Goal: Task Accomplishment & Management: Manage account settings

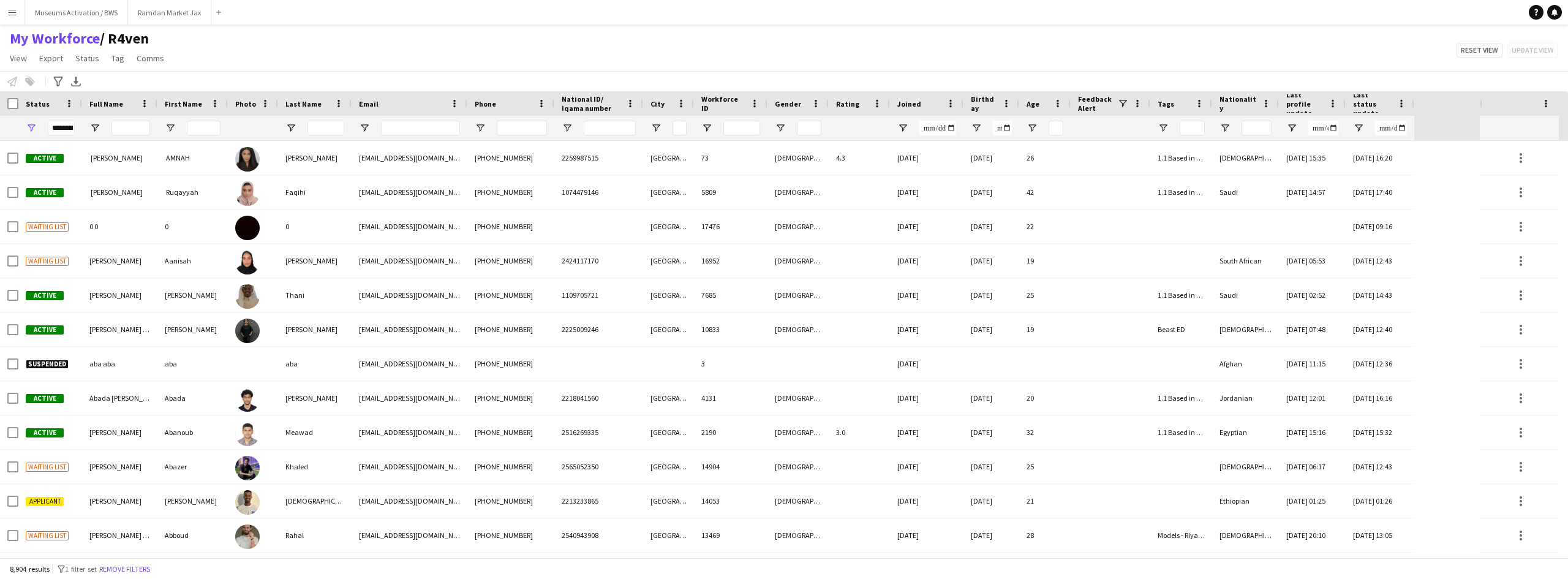
click at [285, 50] on div "My Workforce / R4ven View Views Default view R4ven New view Update view Delete …" at bounding box center [784, 50] width 1568 height 42
drag, startPoint x: 285, startPoint y: 50, endPoint x: 139, endPoint y: 578, distance: 547.8
click at [0, 578] on html "Menu Boards Boards Boards All jobs Status Workforce Workforce My Workforce Recr…" at bounding box center [784, 290] width 1568 height 579
click at [552, 39] on div "My Workforce / R4ven View Views Default view R4ven New view Update view Delete …" at bounding box center [784, 50] width 1568 height 42
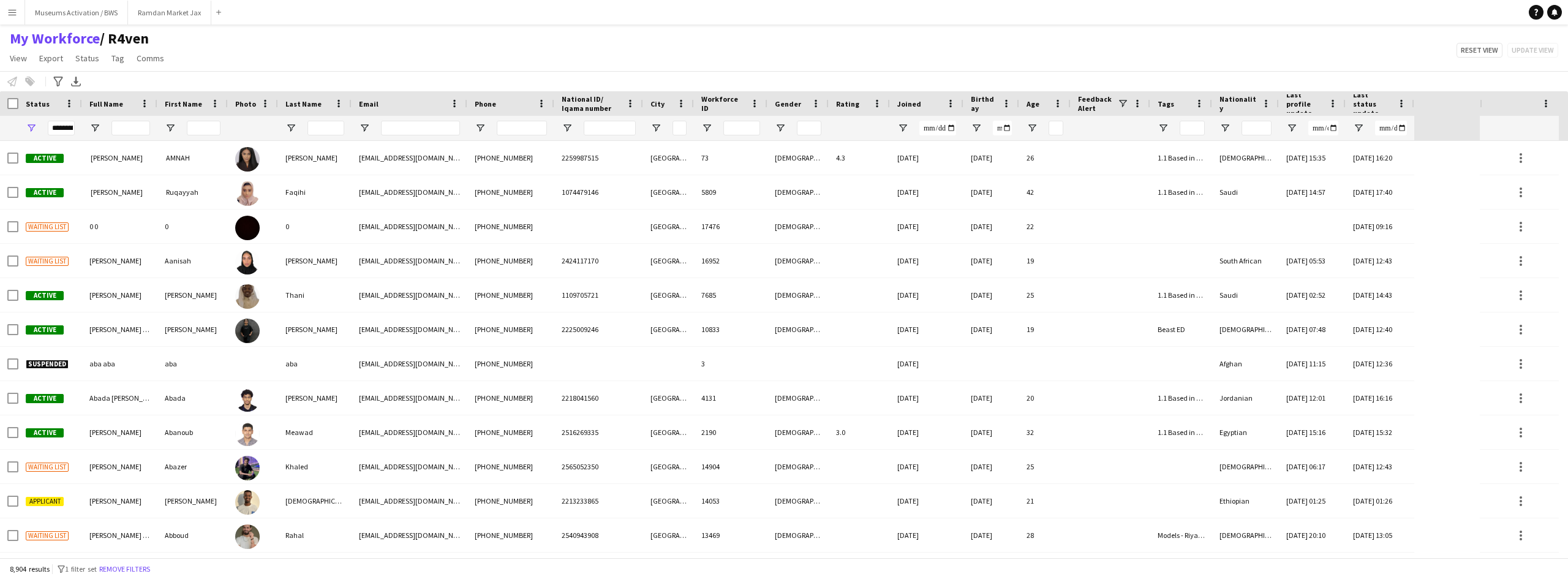
click at [335, 47] on div "My Workforce / R4ven View Views Default view R4ven New view Update view Delete …" at bounding box center [784, 50] width 1568 height 42
drag, startPoint x: 335, startPoint y: 47, endPoint x: 28, endPoint y: 40, distance: 307.1
click at [28, 40] on div "My Workforce / R4ven View Views Default view R4ven New view Update view Delete …" at bounding box center [784, 50] width 1568 height 42
drag, startPoint x: 173, startPoint y: 58, endPoint x: -3, endPoint y: 595, distance: 565.1
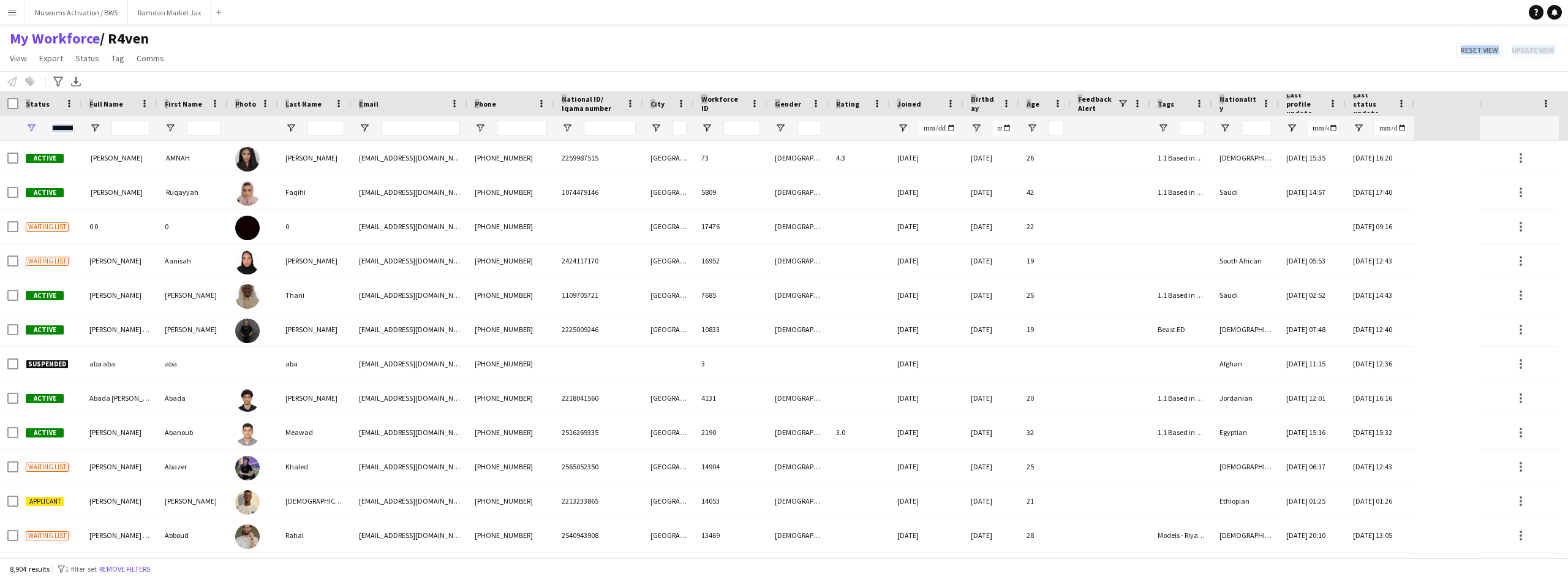
click at [0, 578] on html "Menu Boards Boards Boards All jobs Status Workforce Workforce My Workforce Recr…" at bounding box center [784, 290] width 1568 height 579
click at [395, 40] on div "My Workforce / R4ven View Views Default view R4ven New view Update view Delete …" at bounding box center [784, 50] width 1568 height 42
drag, startPoint x: 171, startPoint y: 64, endPoint x: 7, endPoint y: 42, distance: 165.5
click at [7, 42] on div "My Workforce / R4ven View Views Default view R4ven New view Update view Delete …" at bounding box center [88, 50] width 177 height 42
click at [221, 33] on div "My Workforce / R4ven View Views Default view R4ven New view Update view Delete …" at bounding box center [784, 50] width 1568 height 42
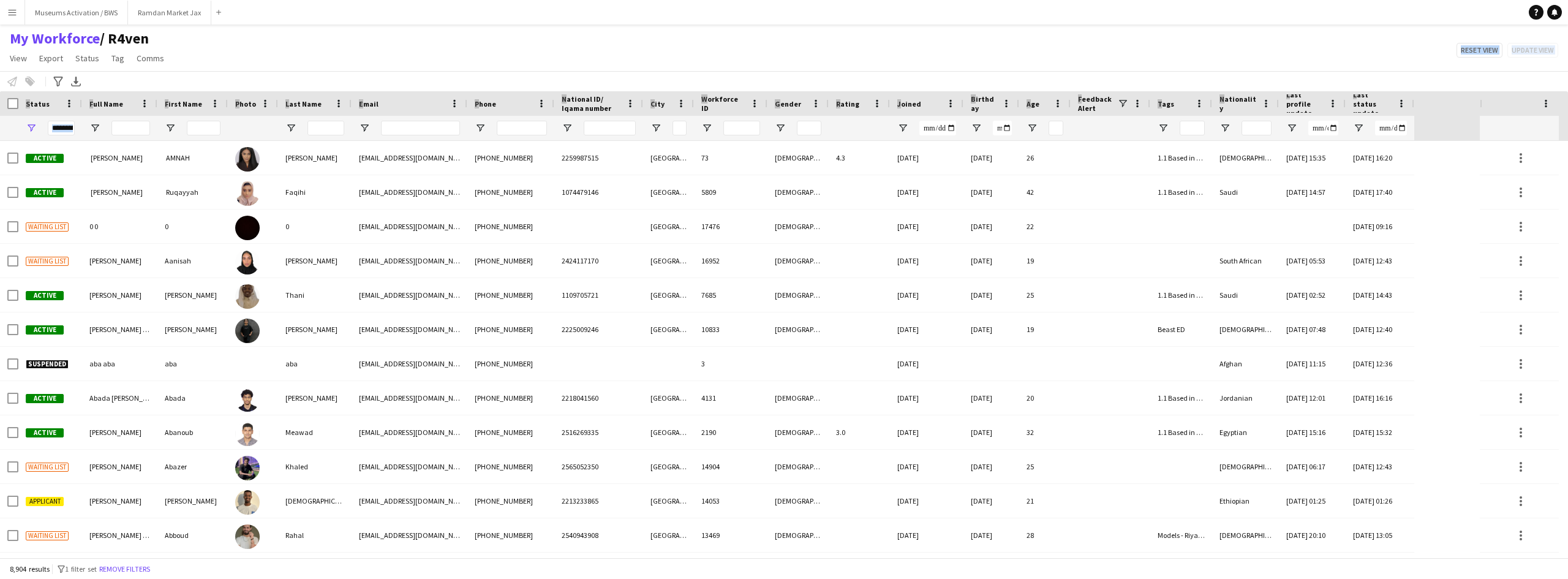
drag, startPoint x: 187, startPoint y: 56, endPoint x: 11, endPoint y: 599, distance: 570.8
click at [11, 578] on html "Menu Boards Boards Boards All jobs Status Workforce Workforce My Workforce Recr…" at bounding box center [784, 290] width 1568 height 579
click at [384, 91] on div "Notify workforce Add to tag Select at least one crew to tag him or her. Advance…" at bounding box center [784, 81] width 1568 height 20
click at [390, 59] on div "My Workforce / R4ven View Views Default view R4ven New view Update view Delete …" at bounding box center [784, 50] width 1568 height 42
click at [390, 57] on div "My Workforce / R4ven View Views Default view R4ven New view Update view Delete …" at bounding box center [784, 50] width 1568 height 42
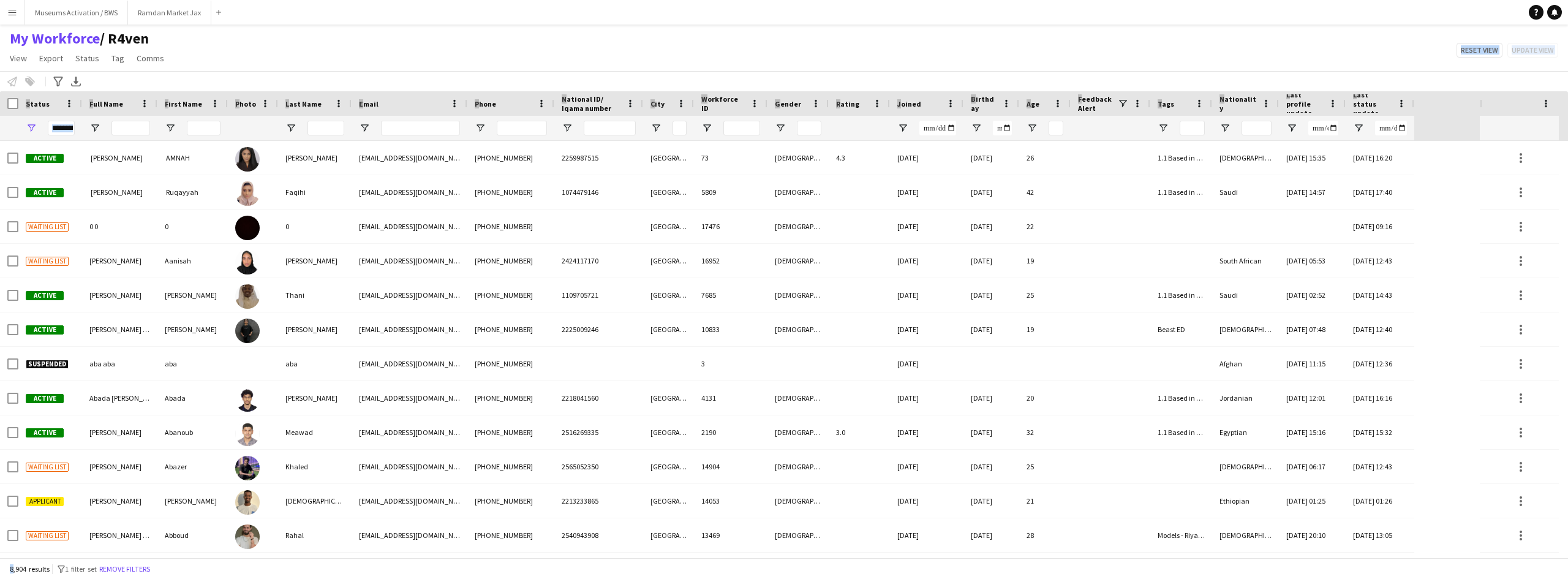
drag, startPoint x: 390, startPoint y: 57, endPoint x: -4, endPoint y: 598, distance: 669.3
click at [0, 578] on html "Menu Boards Boards Boards All jobs Status Workforce Workforce My Workforce Recr…" at bounding box center [784, 290] width 1568 height 579
click at [593, 69] on div "My Workforce / R4ven View Views Default view R4ven New view Update view Delete …" at bounding box center [784, 50] width 1568 height 42
click at [423, 39] on div "My Workforce / R4ven View Views Default view R4ven New view Update view Delete …" at bounding box center [784, 50] width 1568 height 42
drag, startPoint x: 423, startPoint y: 39, endPoint x: 131, endPoint y: 71, distance: 293.7
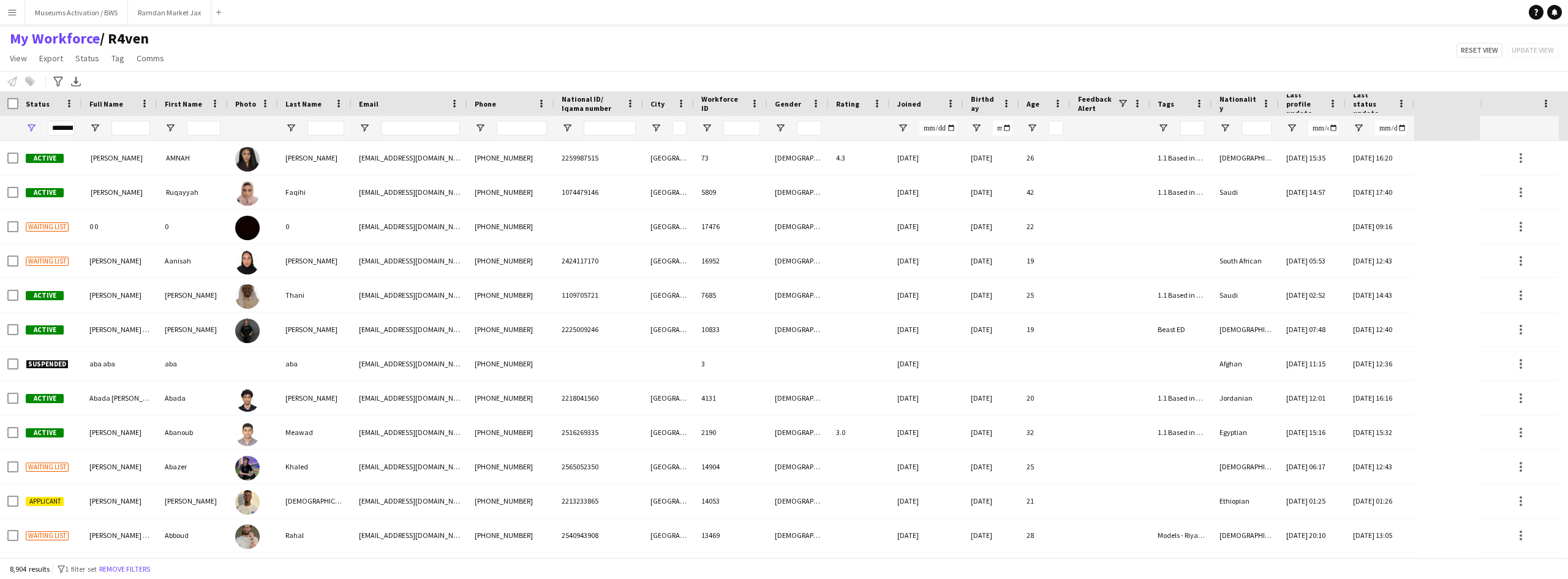
click at [412, 39] on div "My Workforce / R4ven View Views Default view R4ven New view Update view Delete …" at bounding box center [784, 50] width 1568 height 42
drag, startPoint x: 182, startPoint y: 66, endPoint x: 11, endPoint y: 32, distance: 174.3
click at [11, 32] on div "My Workforce / R4ven View Views Default view R4ven New view Update view Delete …" at bounding box center [784, 50] width 1568 height 42
click at [258, 41] on div "My Workforce / R4ven View Views Default view R4ven New view Update view Delete …" at bounding box center [784, 50] width 1568 height 42
click at [30, 131] on span "Open Filter Menu" at bounding box center [31, 127] width 11 height 11
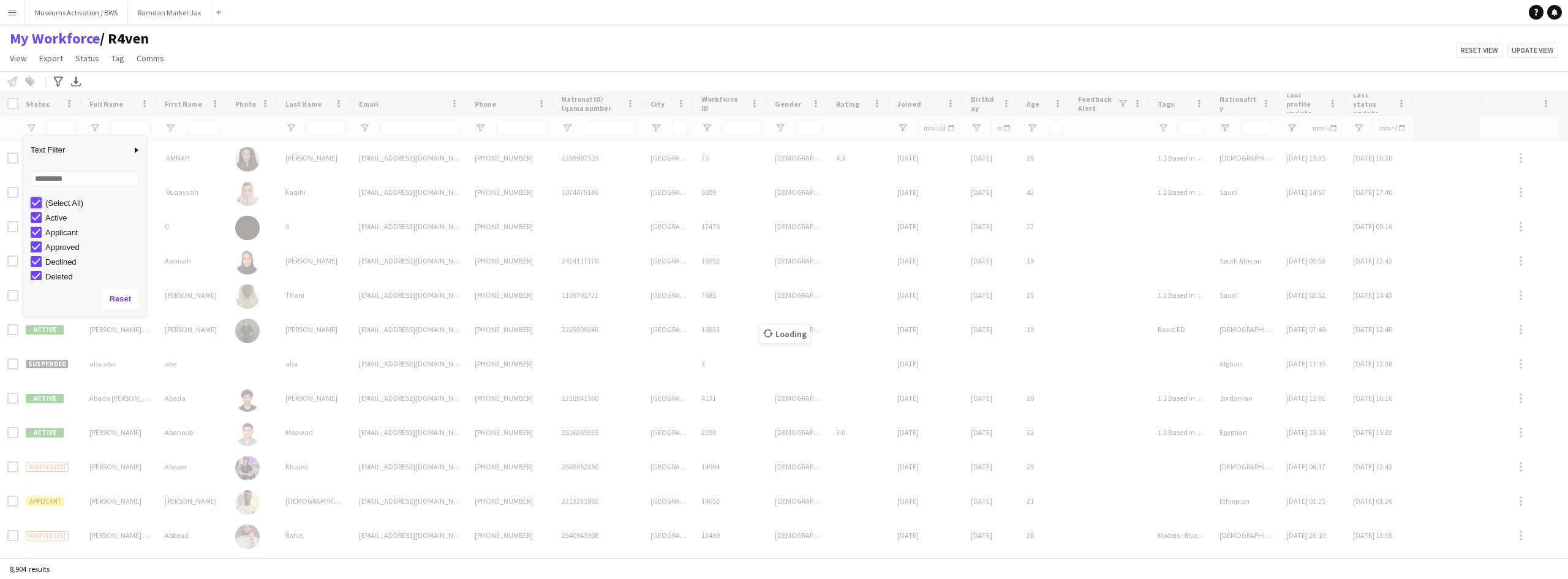
type input "***"
click at [236, 54] on div "My Workforce / R4ven View Views Default view R4ven New view Update view Delete …" at bounding box center [784, 50] width 1568 height 42
click at [180, 40] on div "My Workforce / R4ven View Views Default view R4ven New view Update view Delete …" at bounding box center [784, 50] width 1568 height 42
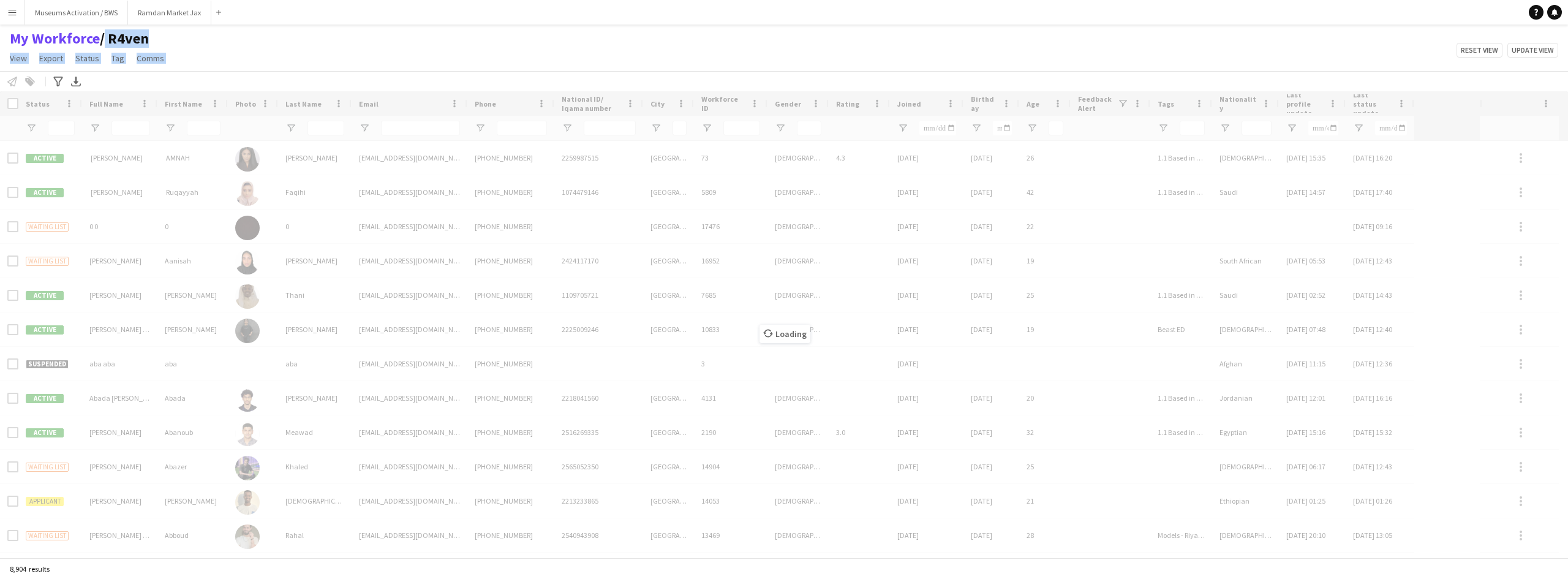
drag, startPoint x: 180, startPoint y: 40, endPoint x: 176, endPoint y: 62, distance: 22.4
click at [176, 62] on div "My Workforce / R4ven View Views Default view R4ven New view Update view Delete …" at bounding box center [784, 50] width 1568 height 42
click at [177, 63] on div "My Workforce / R4ven View Views Default view R4ven New view Update view Delete …" at bounding box center [784, 50] width 1568 height 42
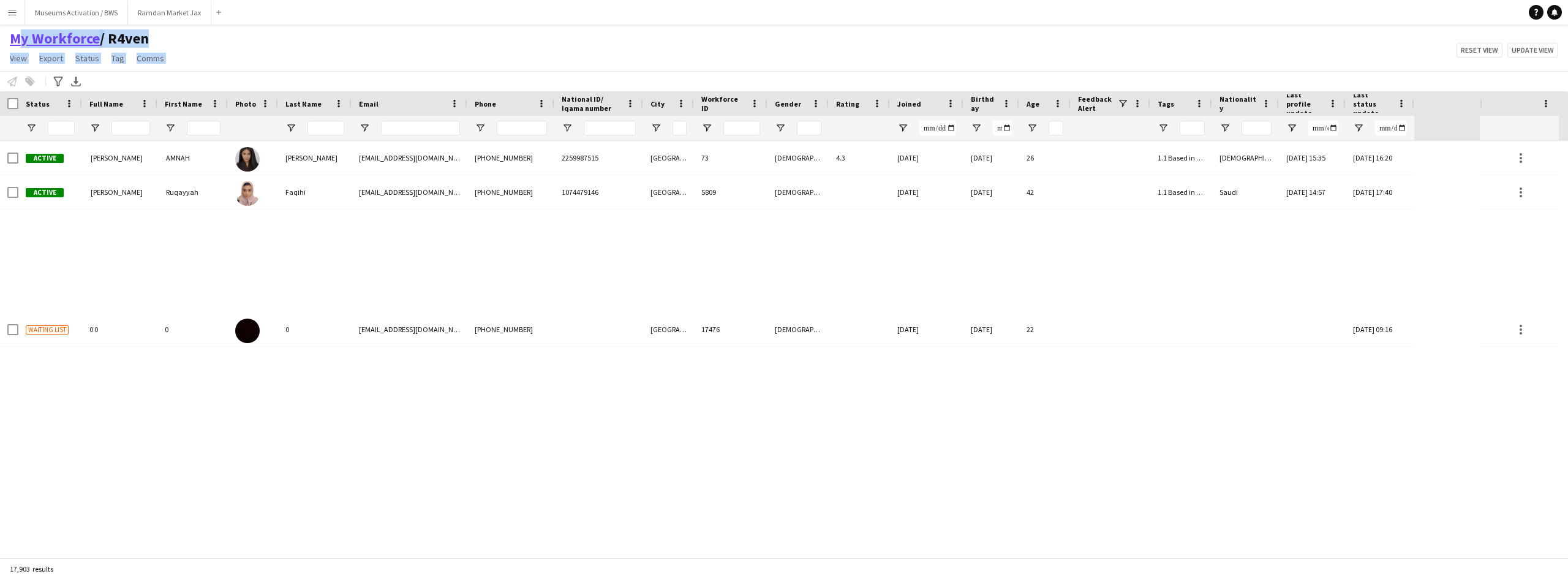
drag, startPoint x: 177, startPoint y: 63, endPoint x: 18, endPoint y: 40, distance: 160.7
click at [18, 40] on div "My Workforce / R4ven View Views Default view R4ven New view Update view Delete …" at bounding box center [784, 50] width 1568 height 42
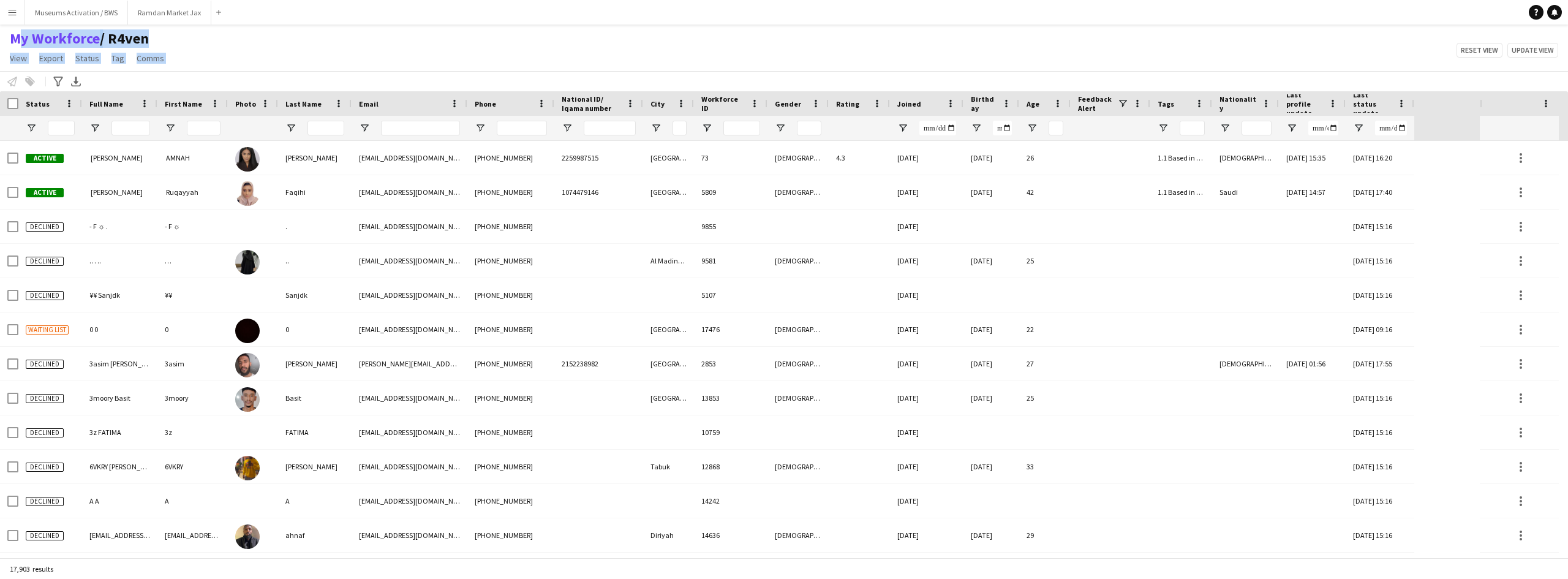
click at [276, 34] on div "My Workforce / R4ven View Views Default view R4ven New view Update view Delete …" at bounding box center [784, 50] width 1568 height 42
click at [397, 26] on main "My Workforce / R4ven View Views Default view R4ven New view Update view Delete …" at bounding box center [784, 293] width 1568 height 538
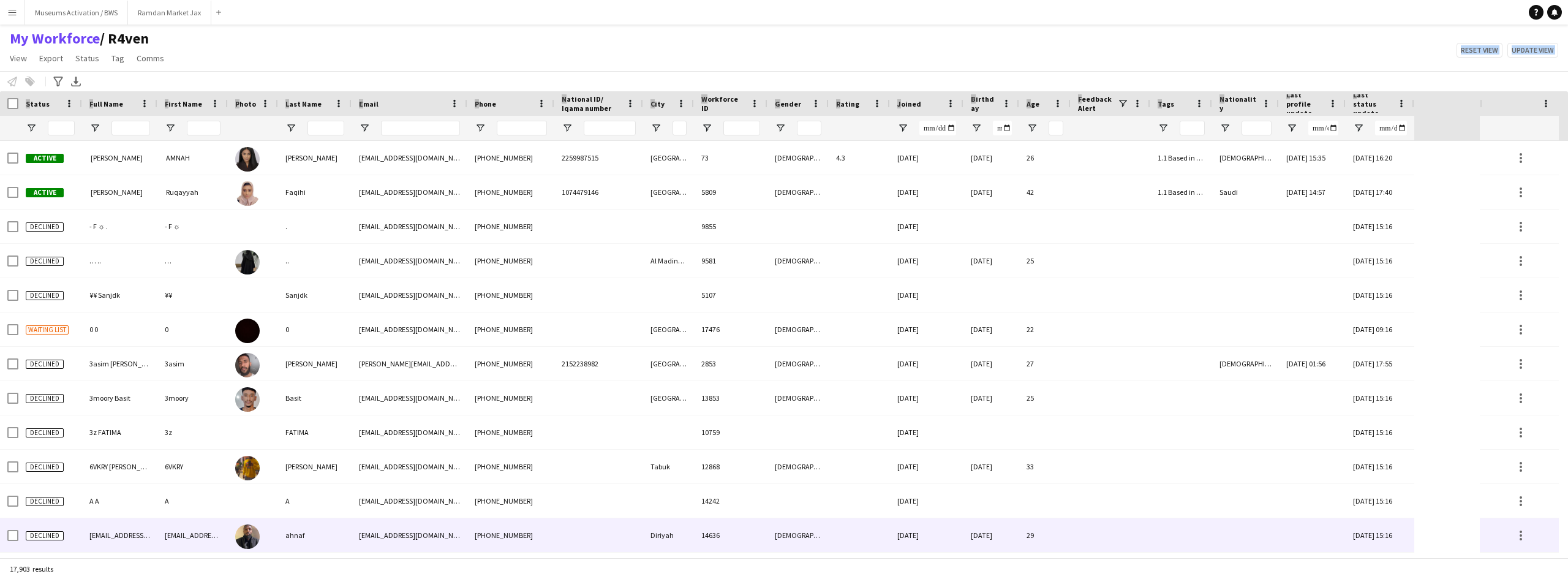
drag, startPoint x: 221, startPoint y: 58, endPoint x: 251, endPoint y: 516, distance: 459.0
click at [251, 516] on main "My Workforce / R4ven View Views Default view R4ven New view Update view Delete …" at bounding box center [784, 293] width 1568 height 538
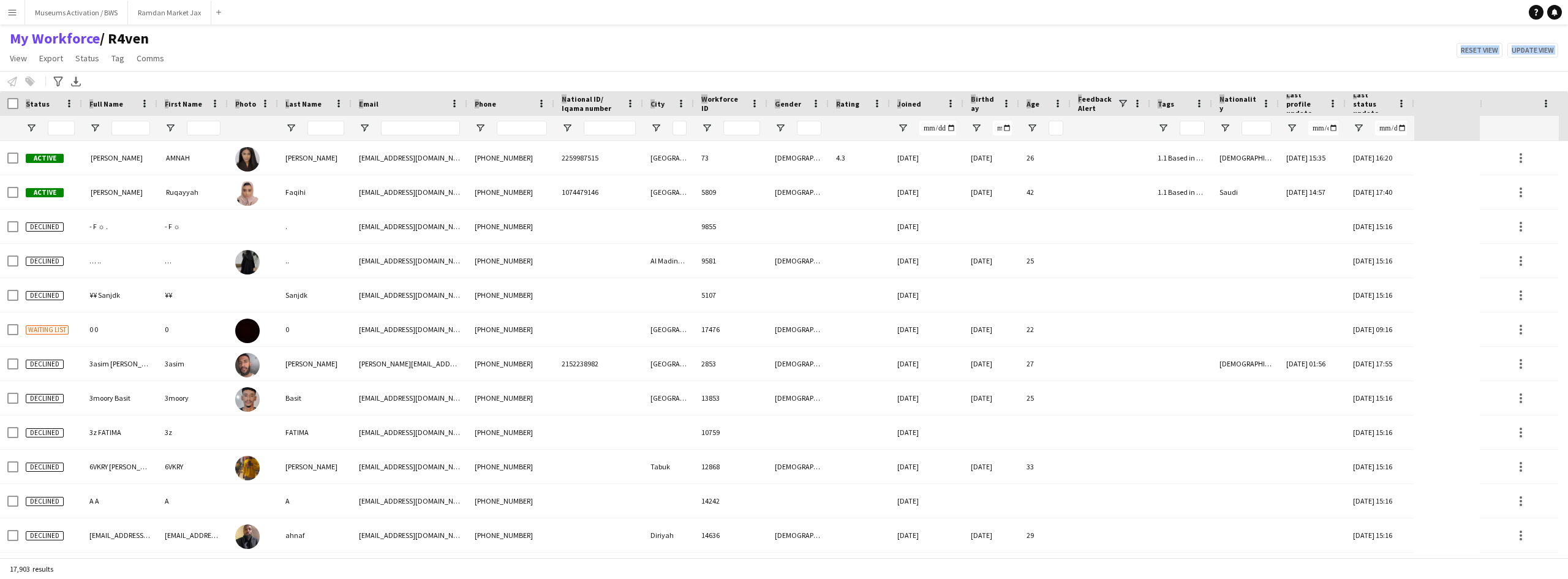
click at [313, 57] on div "My Workforce / R4ven View Views Default view R4ven New view Update view Delete …" at bounding box center [784, 50] width 1568 height 42
drag, startPoint x: 217, startPoint y: 64, endPoint x: 158, endPoint y: 43, distance: 62.6
click at [15, 39] on div "My Workforce / R4ven View Views Default view R4ven New view Update view Delete …" at bounding box center [784, 50] width 1568 height 42
click at [270, 35] on div "My Workforce / R4ven View Views Default view R4ven New view Update view Delete …" at bounding box center [784, 50] width 1568 height 42
click at [342, 44] on div "My Workforce / R4ven View Views Default view R4ven New view Update view Delete …" at bounding box center [784, 50] width 1568 height 42
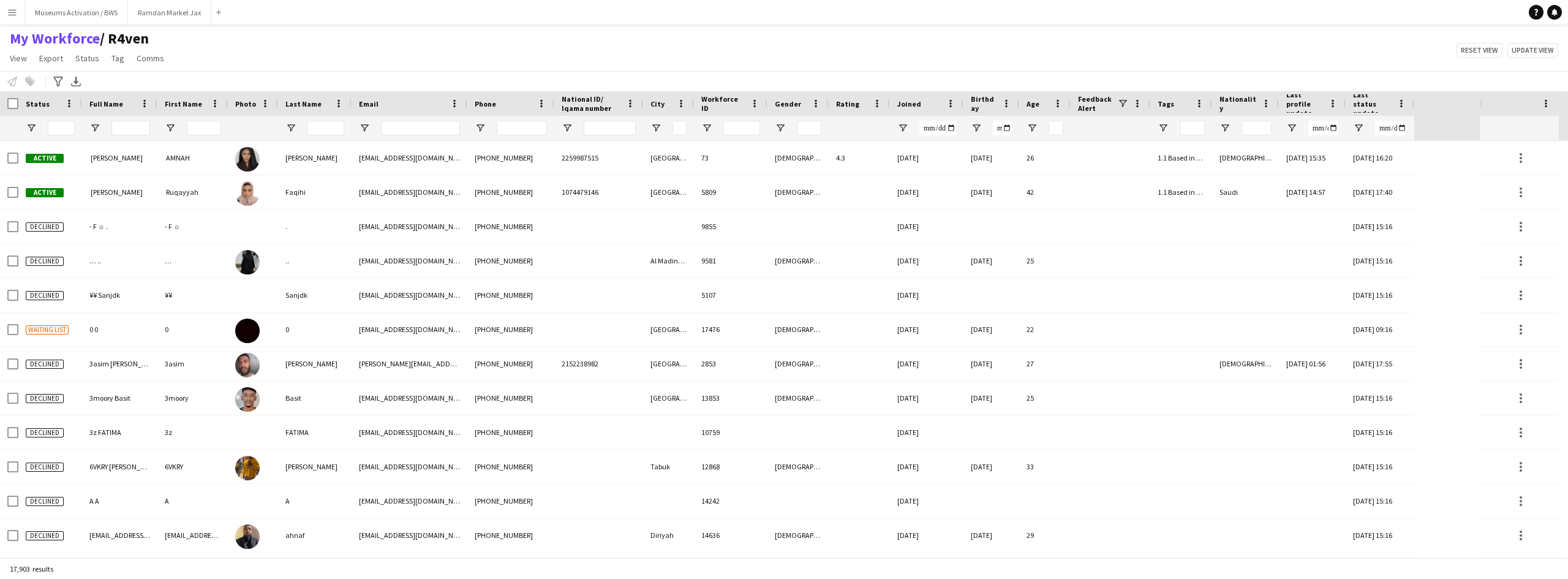
click at [366, 44] on div "My Workforce / R4ven View Views Default view R4ven New view Update view Delete …" at bounding box center [784, 50] width 1568 height 42
click at [366, 43] on div "My Workforce / R4ven View Views Default view R4ven New view Update view Delete …" at bounding box center [784, 50] width 1568 height 42
drag, startPoint x: 366, startPoint y: 43, endPoint x: 76, endPoint y: 35, distance: 290.1
click at [74, 35] on div "My Workforce / R4ven View Views Default view R4ven New view Update view Delete …" at bounding box center [784, 50] width 1568 height 42
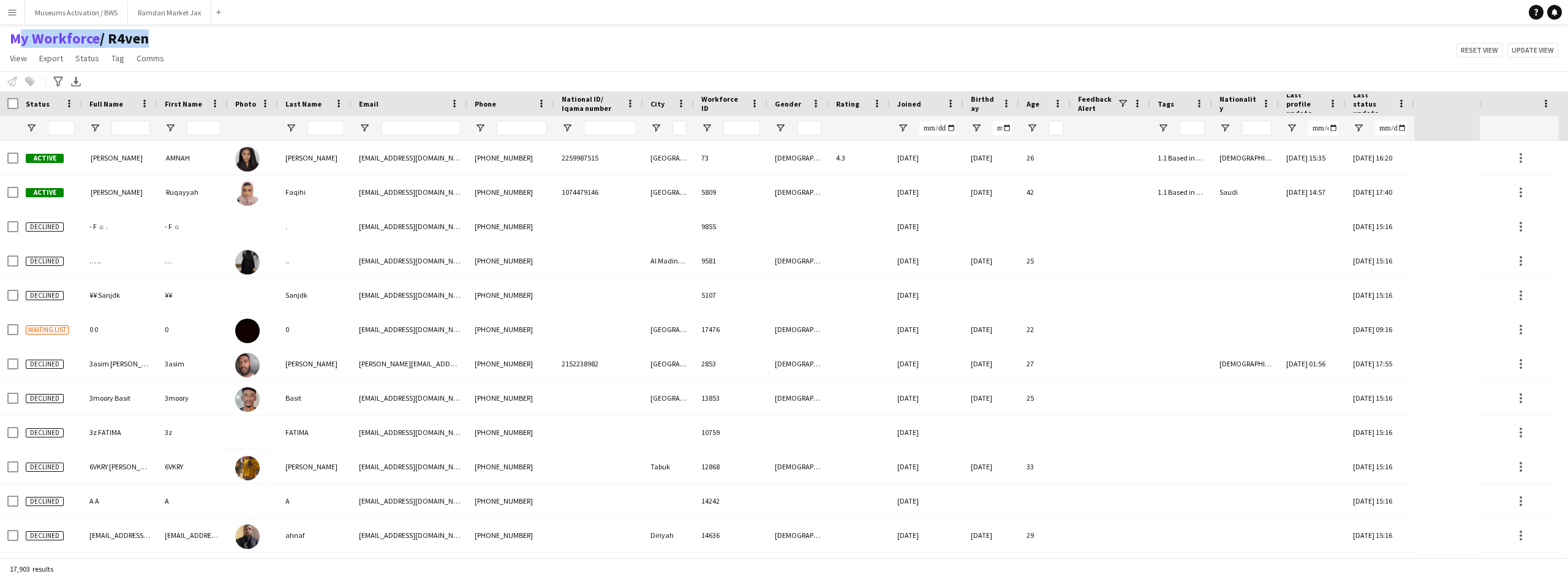
click at [190, 36] on div "My Workforce / R4ven View Views Default view R4ven New view Update view Delete …" at bounding box center [784, 50] width 1568 height 42
drag, startPoint x: 189, startPoint y: 52, endPoint x: 136, endPoint y: 42, distance: 53.9
click at [8, 40] on div "My Workforce / R4ven View Views Default view R4ven New view Update view Delete …" at bounding box center [784, 50] width 1568 height 42
click at [206, 48] on div "My Workforce / R4ven View Views Default view R4ven New view Update view Delete …" at bounding box center [784, 50] width 1568 height 42
click at [655, 128] on span "Open Filter Menu" at bounding box center [656, 127] width 11 height 11
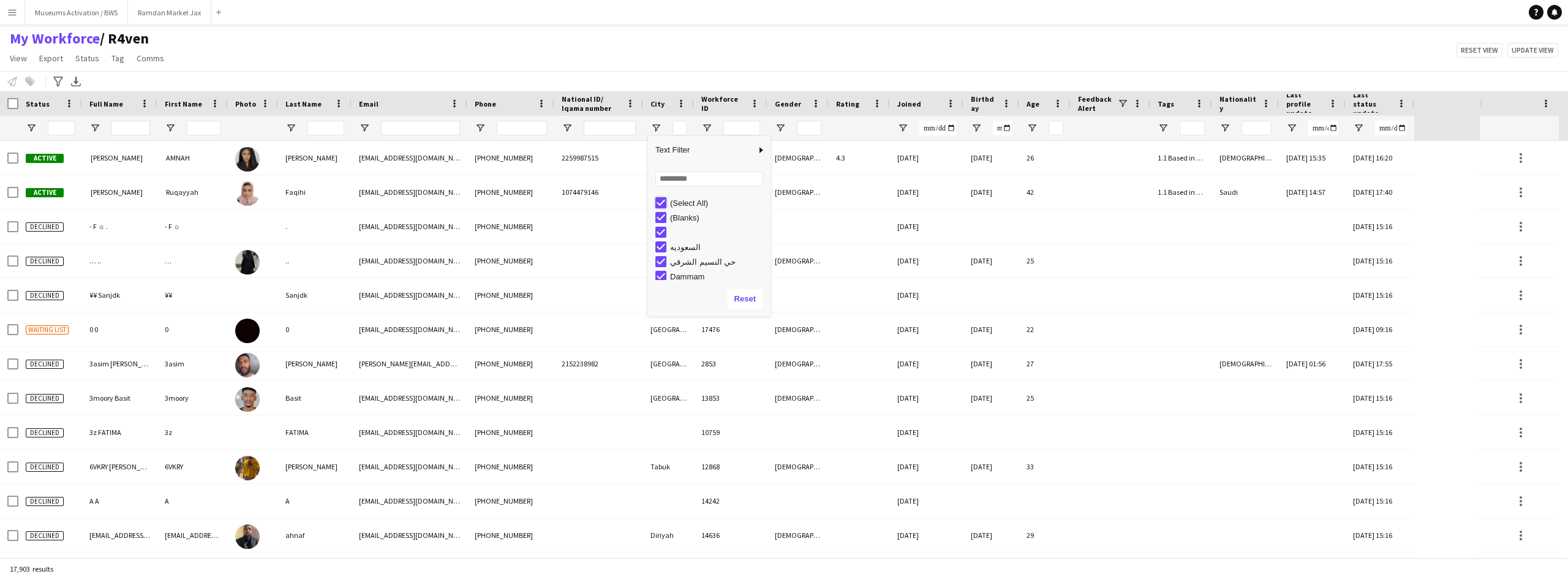
type input "***"
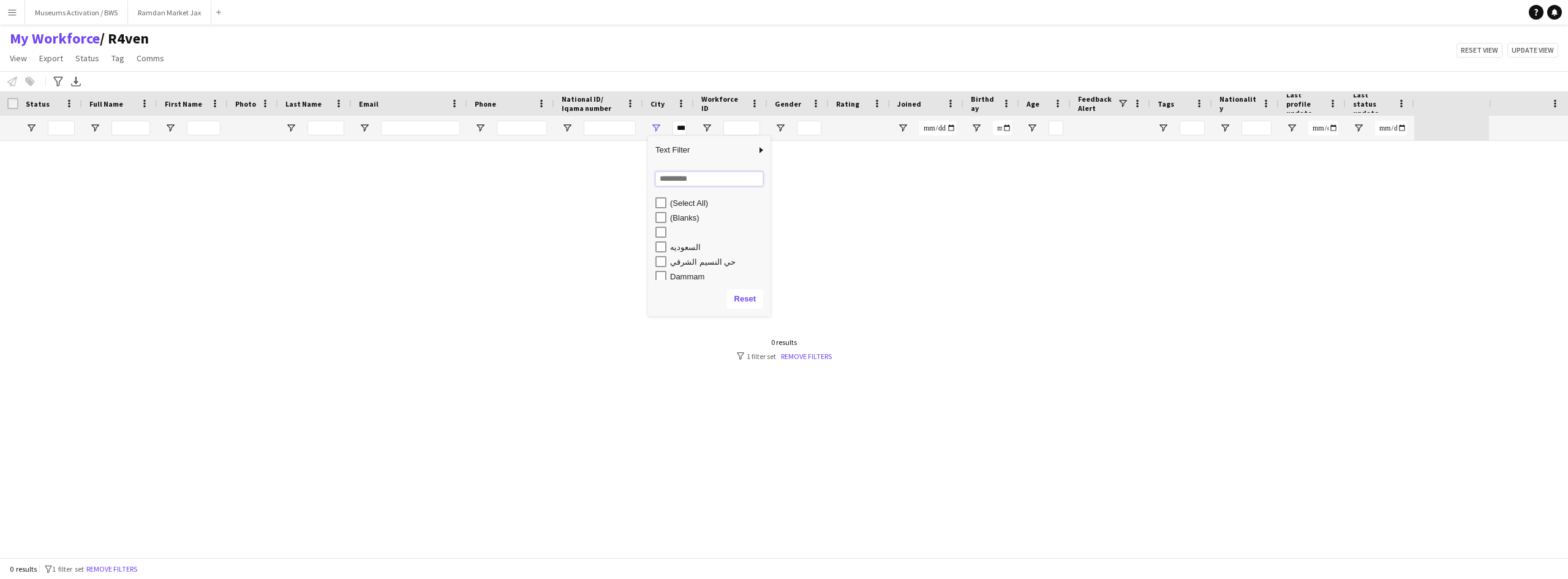
click at [675, 181] on input "Search filter values" at bounding box center [709, 178] width 108 height 15
type input "****"
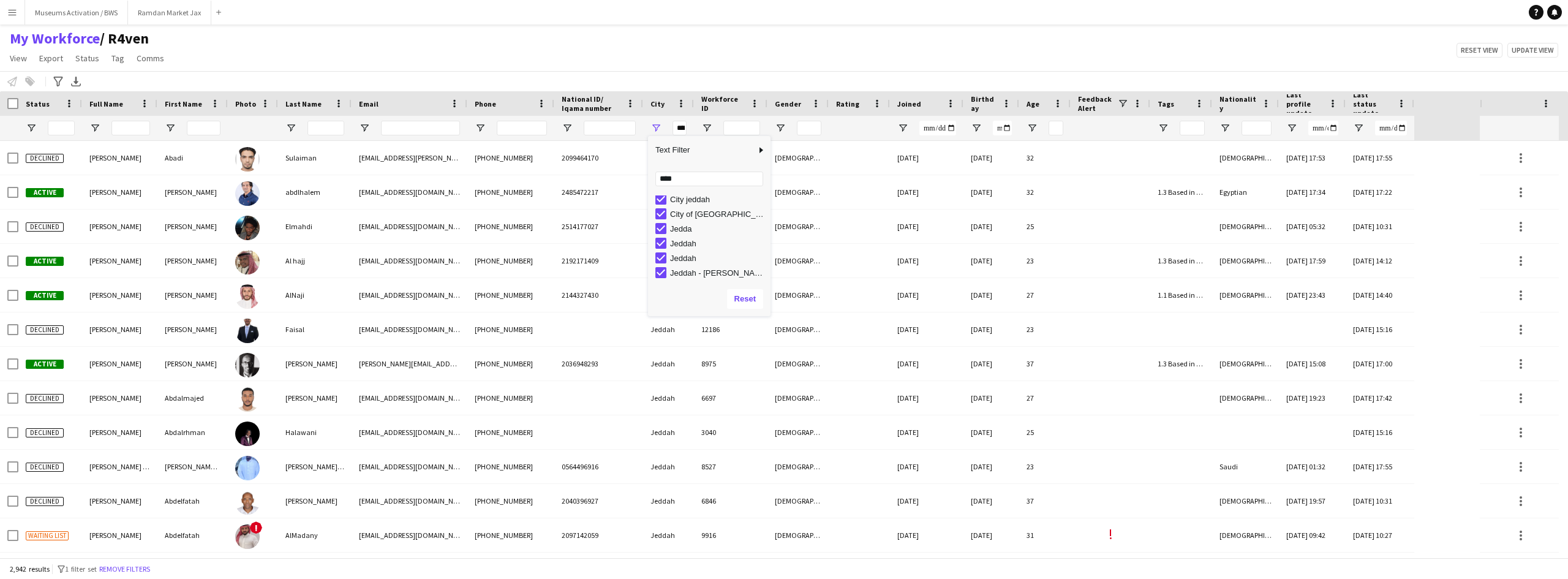
scroll to position [124, 0]
click at [659, 233] on div "Jeddah Jeddah - [PERSON_NAME] economic city [GEOGRAPHIC_DATA] - [GEOGRAPHIC_DAT…" at bounding box center [709, 454] width 122 height 764
click at [665, 217] on div "Jeddah /riyhad" at bounding box center [712, 223] width 115 height 15
click at [658, 262] on div "[GEOGRAPHIC_DATA]" at bounding box center [712, 267] width 115 height 15
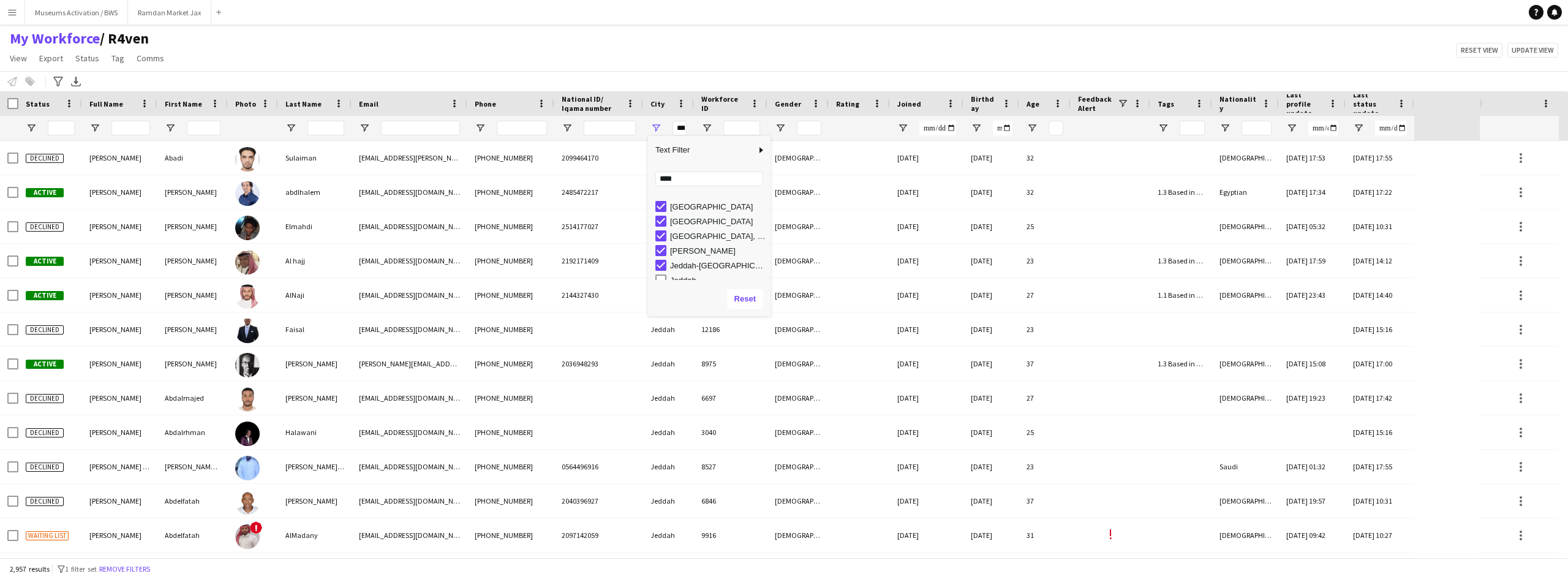
scroll to position [308, 0]
click at [661, 241] on div "Jeddah, [GEOGRAPHIC_DATA]" at bounding box center [712, 248] width 115 height 15
type input "**********"
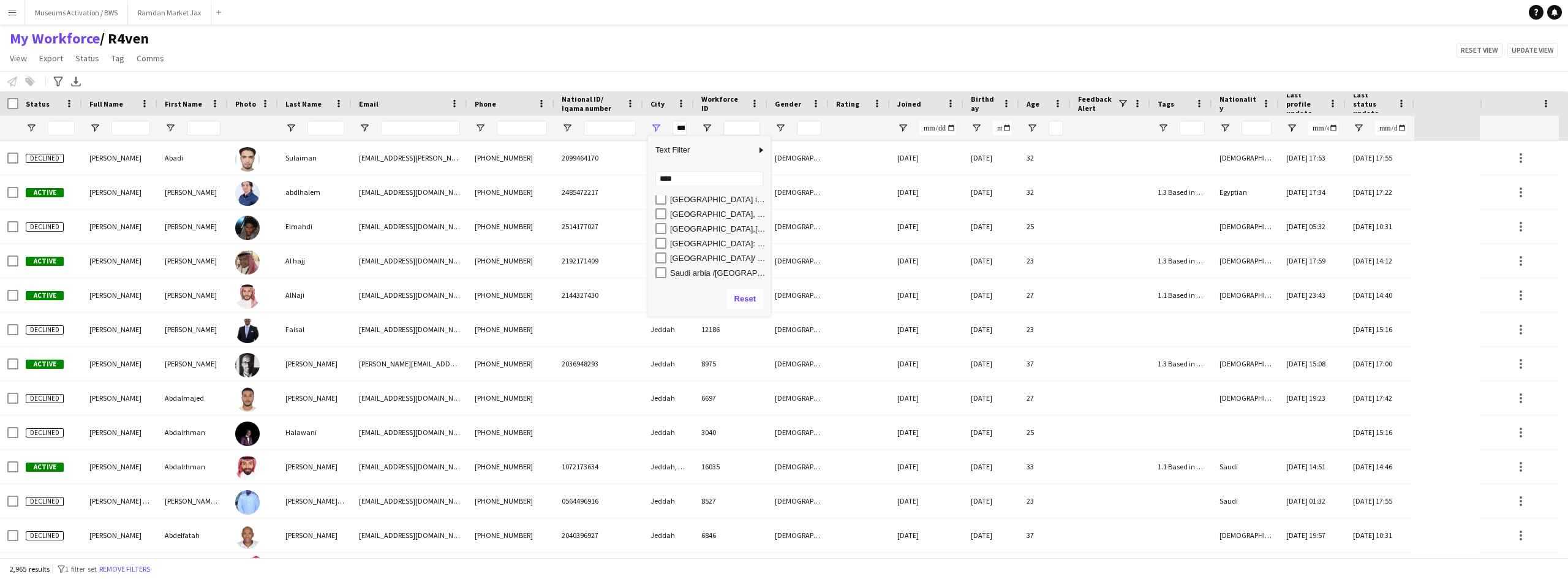
click at [645, 49] on div "My Workforce / R4ven View Views Default view R4ven New view Update view Delete …" at bounding box center [784, 50] width 1568 height 42
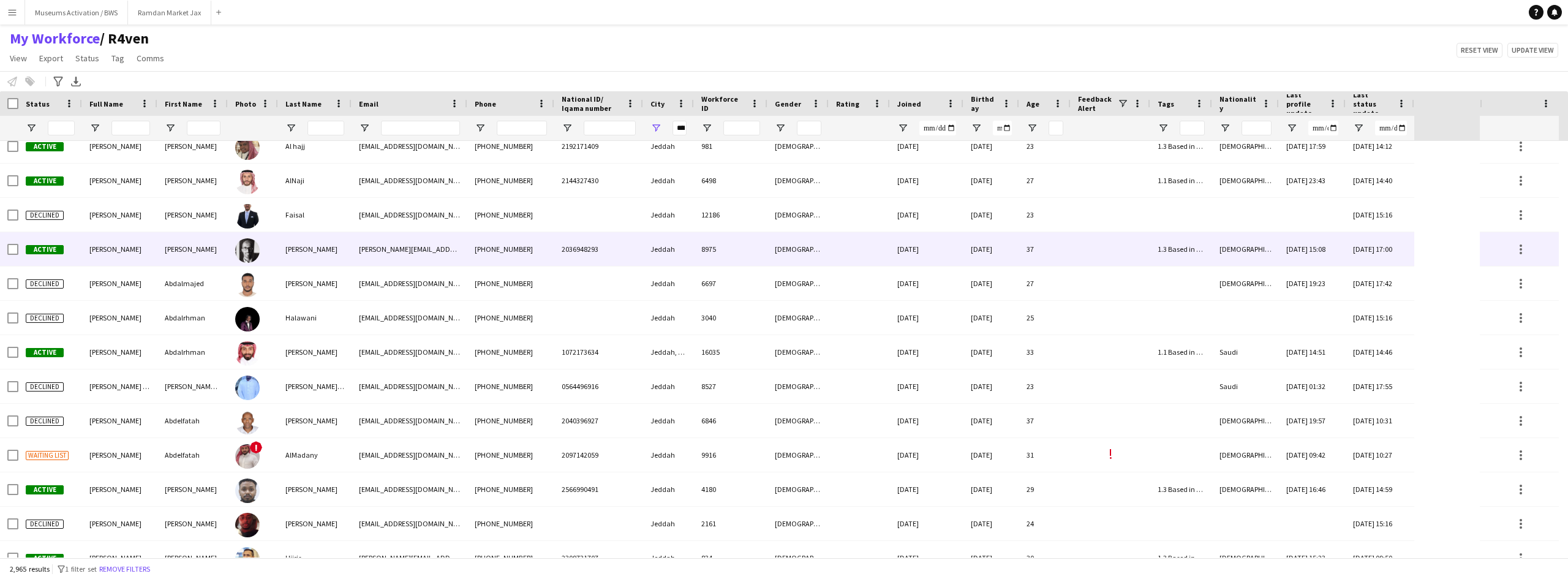
scroll to position [0, 0]
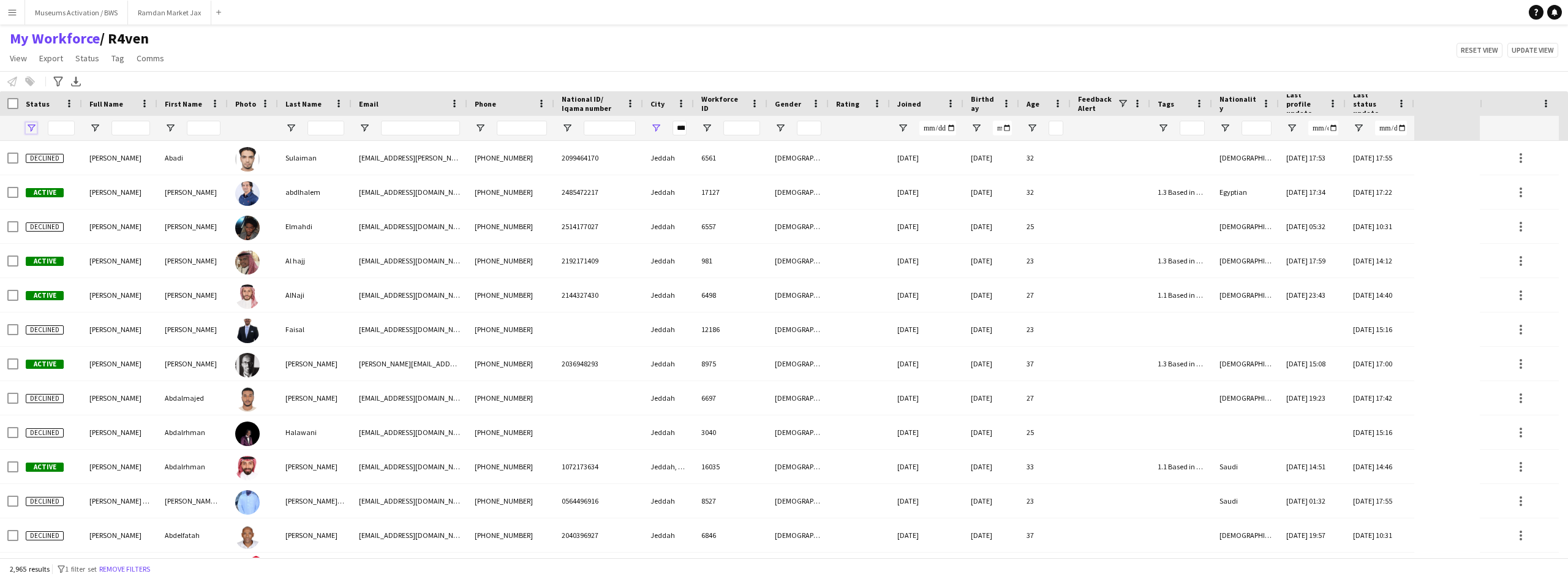
click at [33, 129] on span "Open Filter Menu" at bounding box center [31, 127] width 11 height 11
type input "***"
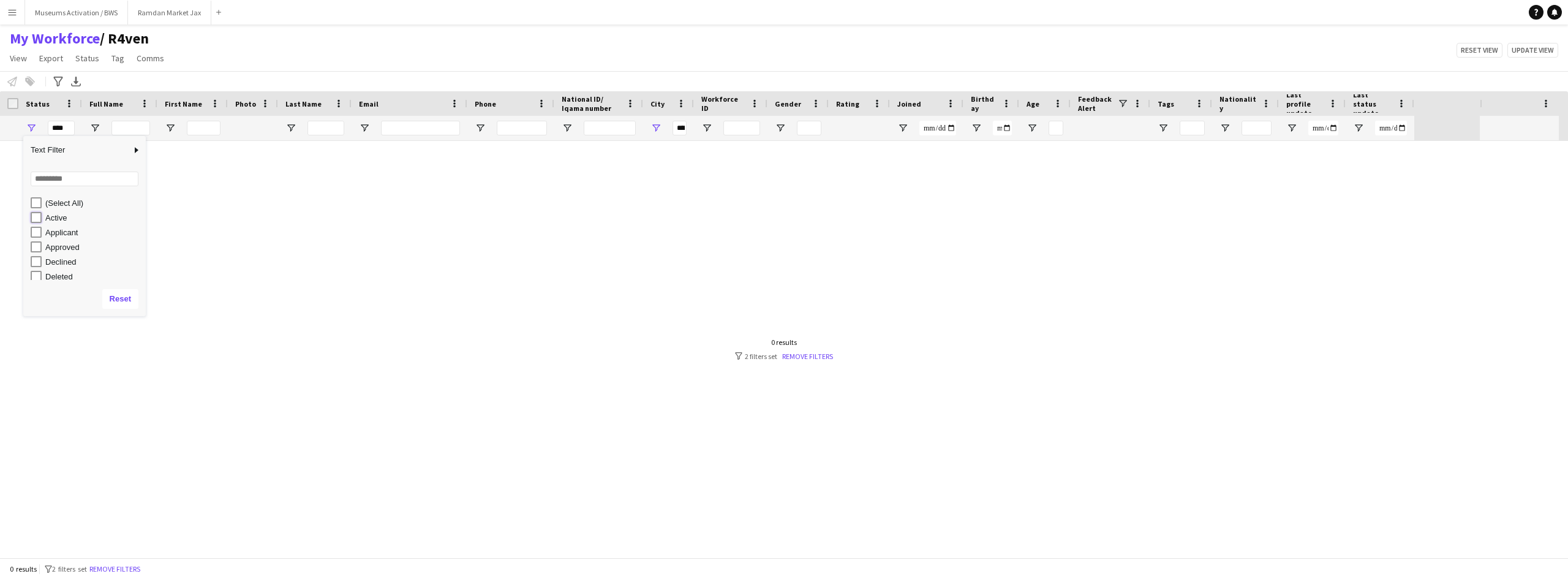
type input "**********"
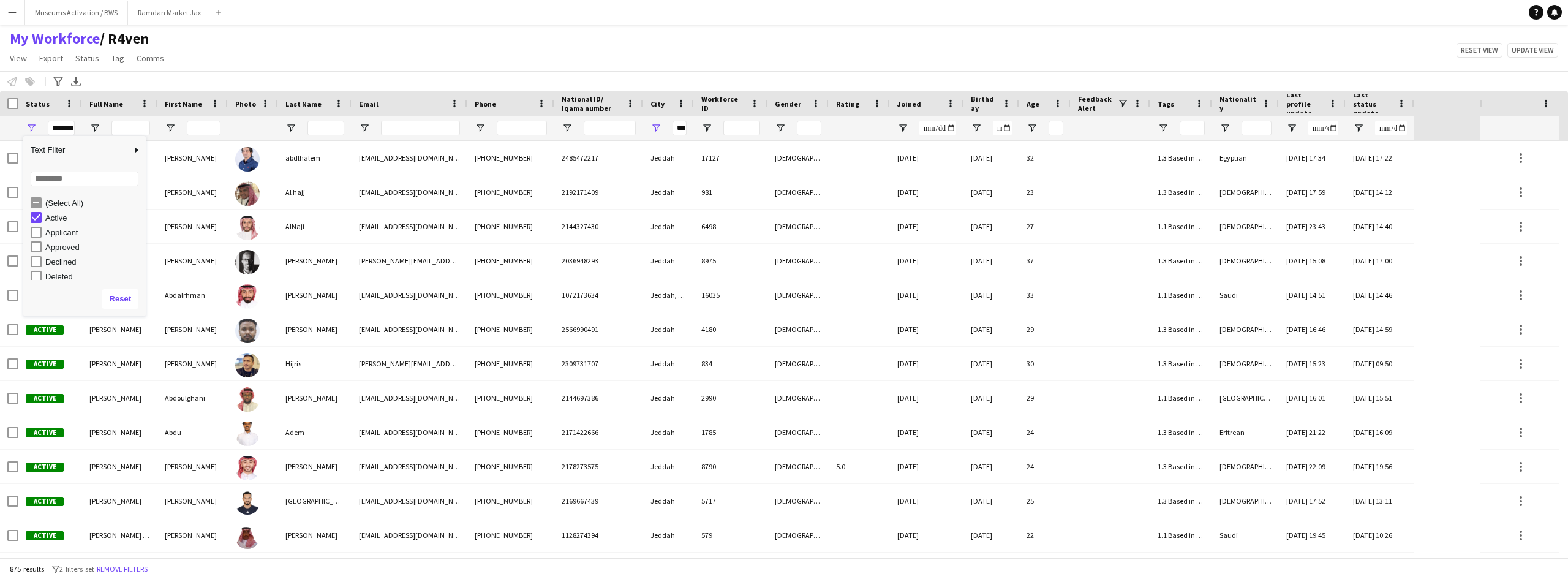
type input "**********"
click at [183, 56] on div "My Workforce / R4ven View Views Default view R4ven New view Update view Delete …" at bounding box center [784, 50] width 1568 height 42
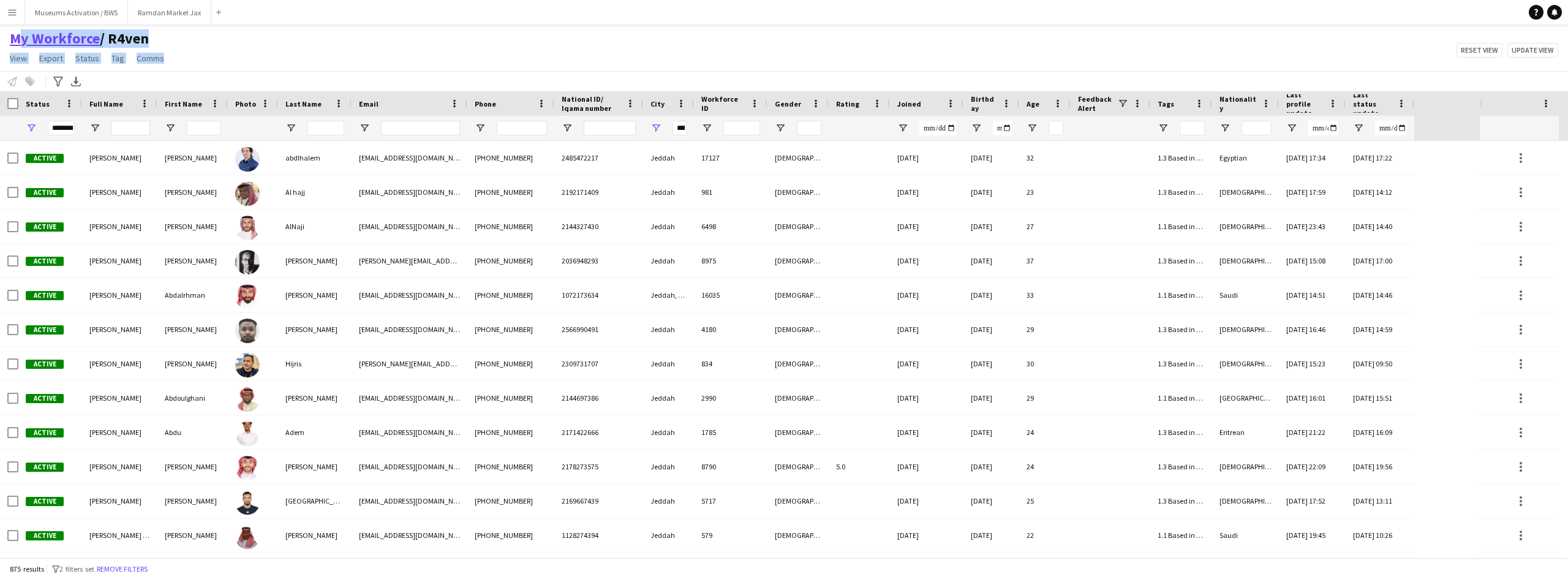
drag, startPoint x: 177, startPoint y: 64, endPoint x: 148, endPoint y: 36, distance: 40.3
click at [11, 40] on div "My Workforce / R4ven View Views Default view R4ven New view Update view Delete …" at bounding box center [784, 50] width 1568 height 42
click at [250, 34] on div "My Workforce / R4ven View Views Default view R4ven New view Update view Delete …" at bounding box center [784, 50] width 1568 height 42
drag, startPoint x: 194, startPoint y: 62, endPoint x: 95, endPoint y: 44, distance: 100.6
click at [11, 36] on div "My Workforce / R4ven View Views Default view R4ven New view Update view Delete …" at bounding box center [784, 50] width 1568 height 42
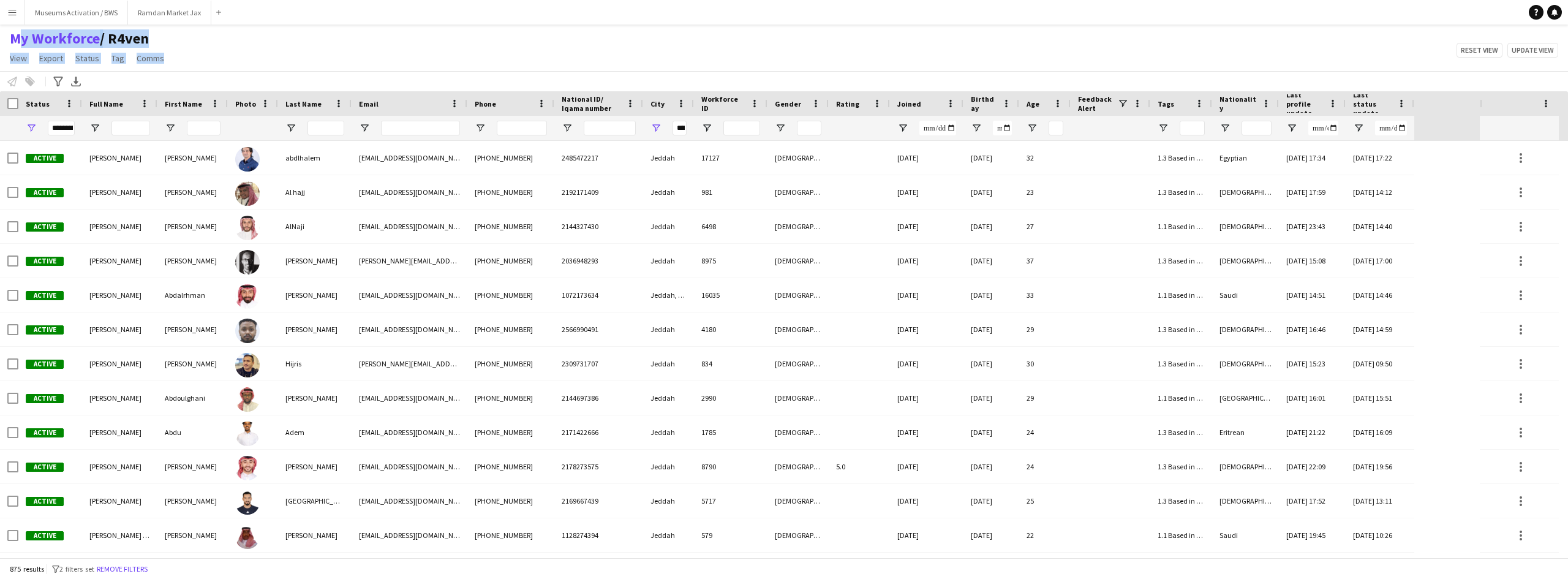
click at [182, 44] on div "My Workforce / R4ven View Views Default view R4ven New view Update view Delete …" at bounding box center [784, 50] width 1568 height 42
drag, startPoint x: 182, startPoint y: 59, endPoint x: -1, endPoint y: 597, distance: 568.3
click at [0, 578] on html "Menu Boards Boards Boards All jobs Status Workforce Workforce My Workforce Recr…" at bounding box center [784, 290] width 1568 height 579
click at [291, 75] on div "Notify workforce Add to tag Select at least one crew to tag him or her. Advance…" at bounding box center [784, 81] width 1568 height 20
click at [204, 75] on div "Notify workforce Add to tag Select at least one crew to tag him or her. Advance…" at bounding box center [784, 81] width 1568 height 20
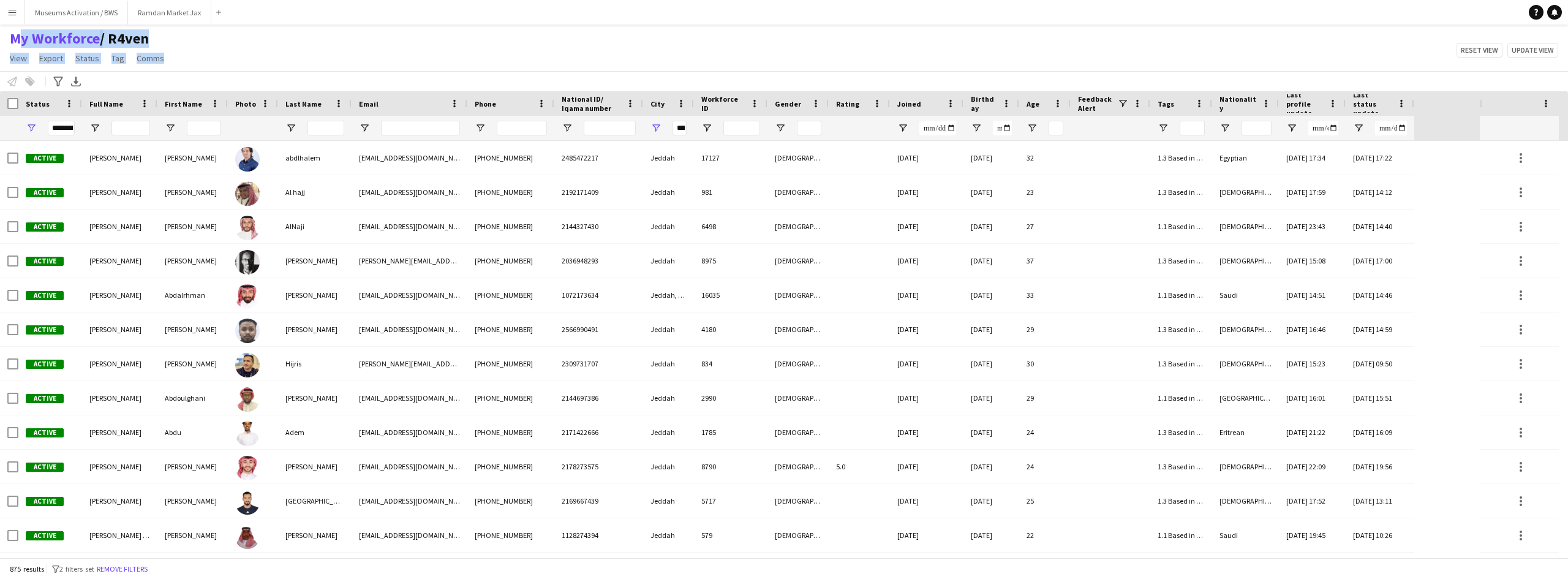
drag, startPoint x: 170, startPoint y: 60, endPoint x: 8, endPoint y: 33, distance: 164.2
click at [8, 33] on div "My Workforce / R4ven View Views Default view R4ven New view Update view Delete …" at bounding box center [784, 50] width 1568 height 42
click at [291, 28] on main "My Workforce / R4ven View Views Default view R4ven New view Update view Delete …" at bounding box center [784, 293] width 1568 height 538
click at [257, 63] on div "My Workforce / R4ven View Views Default view R4ven New view Update view Delete …" at bounding box center [784, 50] width 1568 height 42
click at [774, 124] on div at bounding box center [798, 128] width 61 height 25
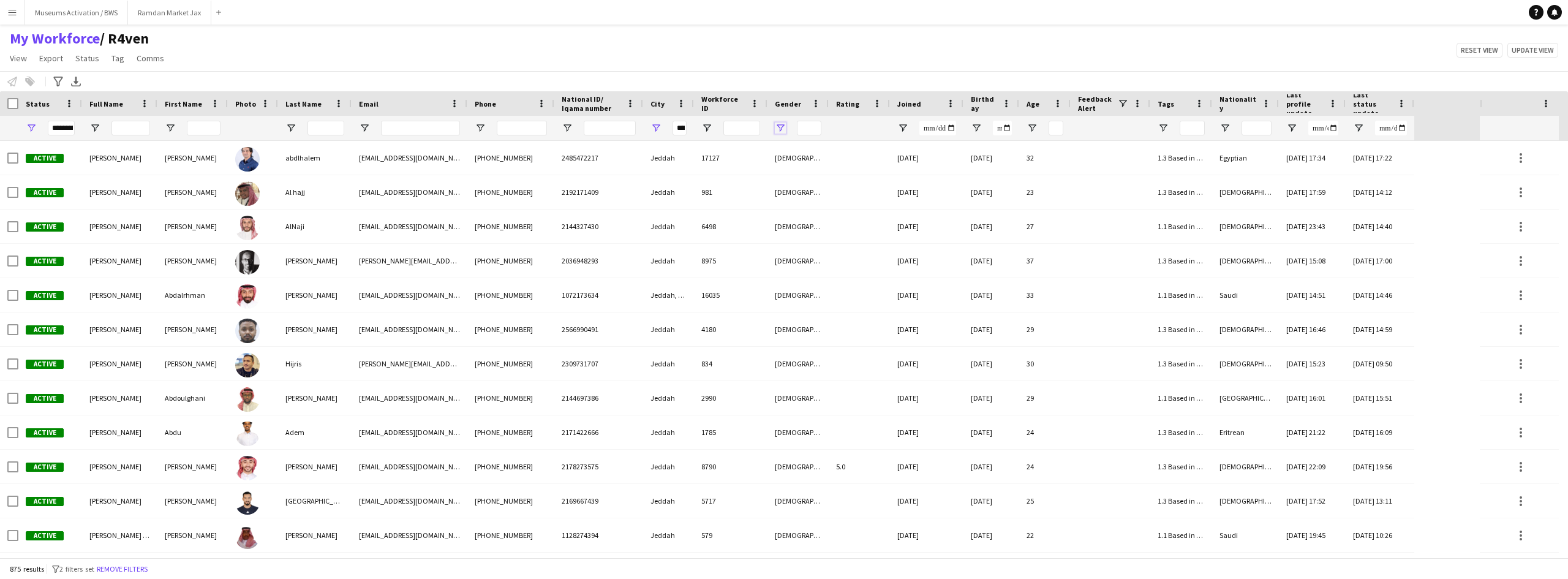
click at [780, 126] on span "Open Filter Menu" at bounding box center [780, 127] width 11 height 11
type input "***"
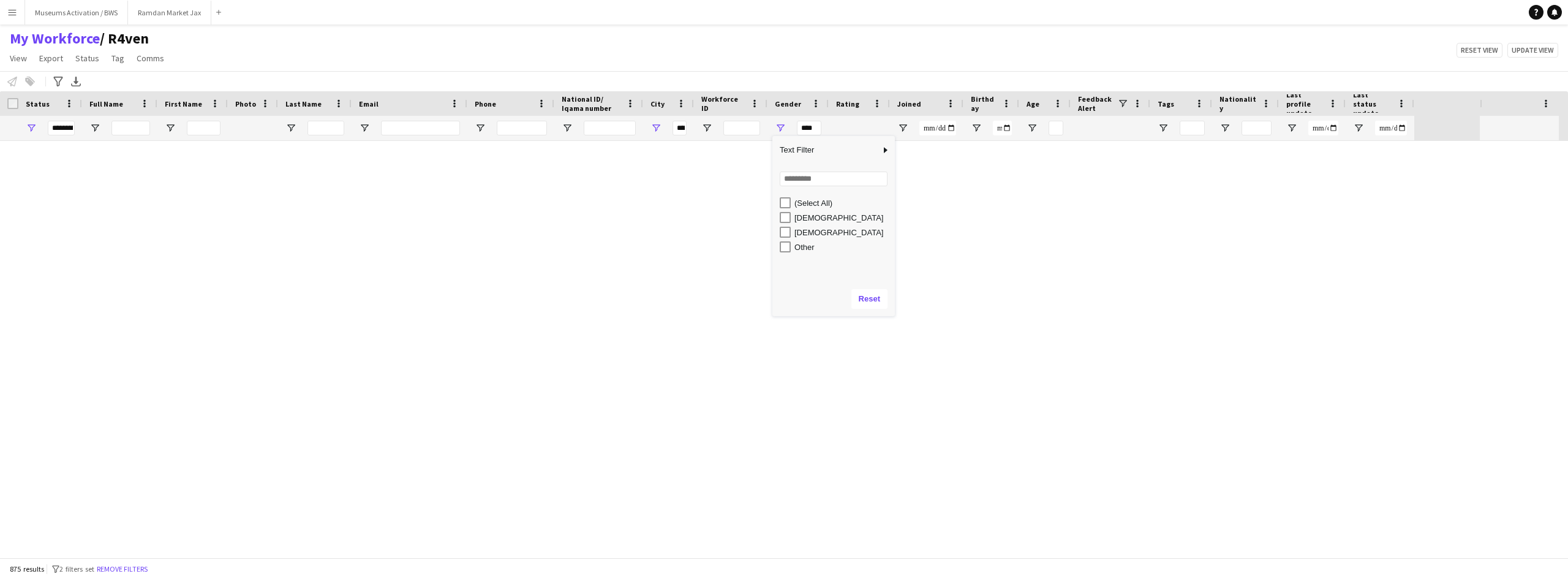
type input "***"
type input "**********"
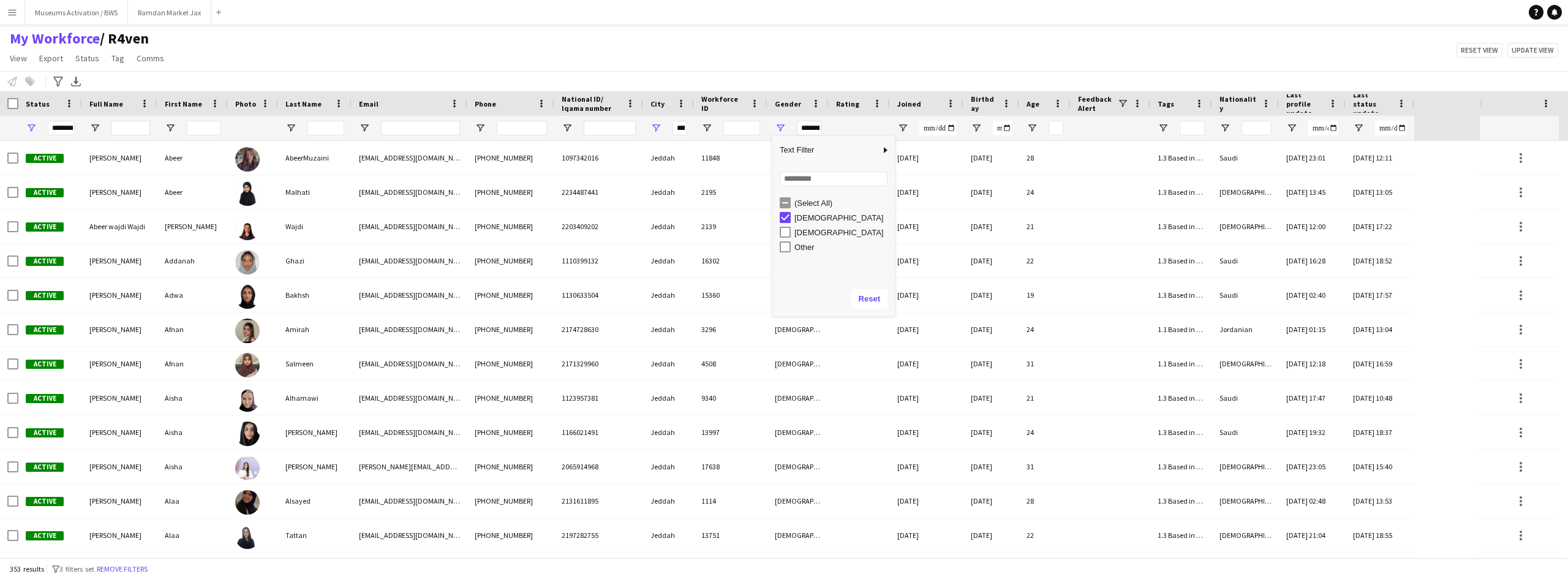
click at [759, 62] on div "My Workforce / R4ven View Views Default view R4ven New view Update view Delete …" at bounding box center [784, 50] width 1568 height 42
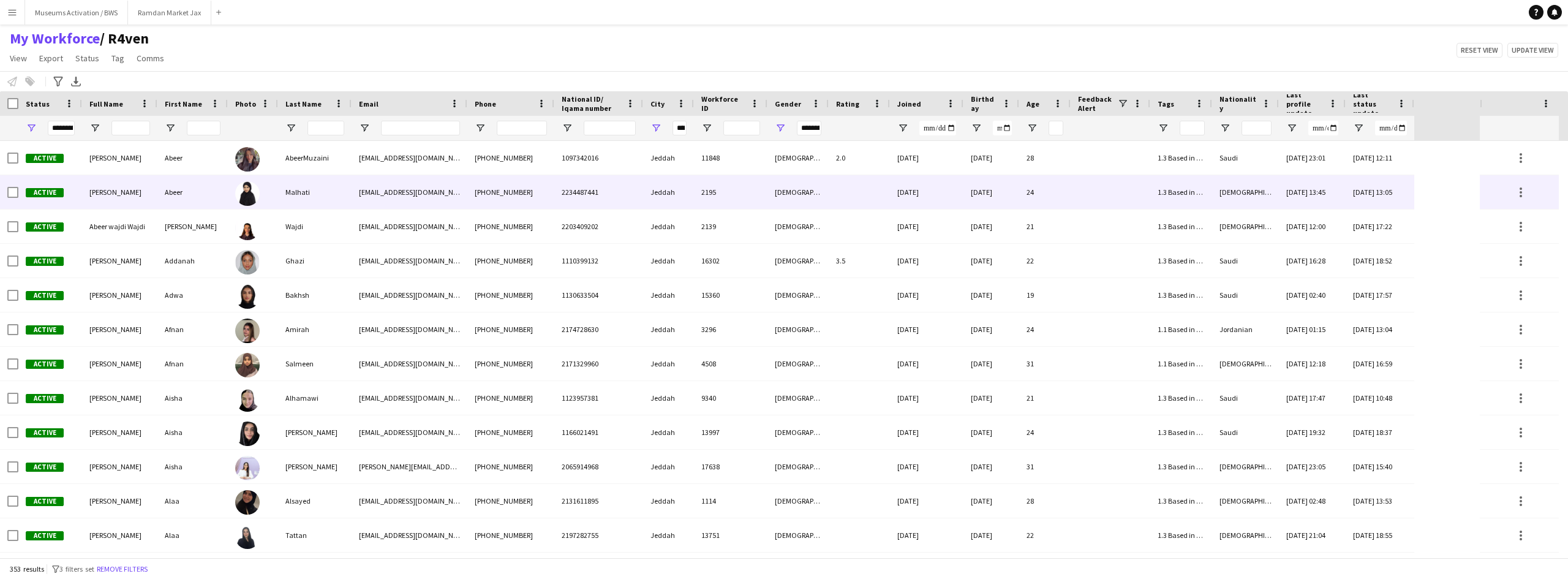
scroll to position [43, 0]
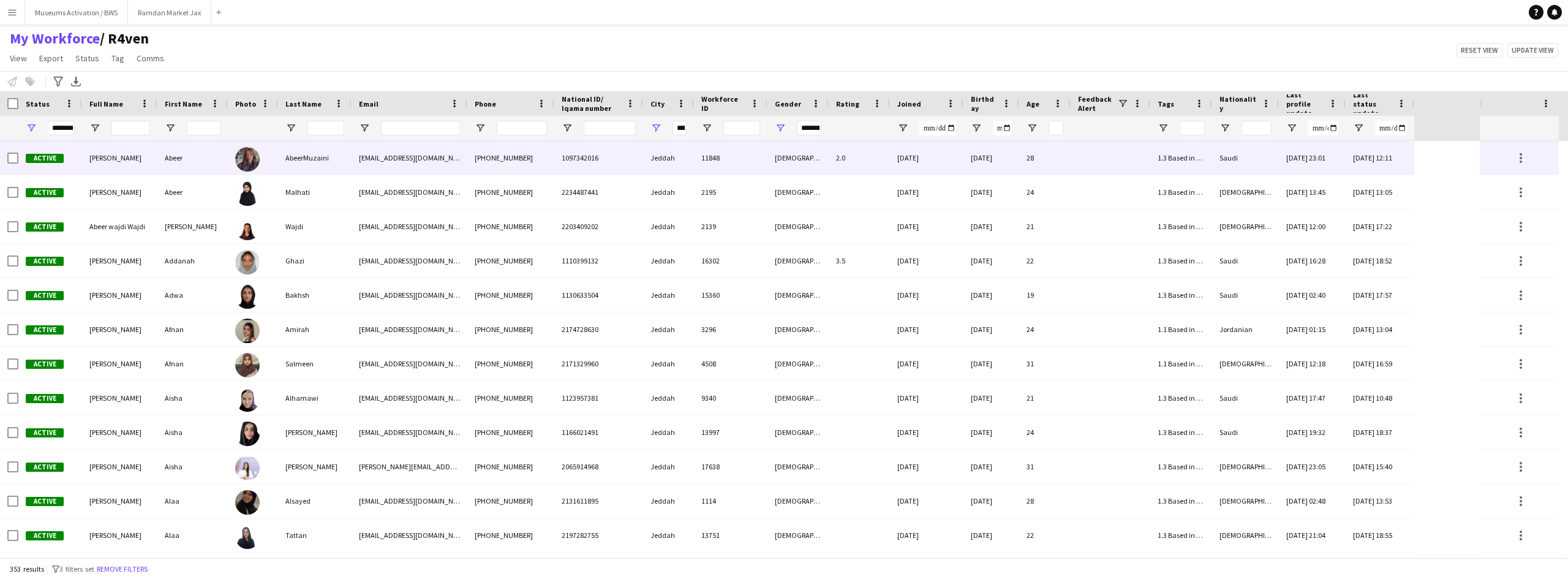
click at [277, 160] on div at bounding box center [253, 157] width 50 height 33
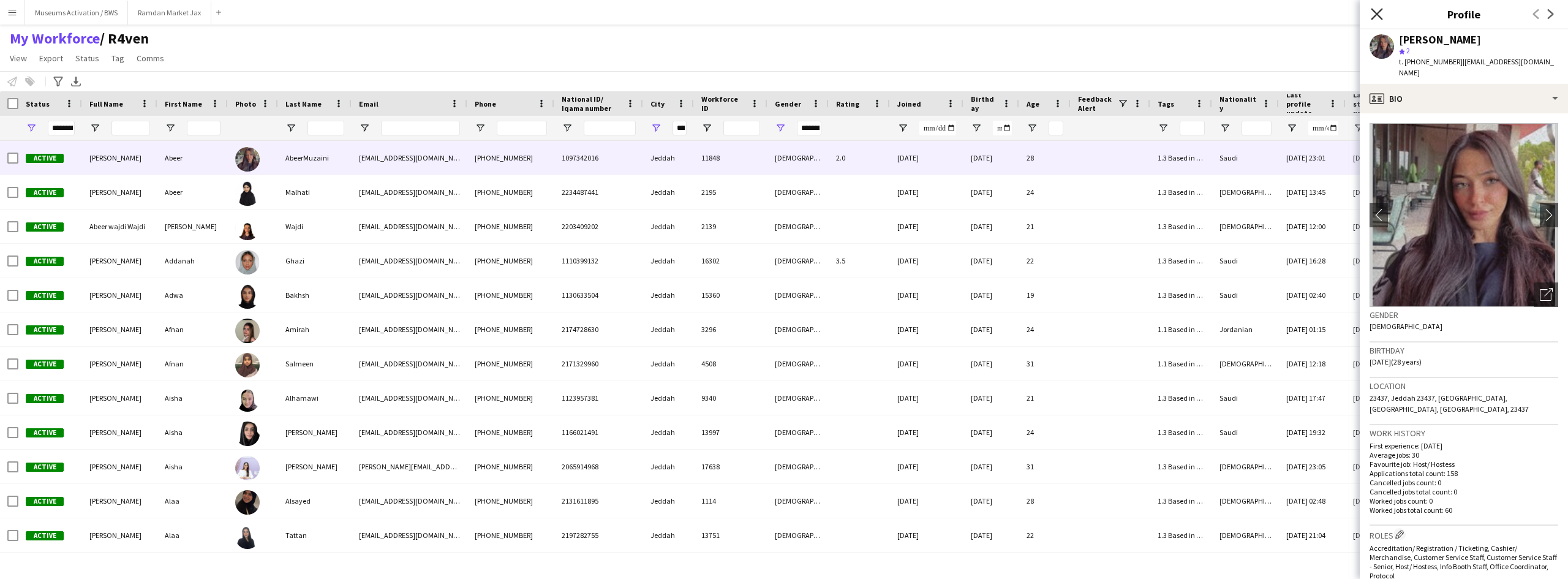
click at [1380, 11] on icon at bounding box center [1376, 14] width 11 height 11
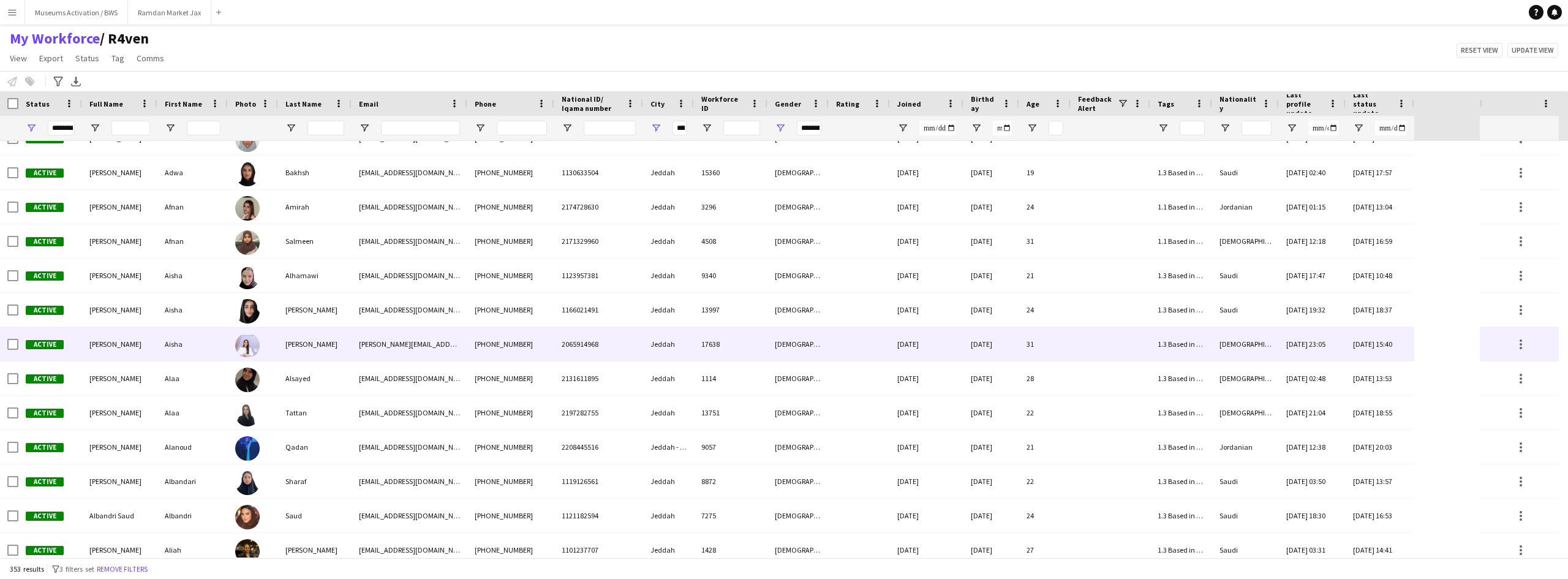
click at [308, 351] on div "[PERSON_NAME]" at bounding box center [315, 344] width 74 height 33
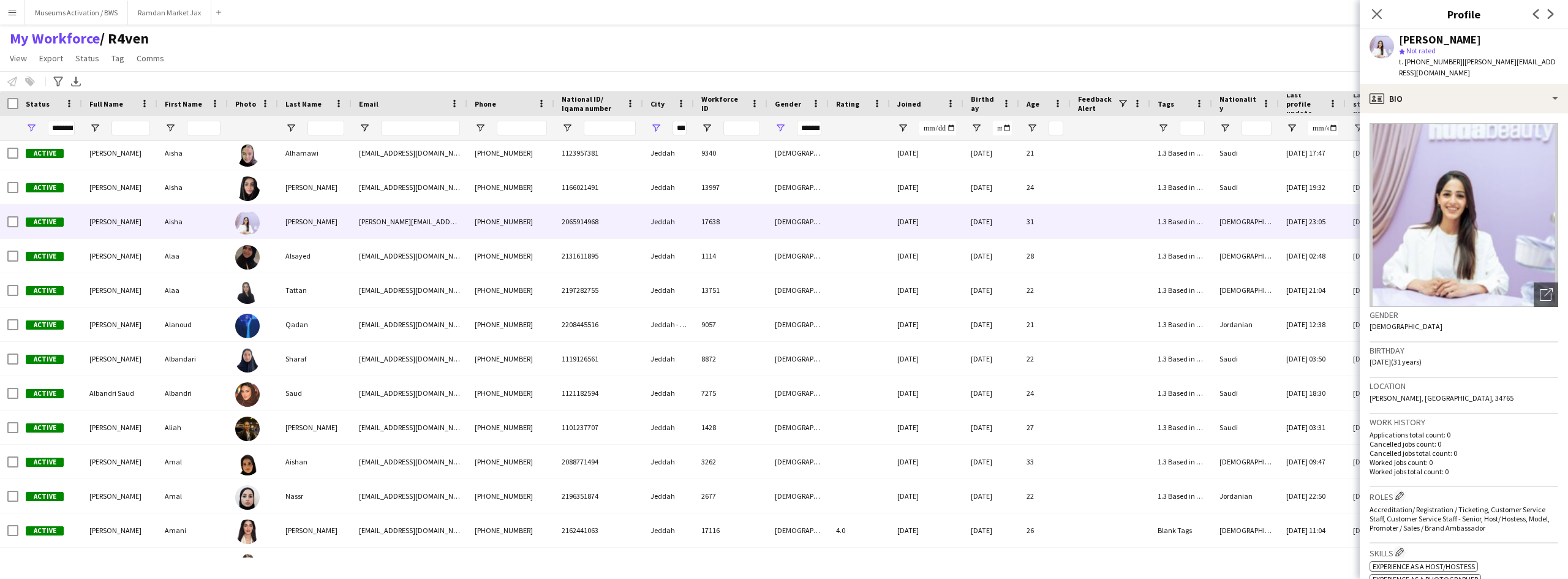
click at [303, 52] on div "My Workforce / R4ven View Views Default view R4ven New view Update view Delete …" at bounding box center [784, 50] width 1568 height 42
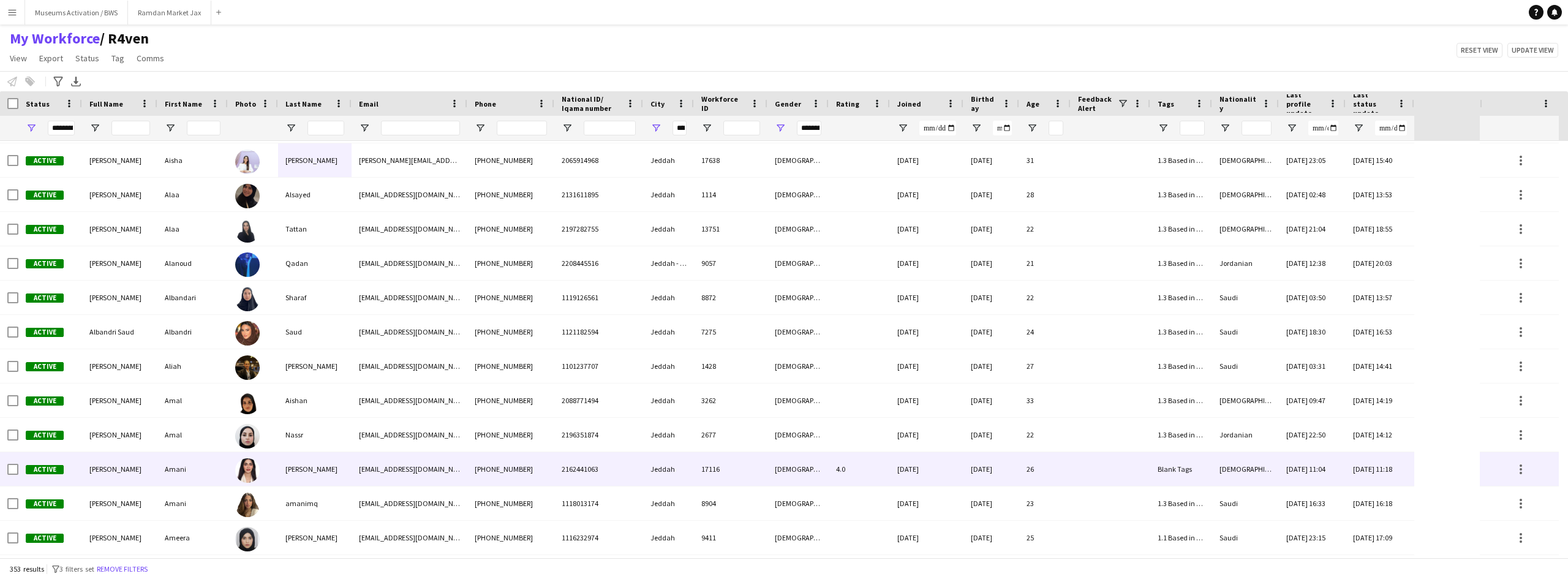
click at [272, 479] on div at bounding box center [253, 469] width 50 height 33
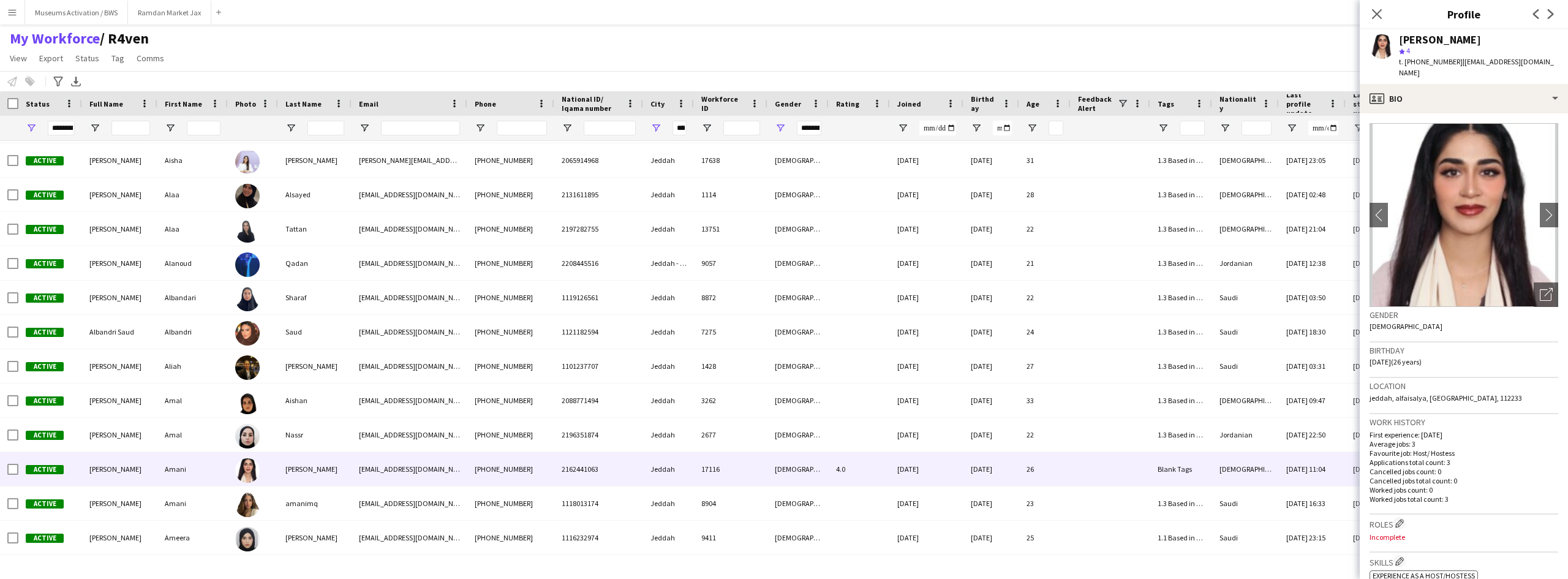
click at [340, 35] on div "My Workforce / R4ven View Views Default view R4ven New view Update view Delete …" at bounding box center [784, 50] width 1568 height 42
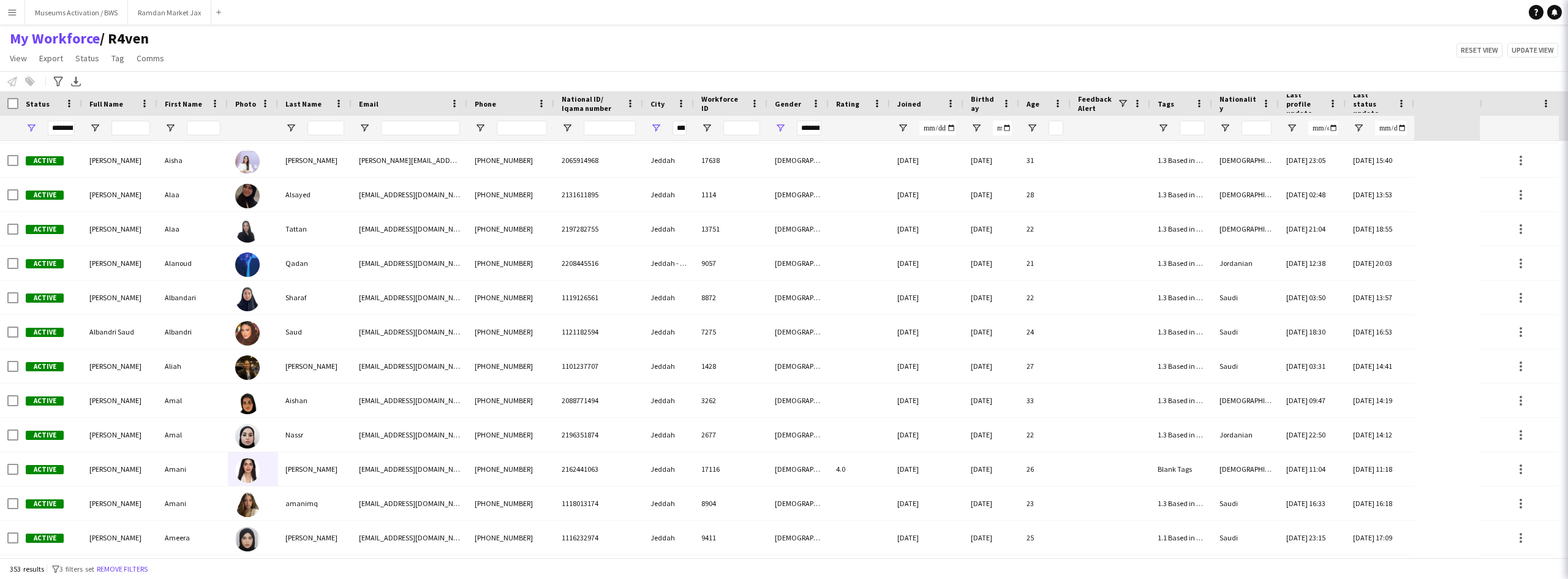
click at [340, 35] on div "My Workforce / R4ven View Views Default view R4ven New view Update view Delete …" at bounding box center [784, 50] width 1568 height 42
drag, startPoint x: 340, startPoint y: 35, endPoint x: 93, endPoint y: 42, distance: 247.1
click at [65, 40] on div "My Workforce / R4ven View Views Default view R4ven New view Update view Delete …" at bounding box center [784, 50] width 1568 height 42
click at [183, 40] on div "My Workforce / R4ven View Views Default view R4ven New view Update view Delete …" at bounding box center [784, 50] width 1568 height 42
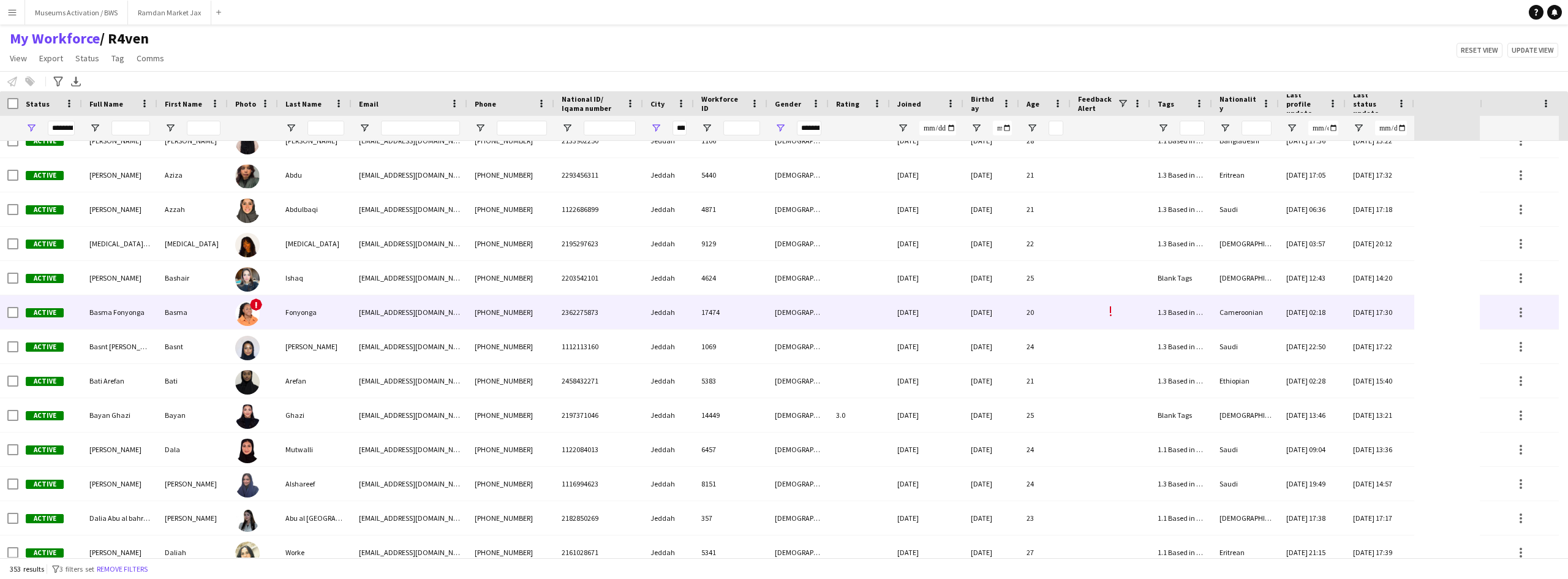
click at [255, 319] on img at bounding box center [247, 313] width 25 height 25
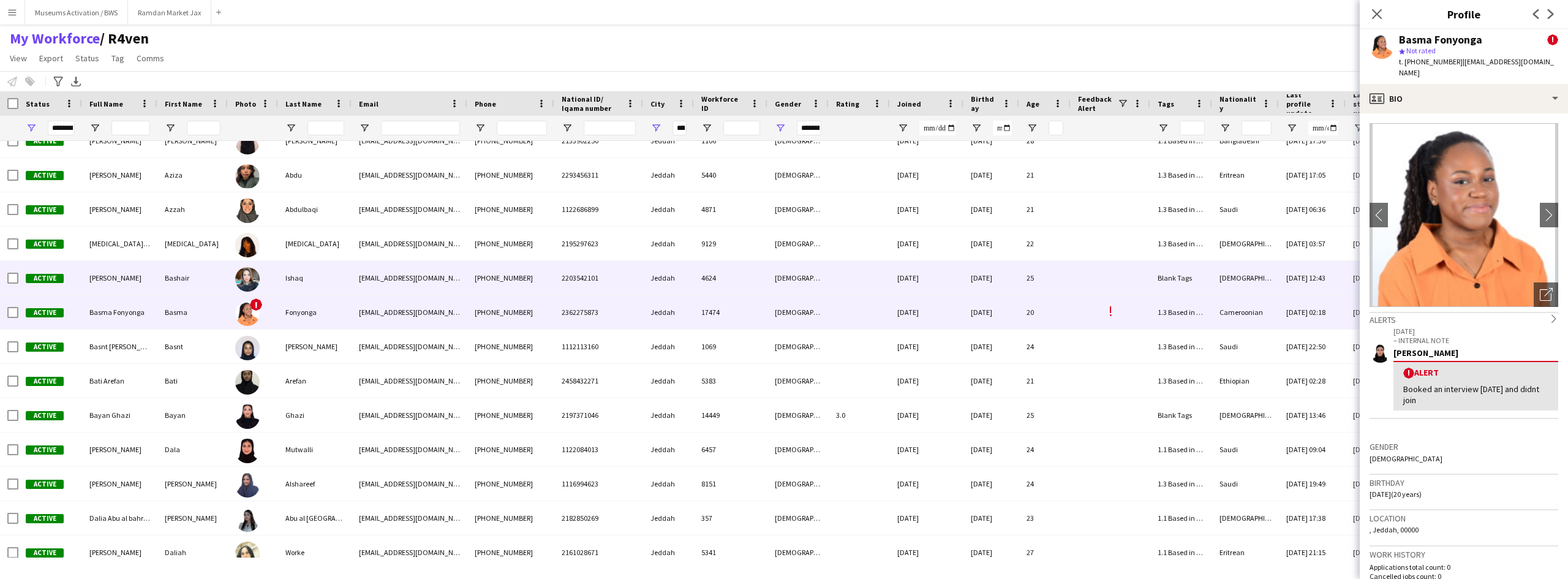
click at [260, 290] on div at bounding box center [253, 278] width 50 height 33
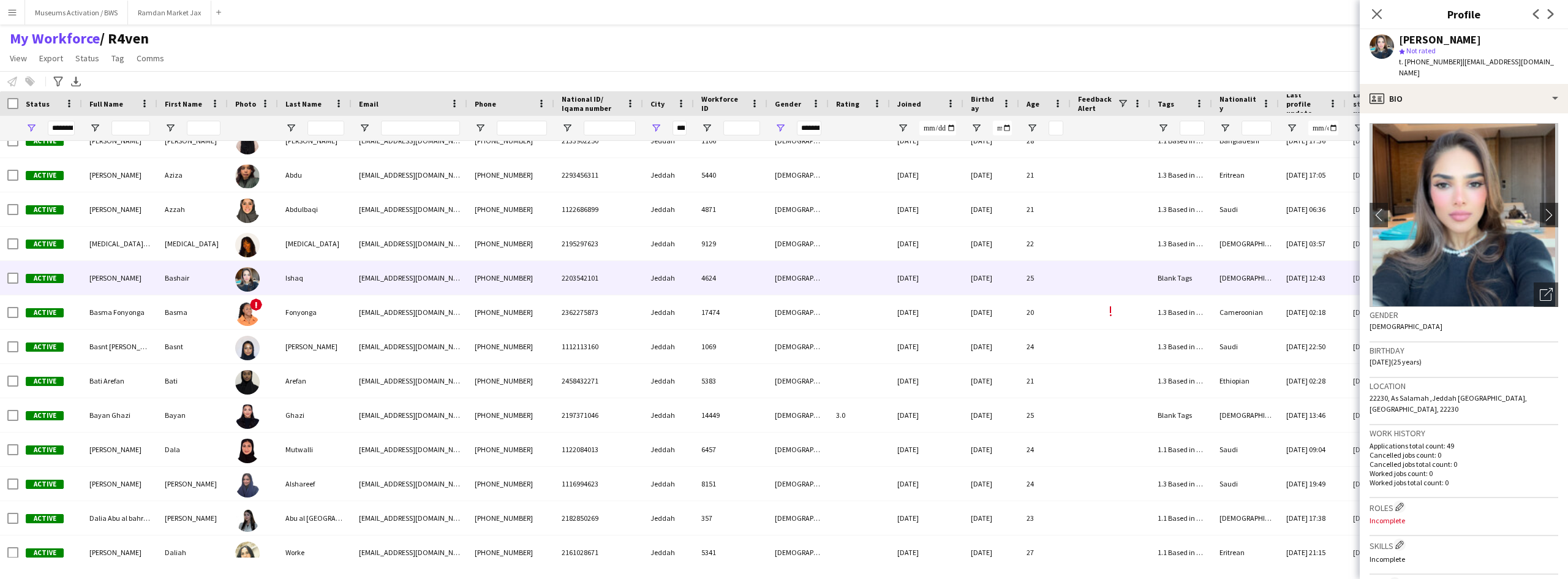
click at [18, 15] on button "Menu" at bounding box center [12, 12] width 25 height 25
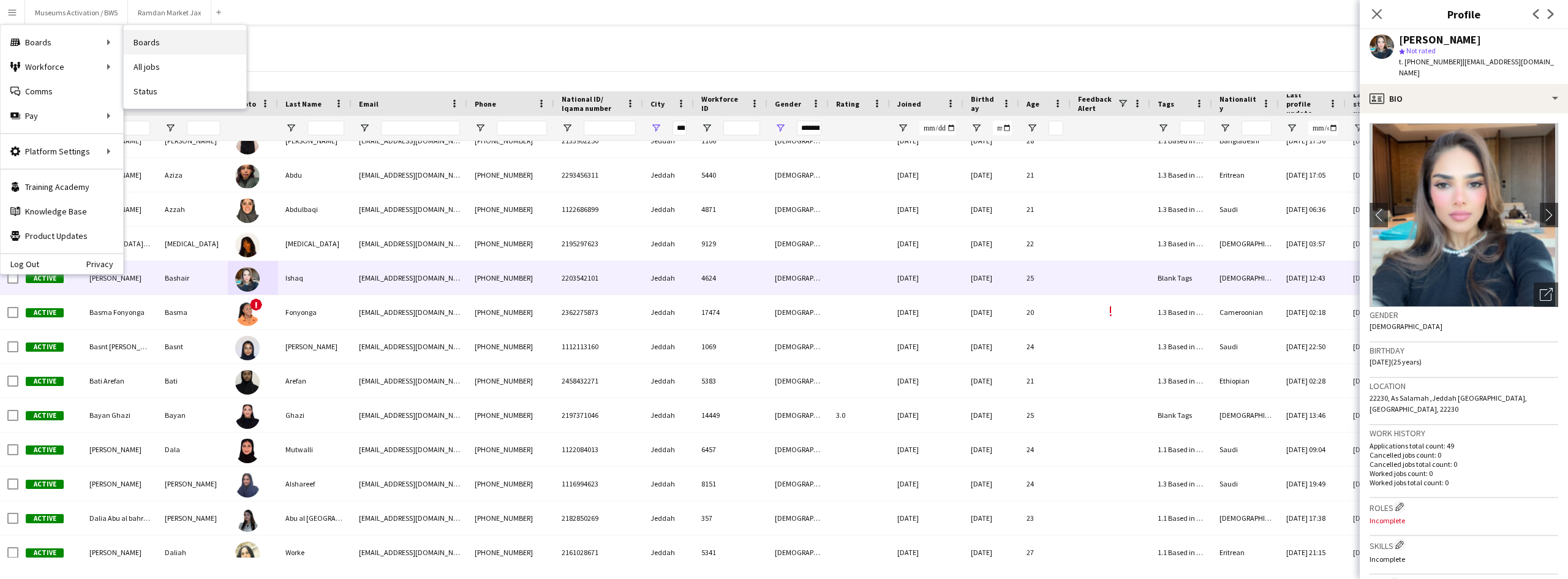
click at [166, 38] on link "Boards" at bounding box center [185, 42] width 122 height 25
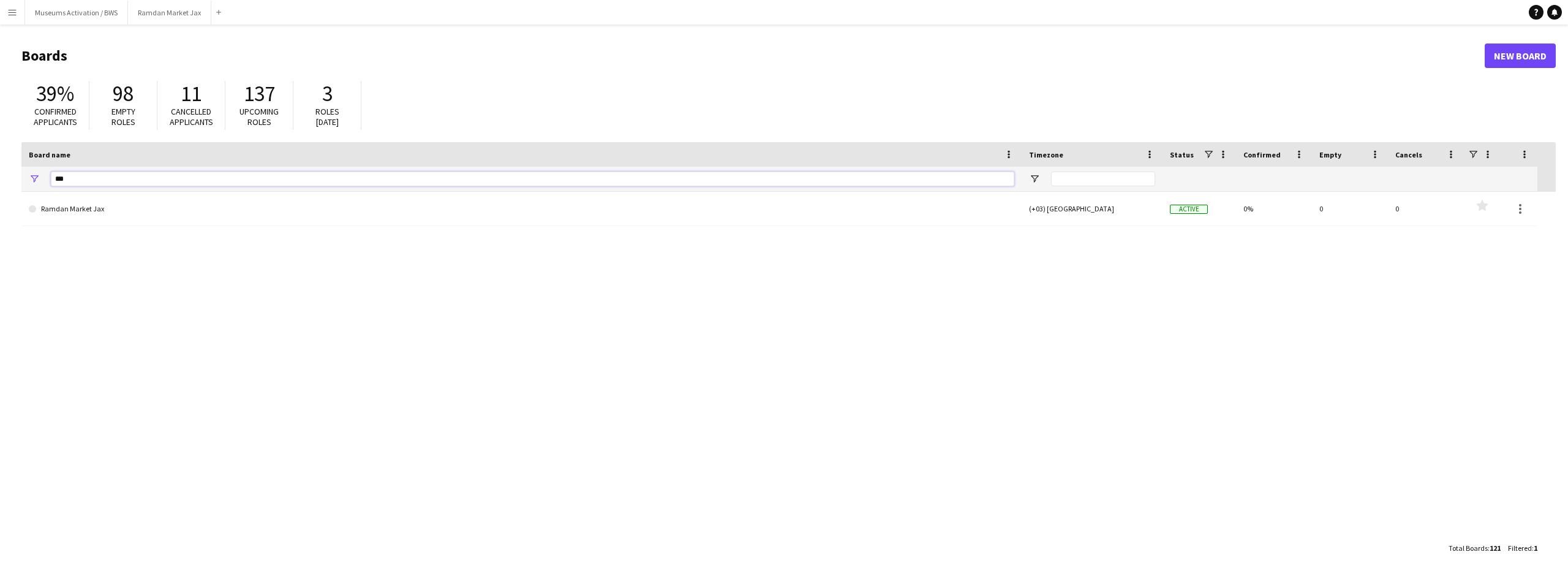
click at [131, 182] on input "***" at bounding box center [533, 178] width 963 height 15
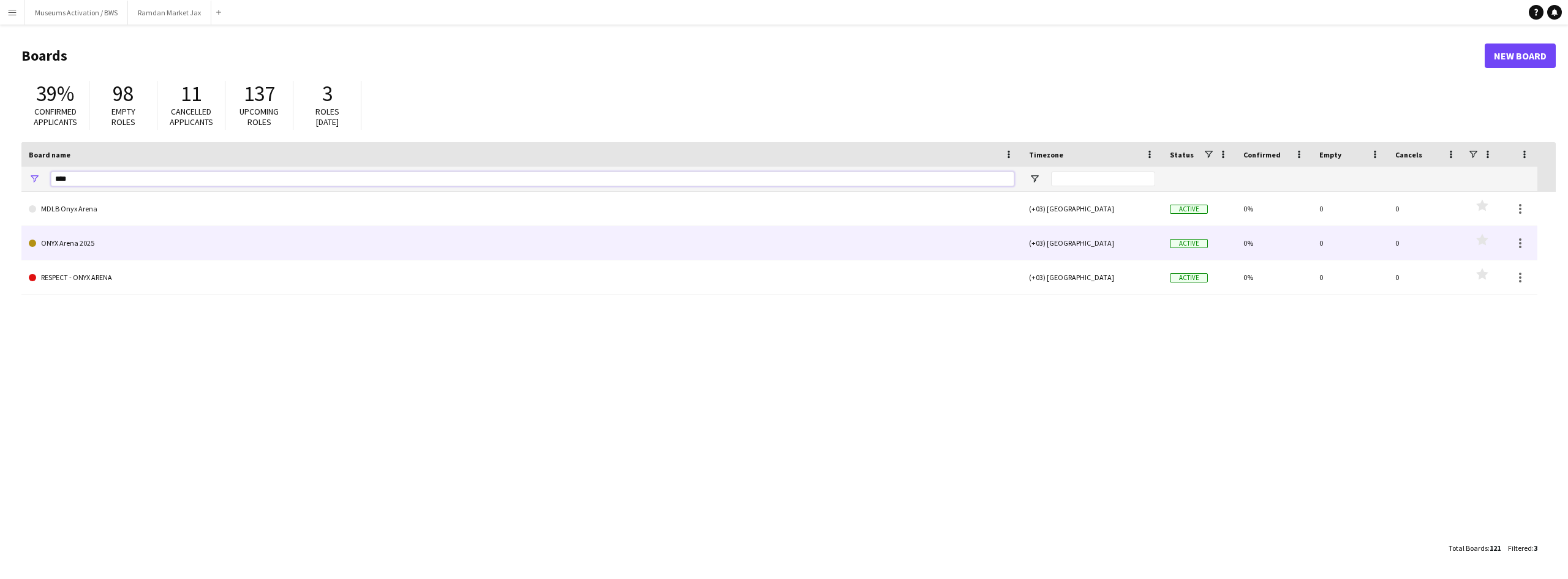
type input "****"
click at [64, 249] on link "ONYX Arena 2025" at bounding box center [521, 243] width 985 height 34
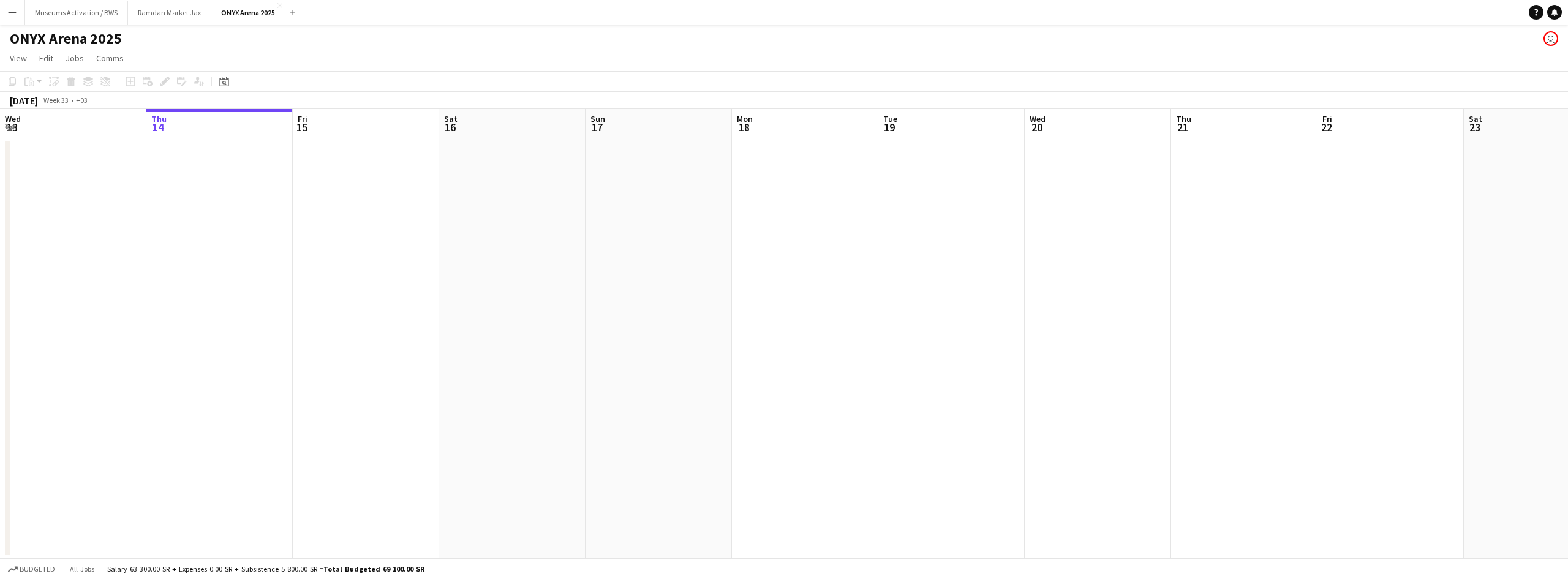
drag, startPoint x: 222, startPoint y: 223, endPoint x: 622, endPoint y: 235, distance: 400.2
click at [422, 231] on app-calendar-viewport "Mon 11 Tue 12 Wed 13 Thu 14 Fri 15 Sat 16 Sun 17 Mon 18 Tue 19 Wed 20 Thu 21 Fr…" at bounding box center [784, 334] width 1568 height 449
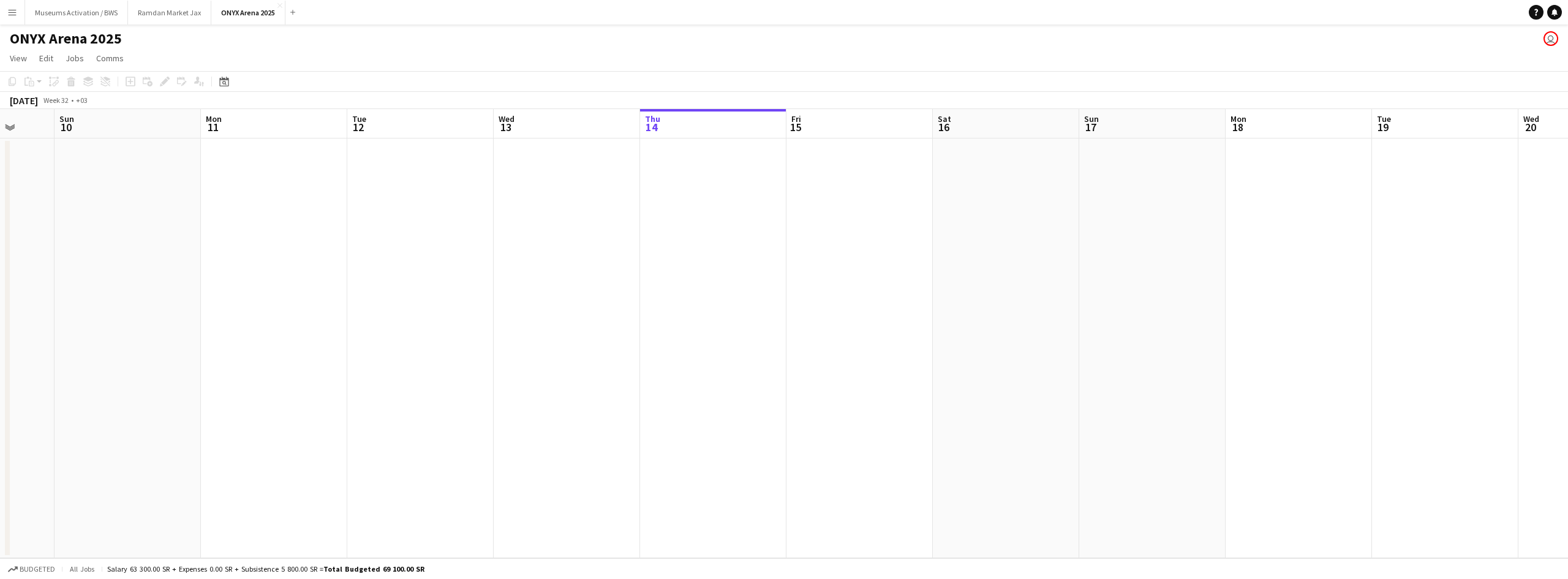
drag, startPoint x: 511, startPoint y: 251, endPoint x: 694, endPoint y: 246, distance: 183.1
click at [685, 246] on app-calendar-viewport "Thu 7 Fri 8 Sat 9 Sun 10 Mon 11 Tue 12 Wed 13 Thu 14 Fri 15 Sat 16 Sun 17 Mon 1…" at bounding box center [784, 334] width 1568 height 449
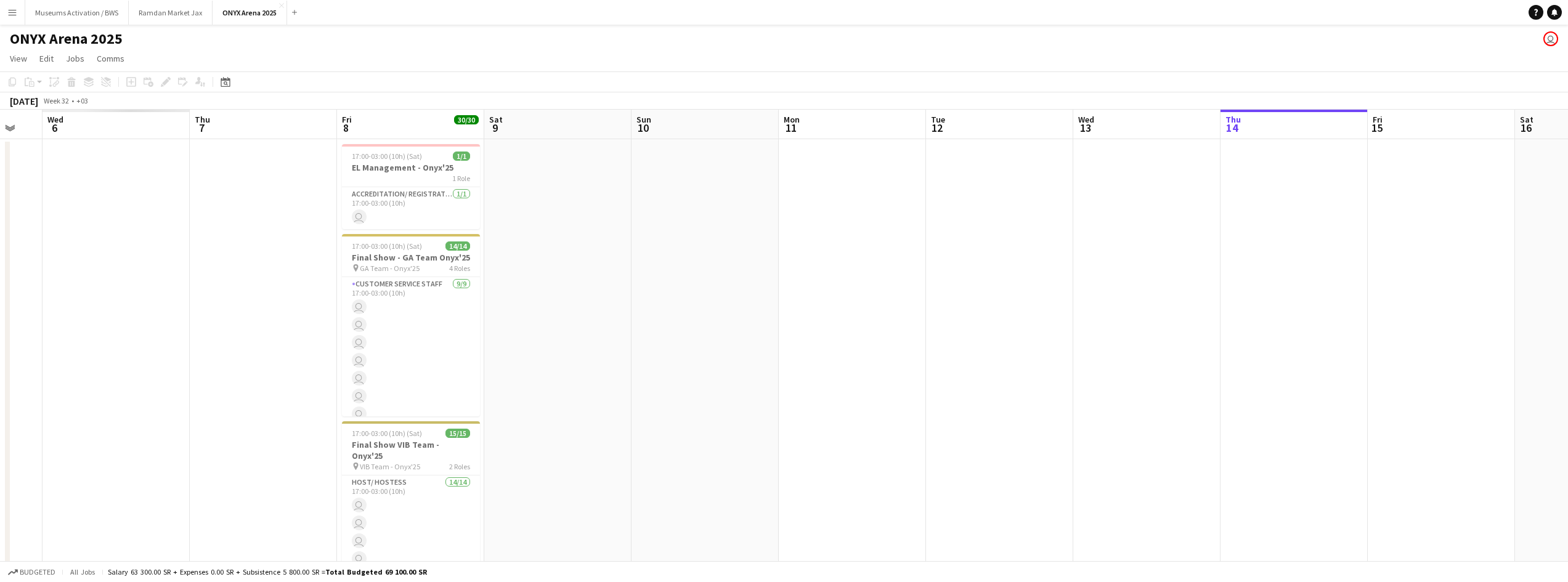
drag, startPoint x: 530, startPoint y: 281, endPoint x: 572, endPoint y: 271, distance: 43.2
click at [572, 271] on app-calendar-viewport "Mon 4 Tue 5 Wed 6 Thu 7 Fri 8 30/30 3 Jobs Sat 9 Sun 10 Mon 11 Tue 12 Wed 13 Th…" at bounding box center [784, 375] width 1568 height 531
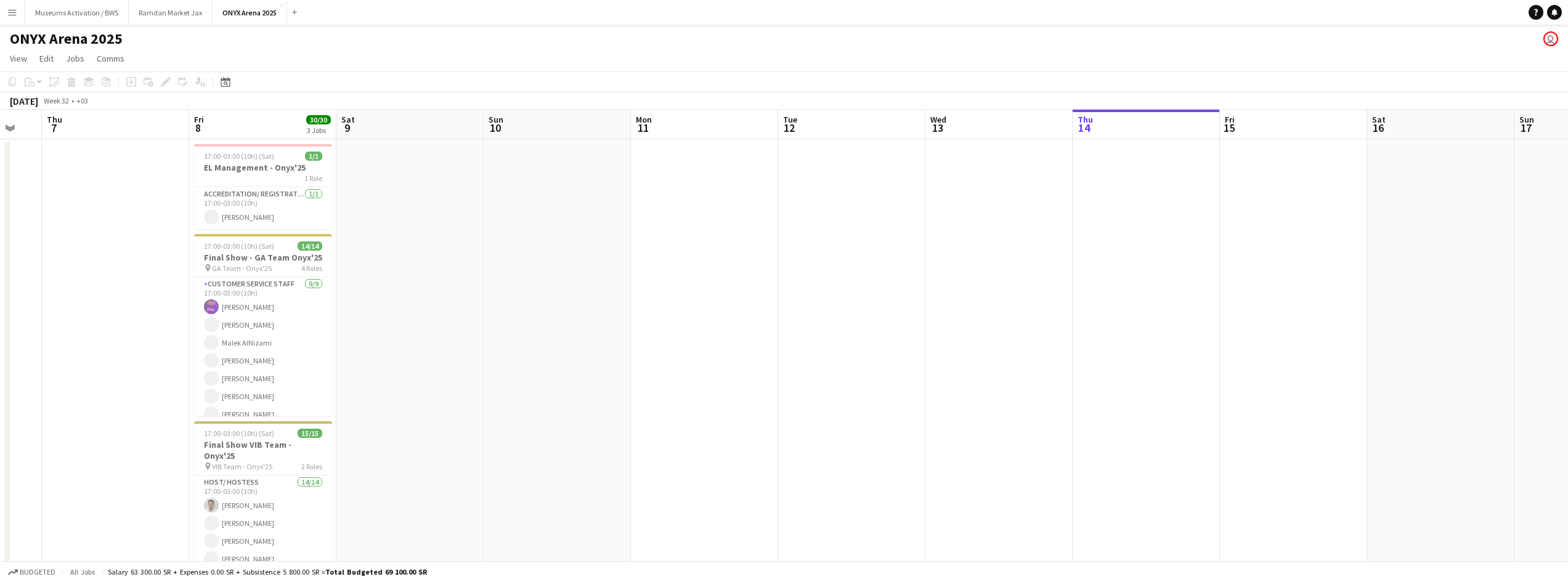
drag, startPoint x: 364, startPoint y: 306, endPoint x: 533, endPoint y: 283, distance: 170.6
click at [518, 286] on app-calendar-viewport "Mon 4 Tue 5 Wed 6 Thu 7 Fri 8 30/30 3 Jobs Sat 9 Sun 10 Mon 11 Tue 12 Wed 13 Th…" at bounding box center [784, 375] width 1568 height 531
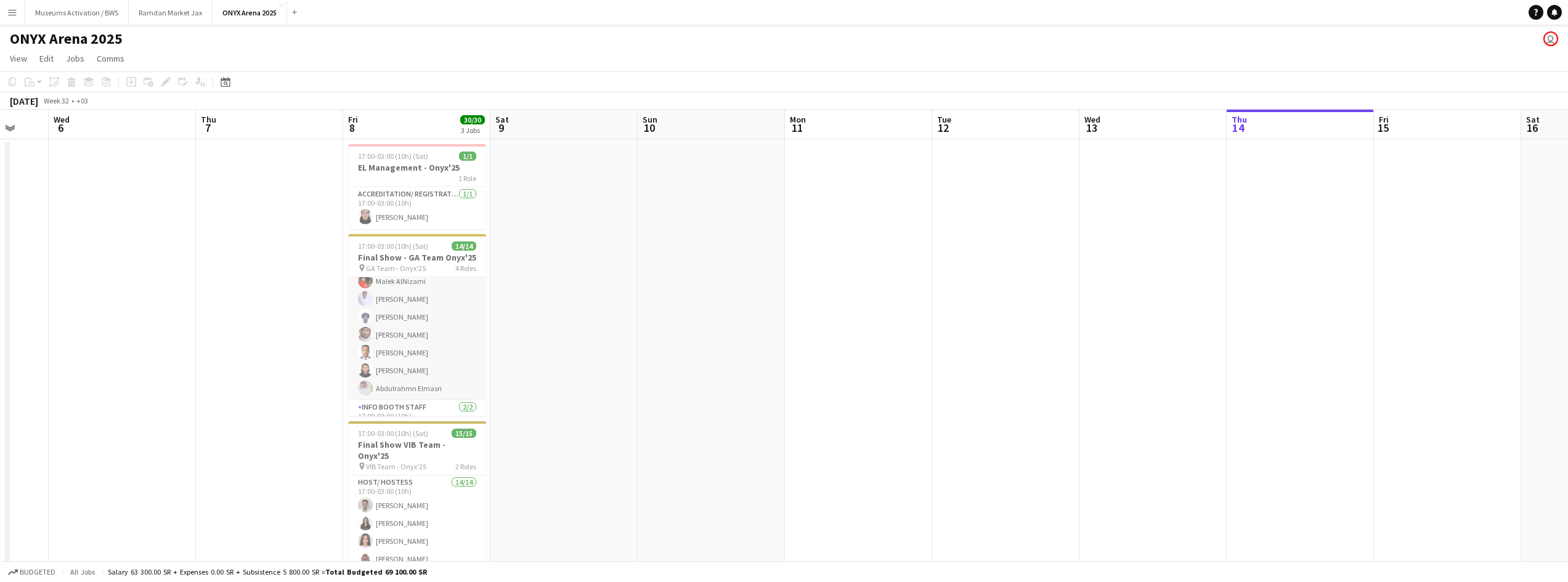
click at [443, 307] on app-card-role "Customer Service Staff [DATE] 17:00-03:00 (10h) [PERSON_NAME] Naif [PERSON_NAME…" at bounding box center [417, 307] width 138 height 184
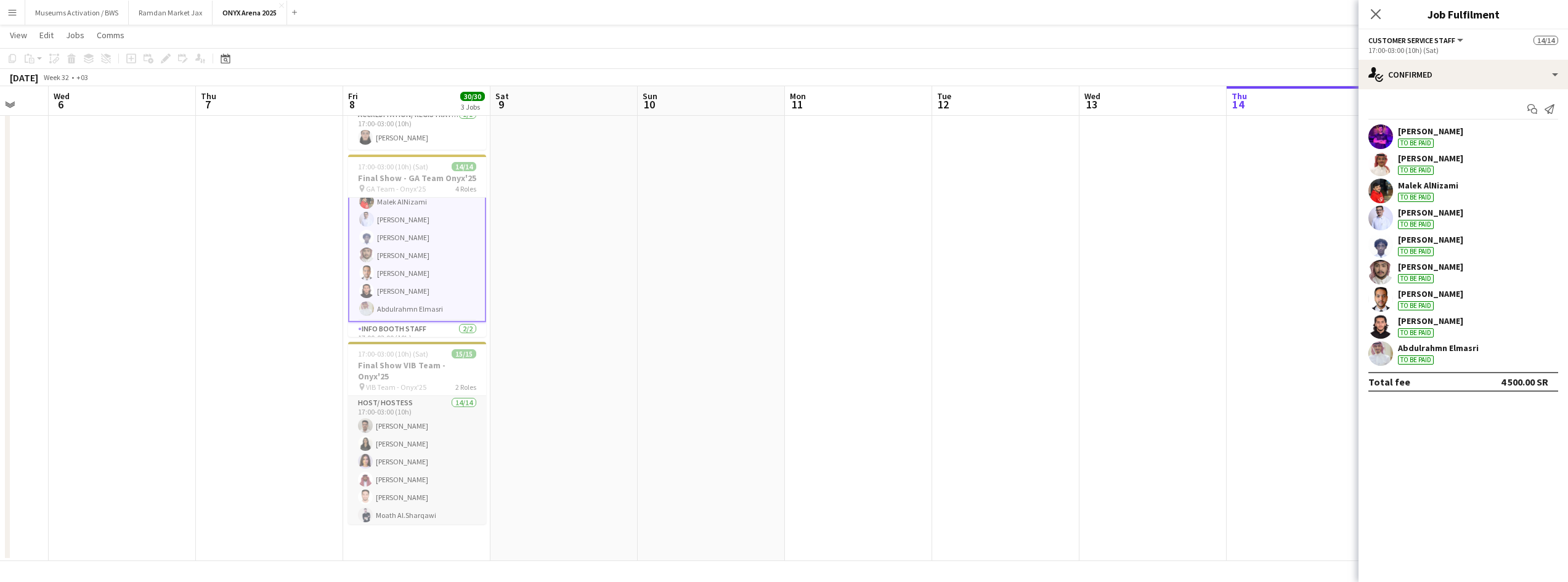
click at [396, 466] on app-card-role "Host/ Hostess 14/14 17:00-03:00 (10h) abdalelh [PERSON_NAME] Tareem Alshamy Hib…" at bounding box center [417, 533] width 138 height 274
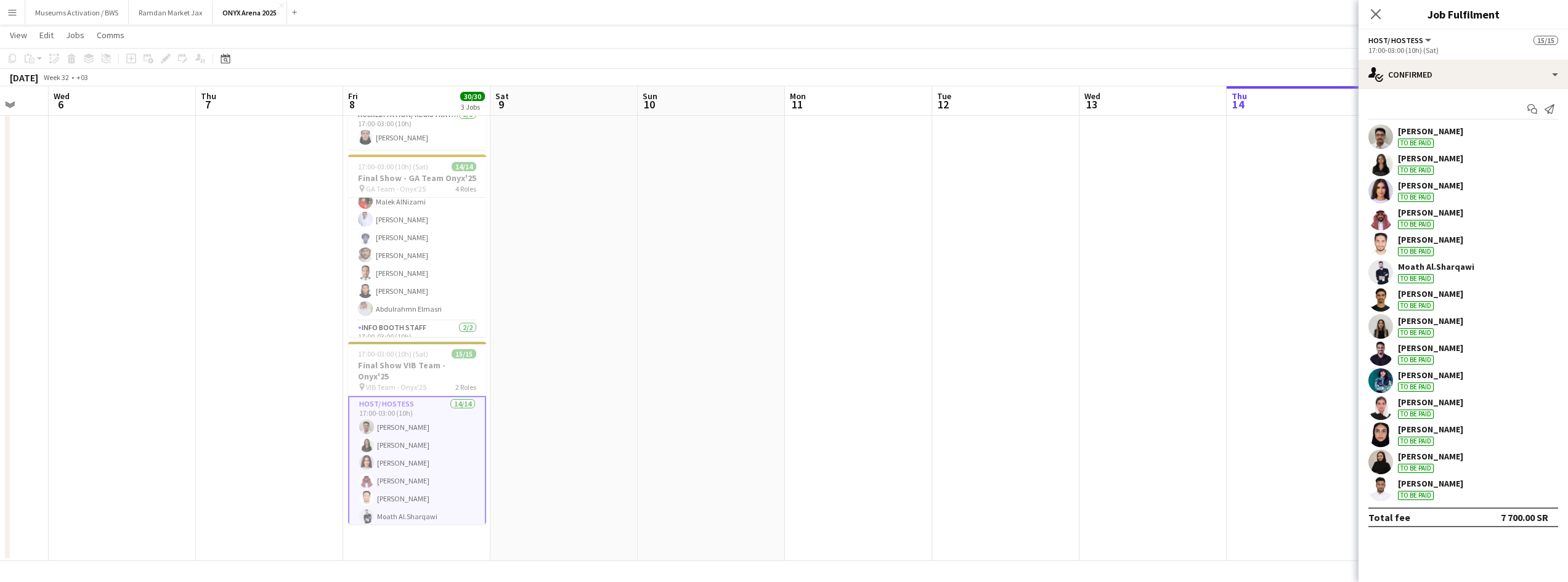
click at [1390, 167] on app-user-avatar at bounding box center [1380, 164] width 25 height 25
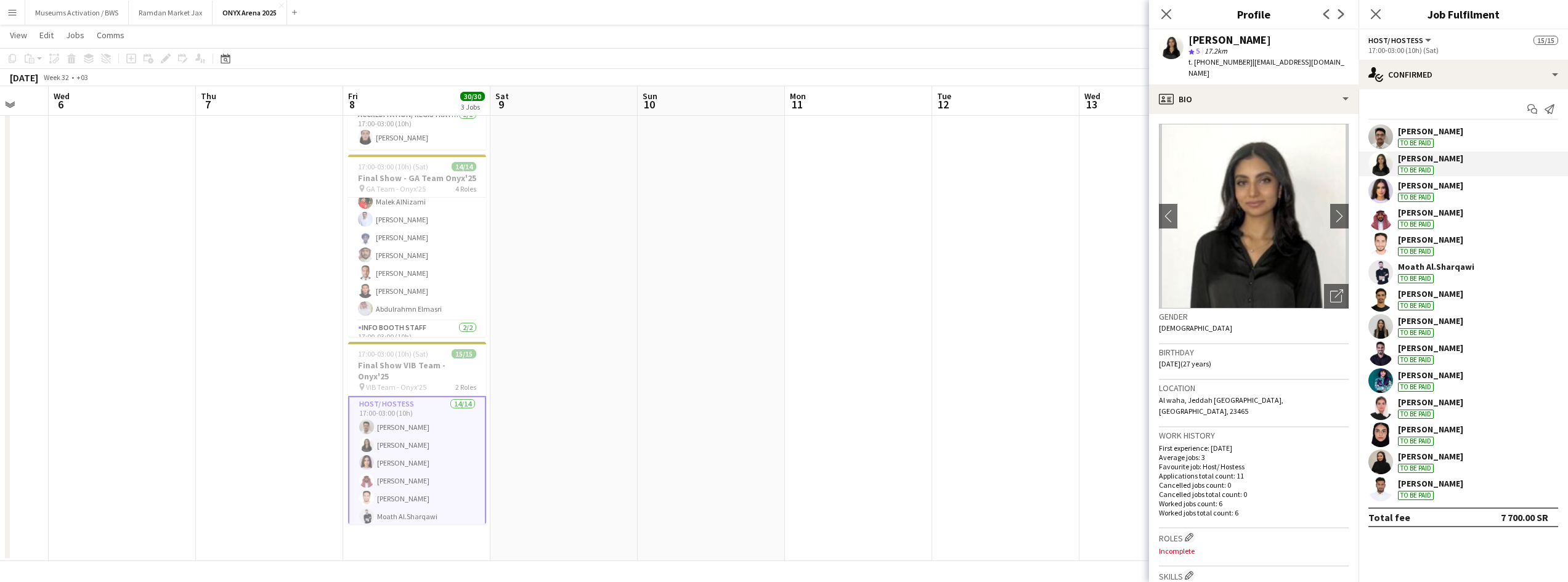
click at [1414, 327] on div "sereen mufti To be paid" at bounding box center [1430, 326] width 65 height 22
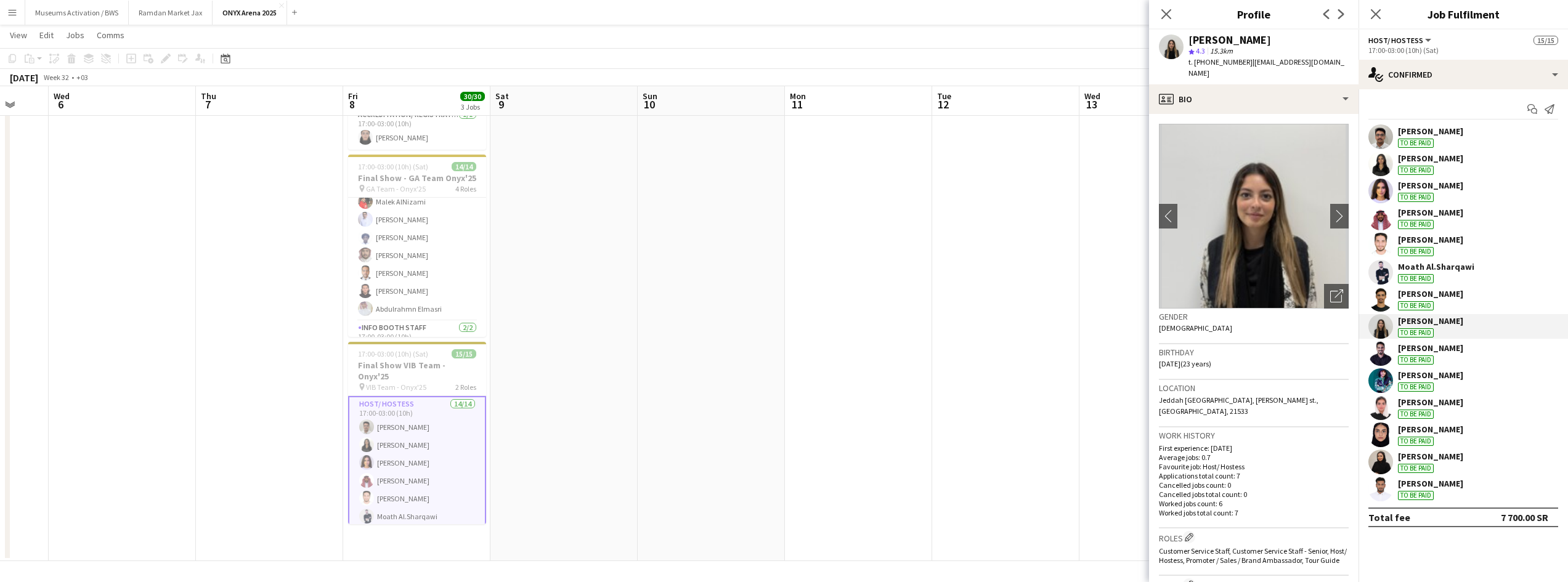
click at [1422, 383] on div "To be paid" at bounding box center [1416, 387] width 36 height 10
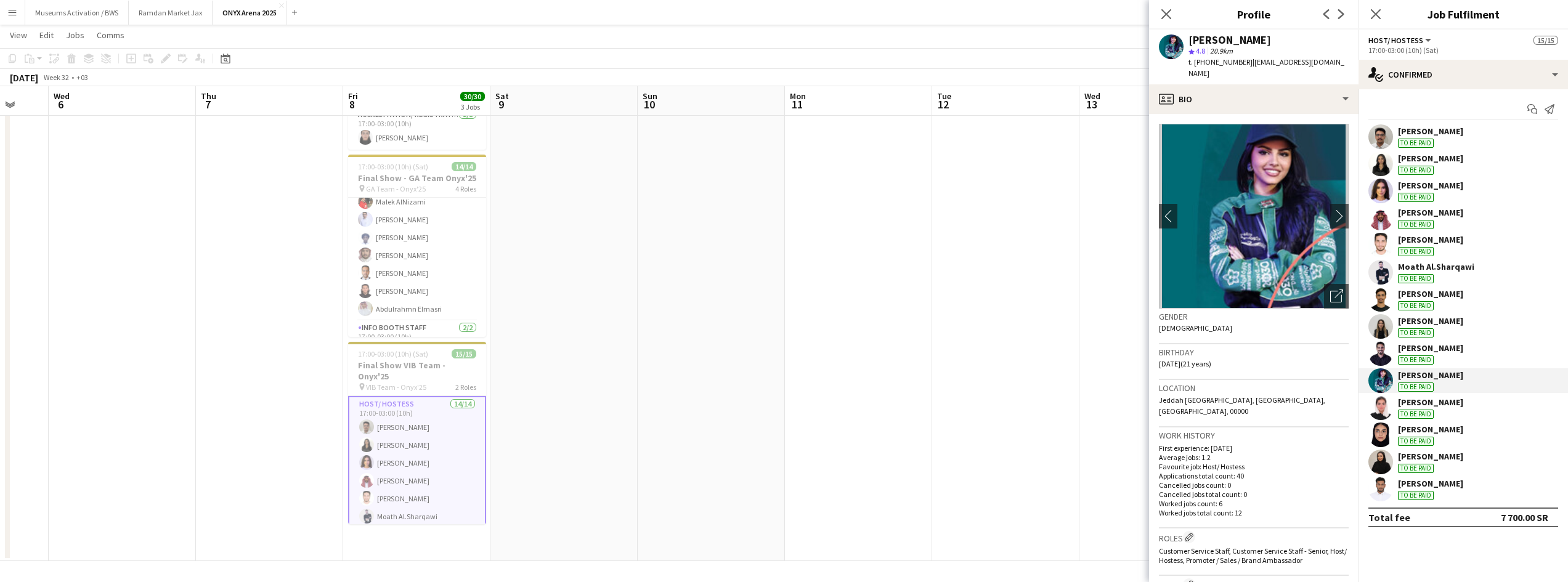
click at [1423, 408] on div "[PERSON_NAME] To be paid" at bounding box center [1430, 408] width 65 height 22
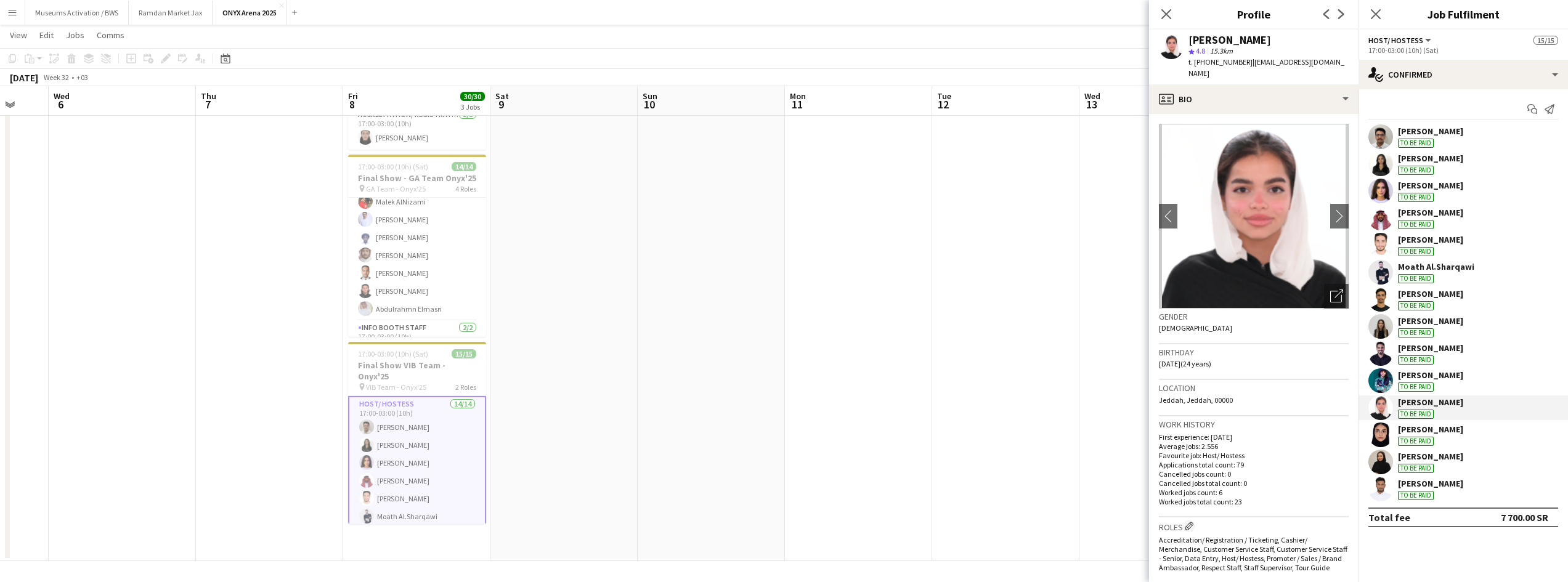
click at [1422, 428] on div "[PERSON_NAME]" at bounding box center [1430, 429] width 65 height 11
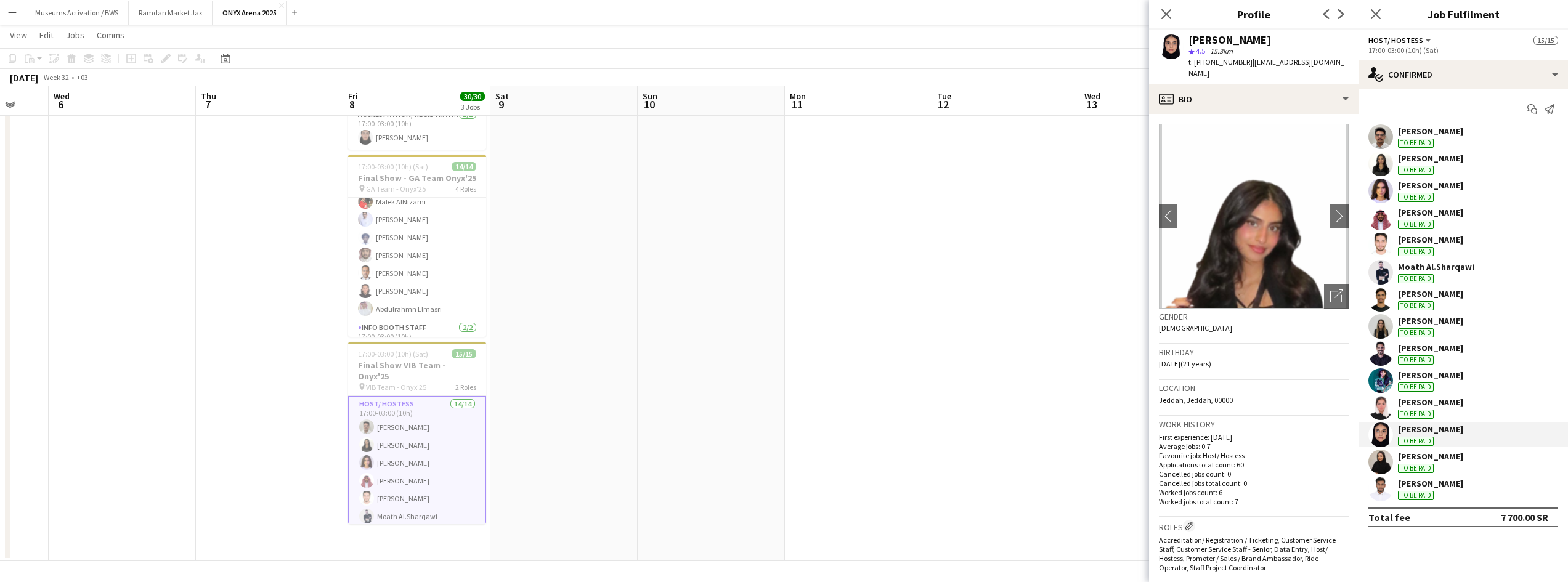
click at [1418, 455] on div "[PERSON_NAME]" at bounding box center [1430, 456] width 65 height 11
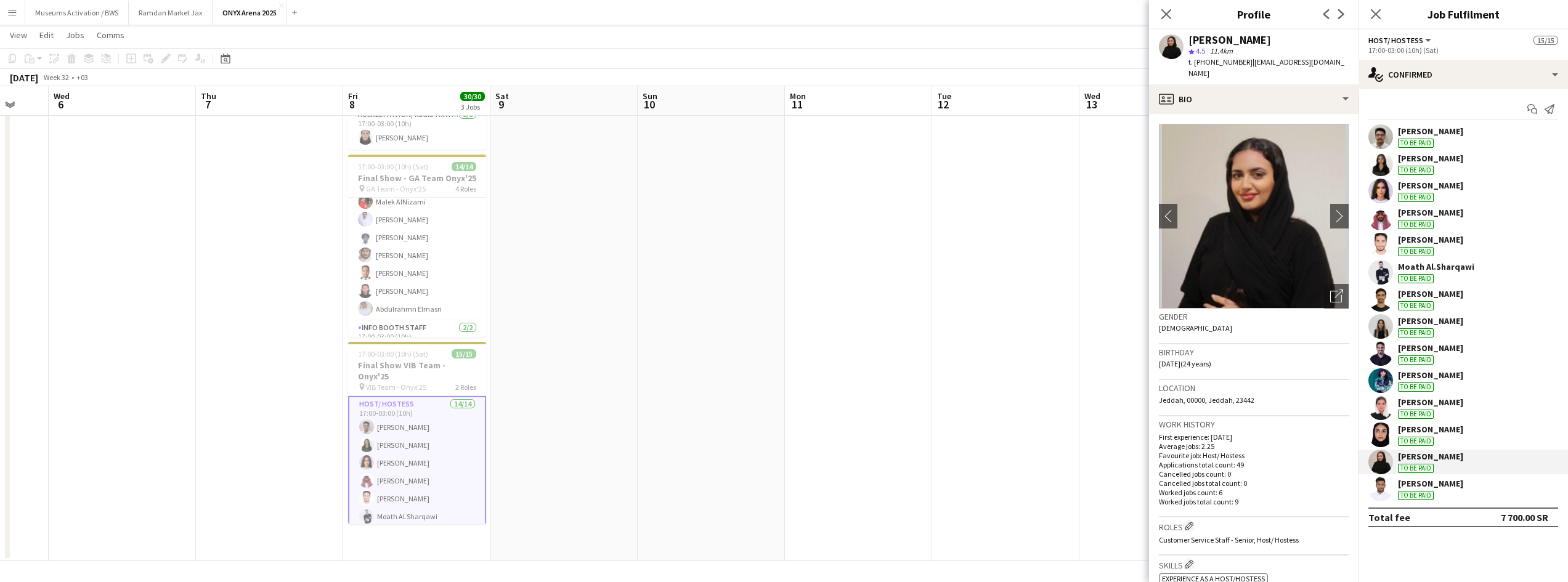
click at [1416, 425] on div "[PERSON_NAME]" at bounding box center [1430, 429] width 65 height 11
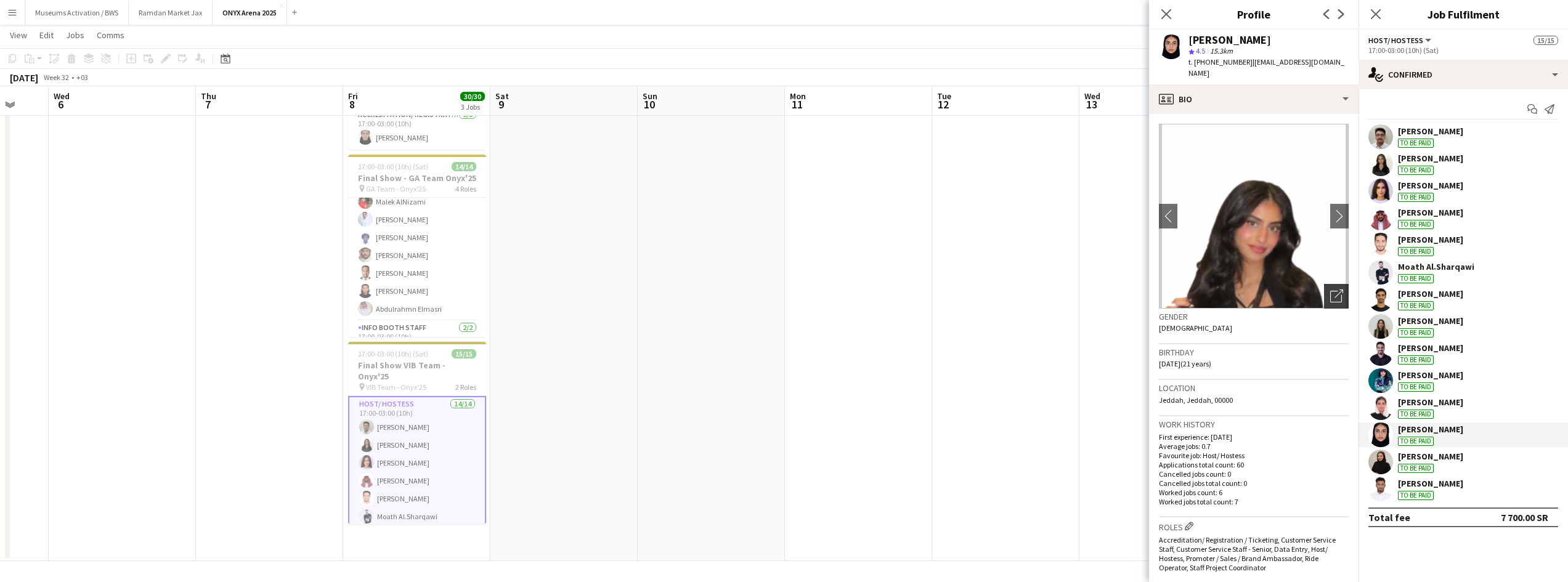
click at [1330, 290] on icon at bounding box center [1336, 296] width 11 height 11
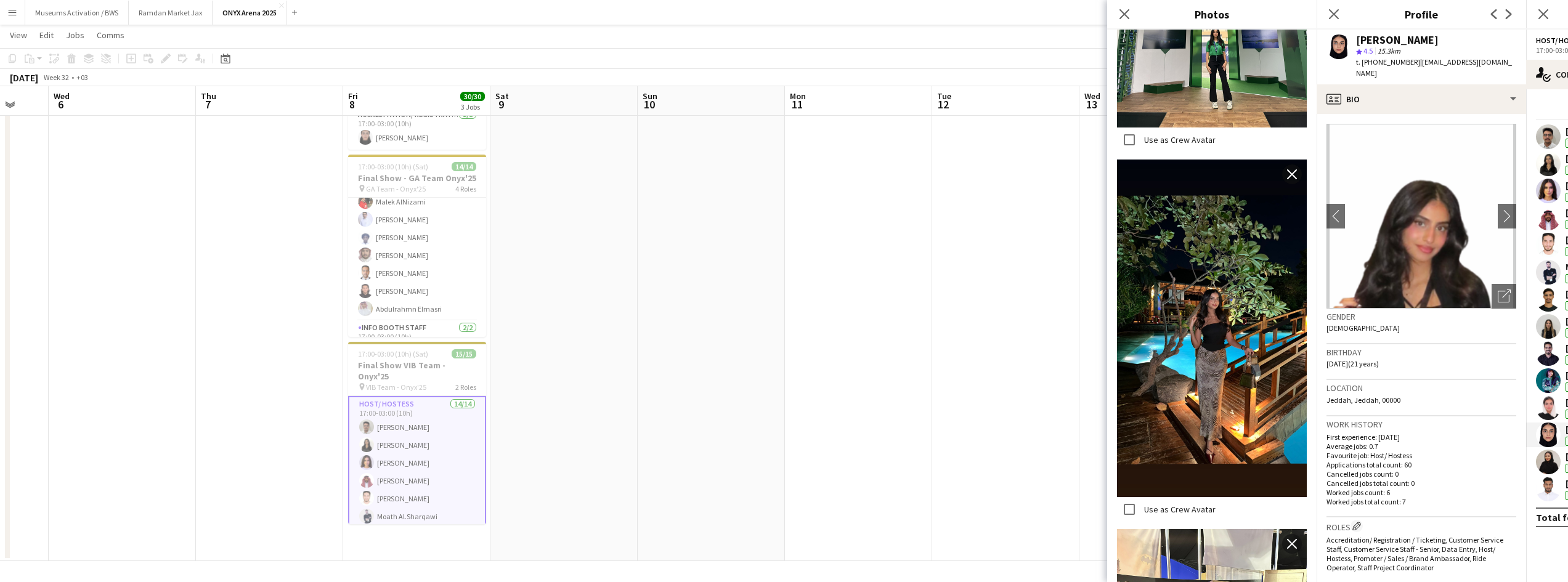
click at [1401, 384] on div "Location [GEOGRAPHIC_DATA], [GEOGRAPHIC_DATA], 00000" at bounding box center [1421, 398] width 190 height 36
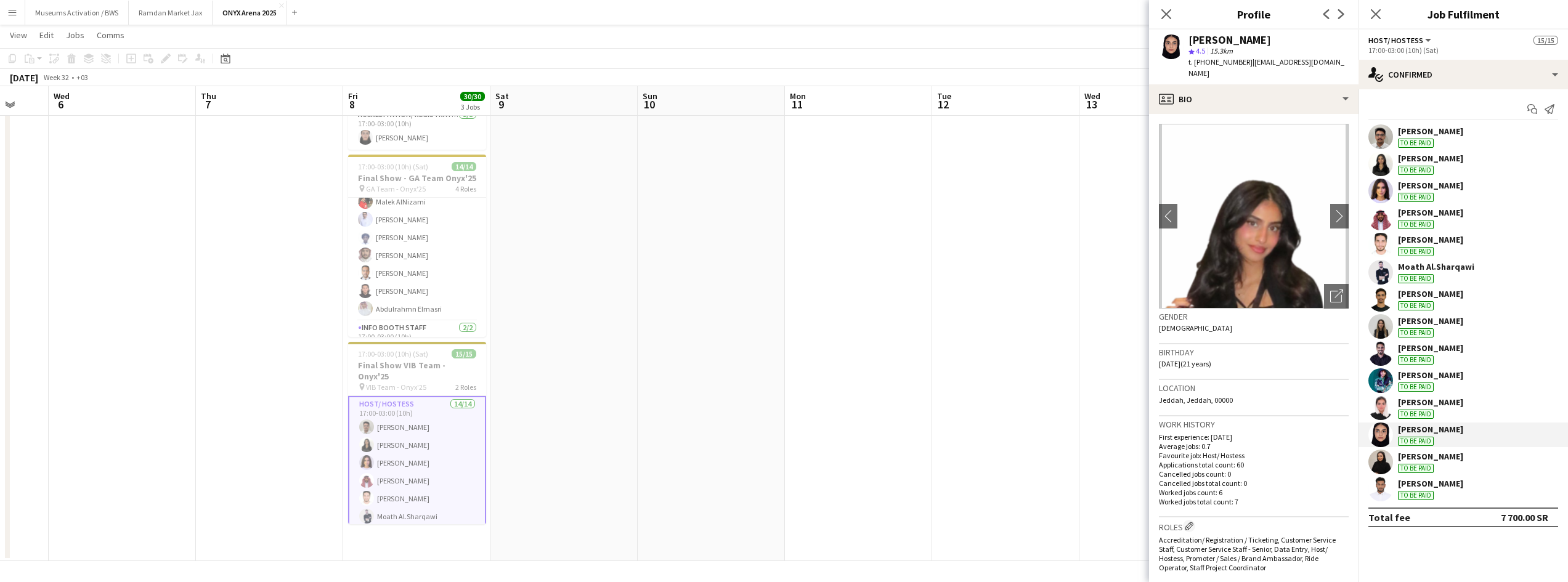
click at [1397, 153] on div "[PERSON_NAME] To be paid" at bounding box center [1463, 164] width 209 height 25
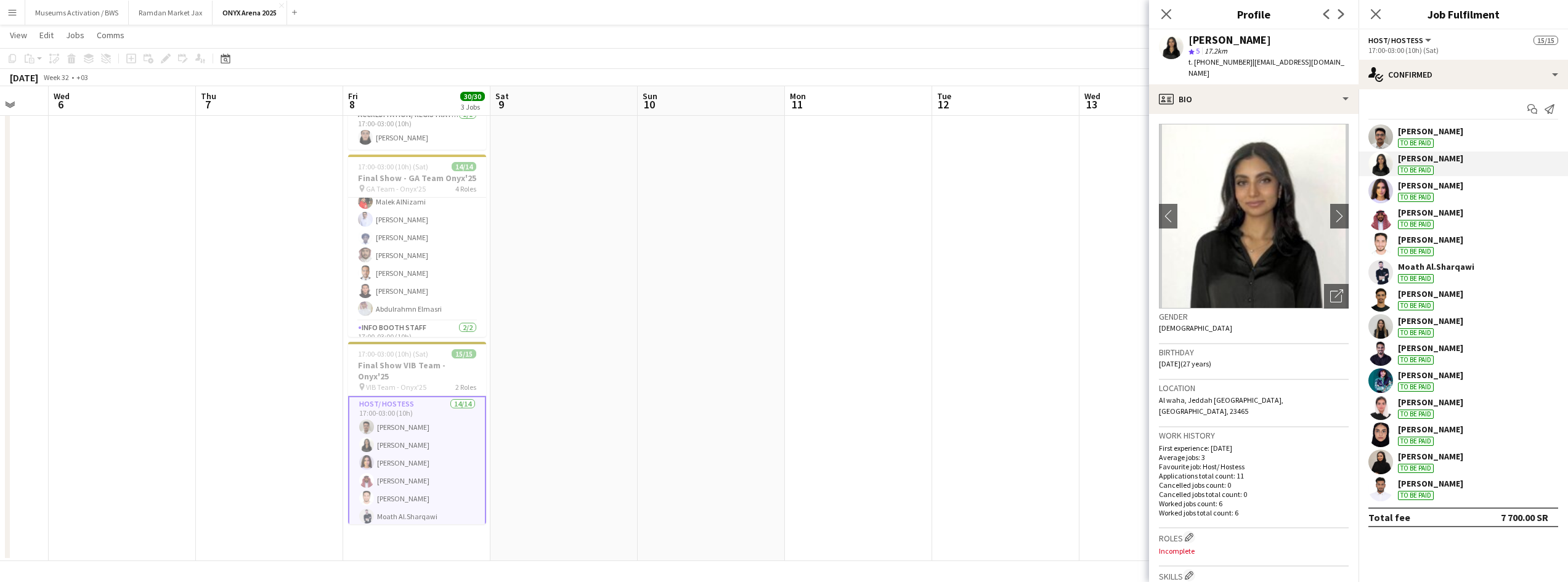
click at [1220, 34] on div "[PERSON_NAME]" at bounding box center [1230, 39] width 82 height 11
drag, startPoint x: 1220, startPoint y: 34, endPoint x: 1248, endPoint y: 58, distance: 36.9
click at [1248, 58] on div "[PERSON_NAME] star 5 17.2km t. [PHONE_NUMBER] | [EMAIL_ADDRESS][DOMAIN_NAME]" at bounding box center [1269, 56] width 160 height 45
copy app-crew-profile "[PERSON_NAME] star 5 17.2km t. [PHONE_NUMBER] | [EMAIL_ADDRESS][DOMAIN_NAME] pr…"
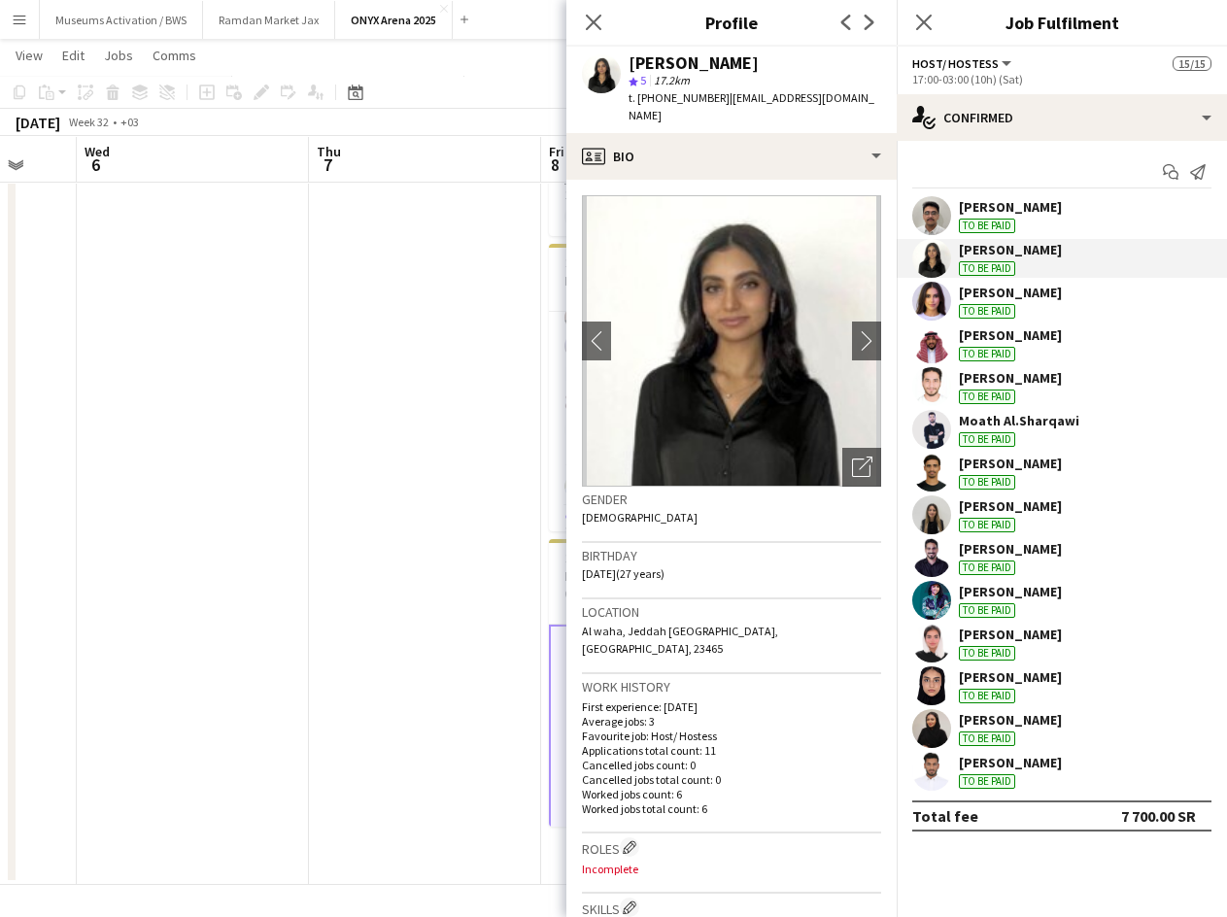
click at [936, 308] on app-user-avatar at bounding box center [931, 301] width 39 height 39
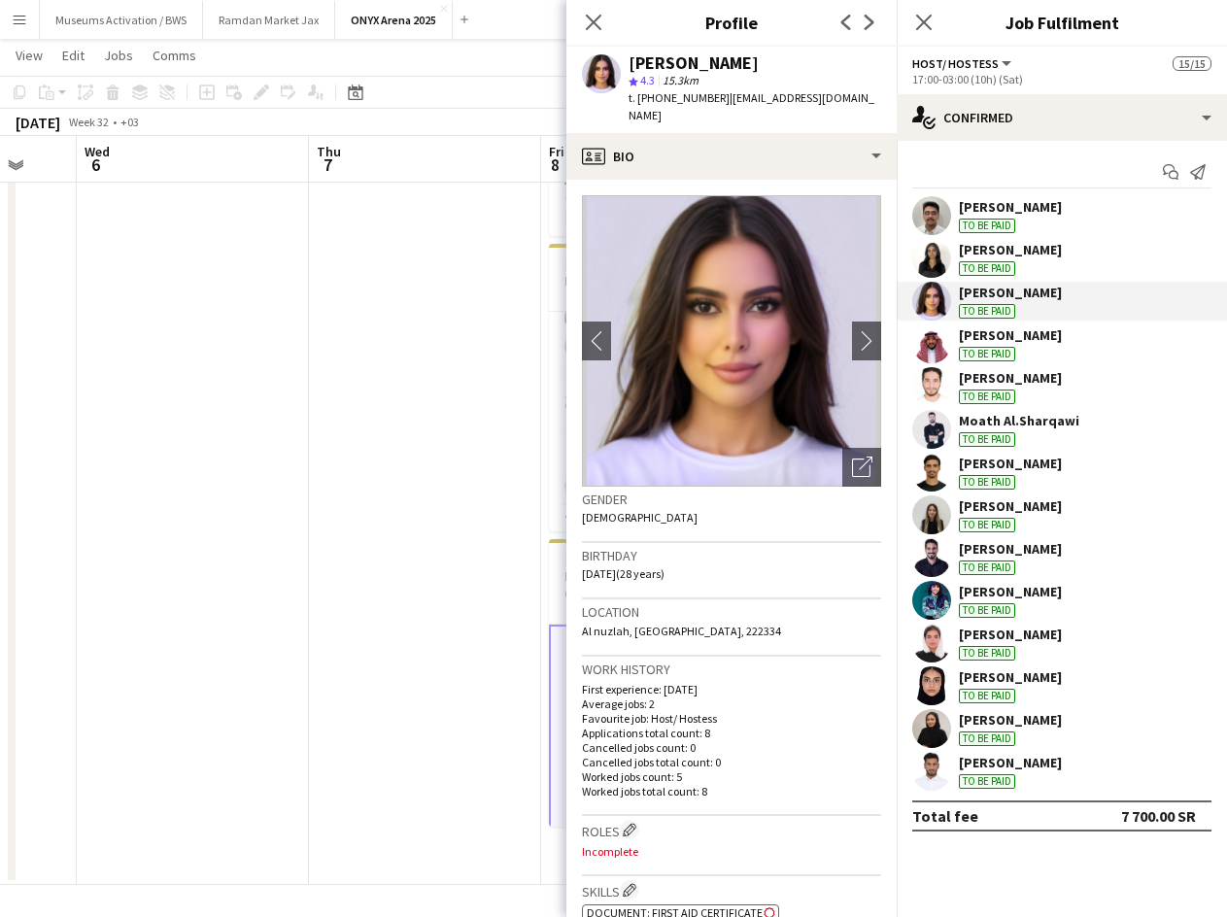
click at [943, 422] on app-user-avatar at bounding box center [931, 429] width 39 height 39
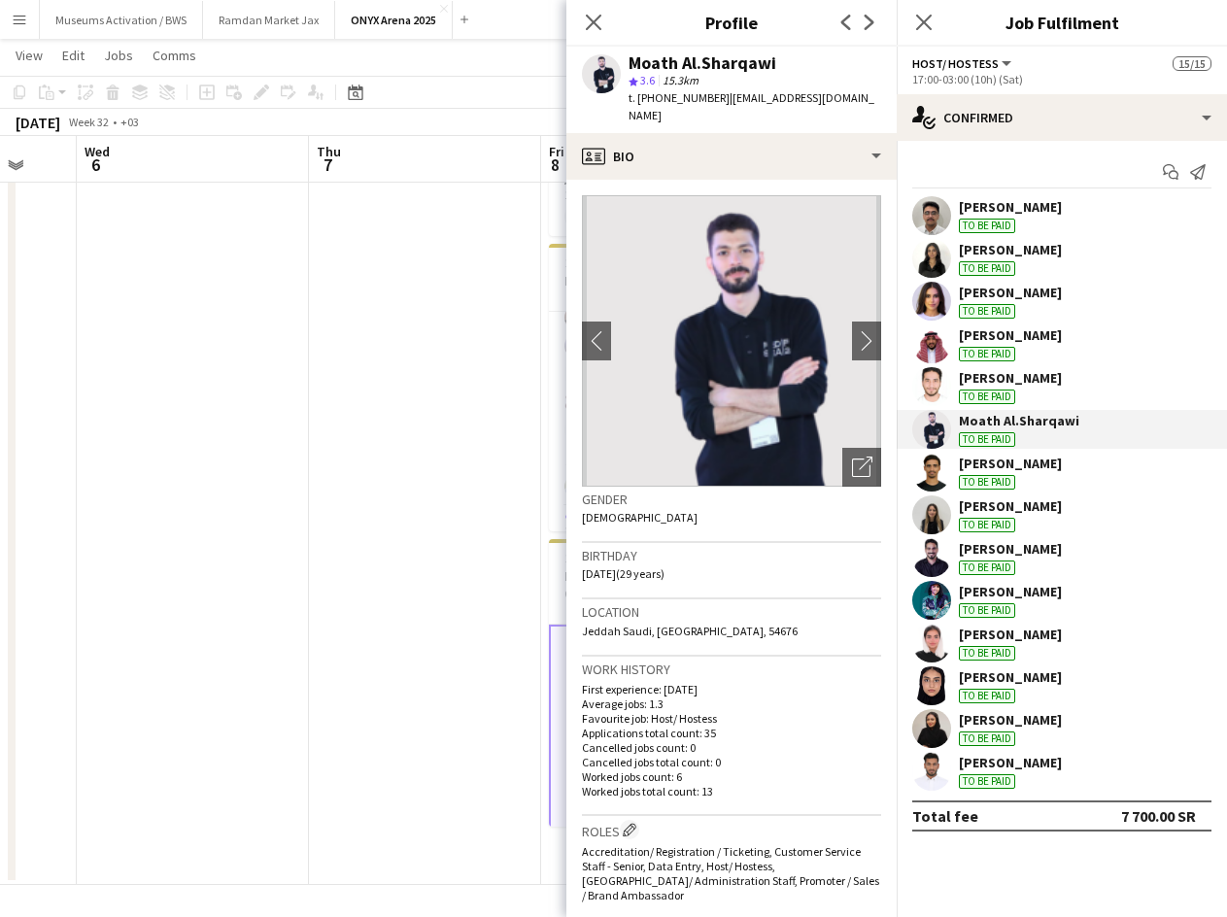
click at [965, 518] on div "To be paid" at bounding box center [987, 525] width 56 height 15
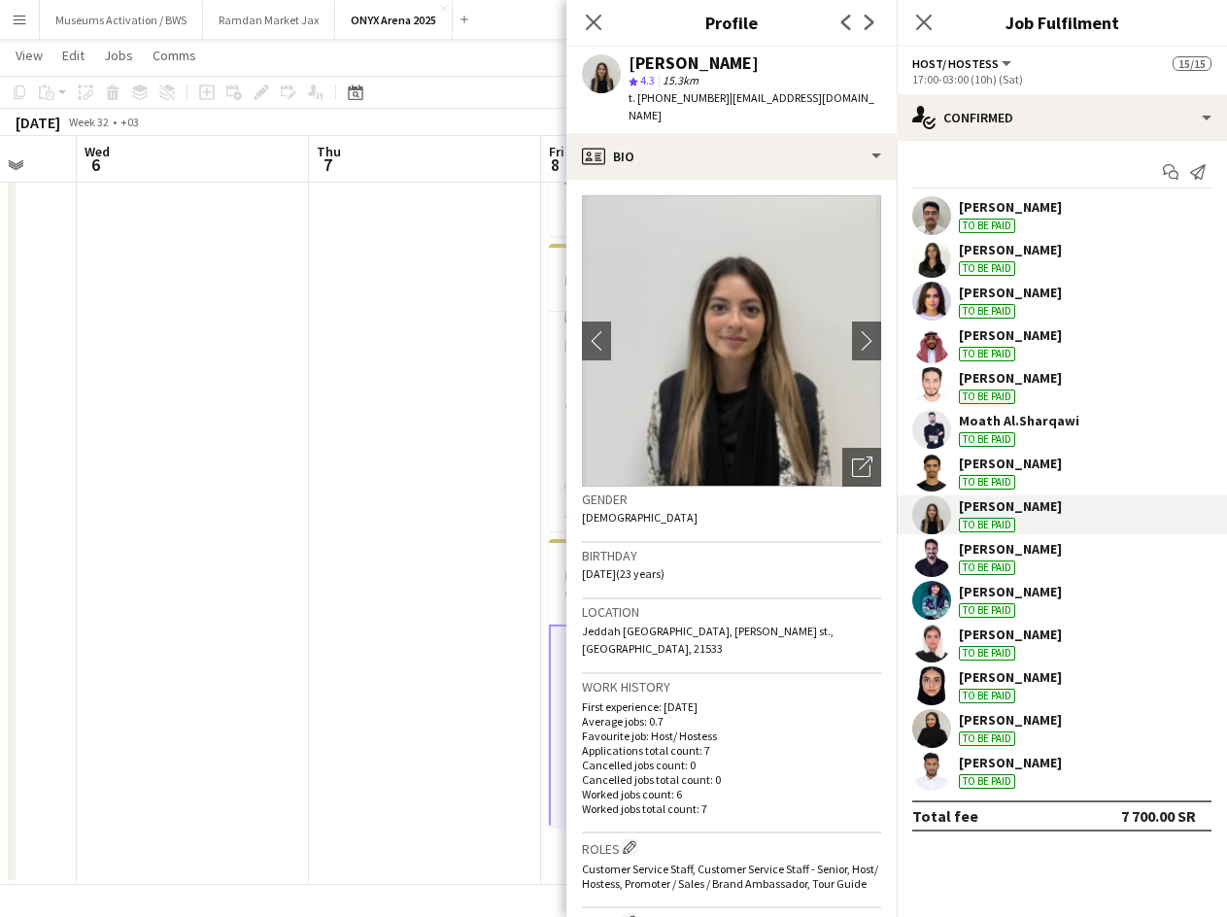
click at [965, 608] on div "To be paid" at bounding box center [987, 610] width 56 height 15
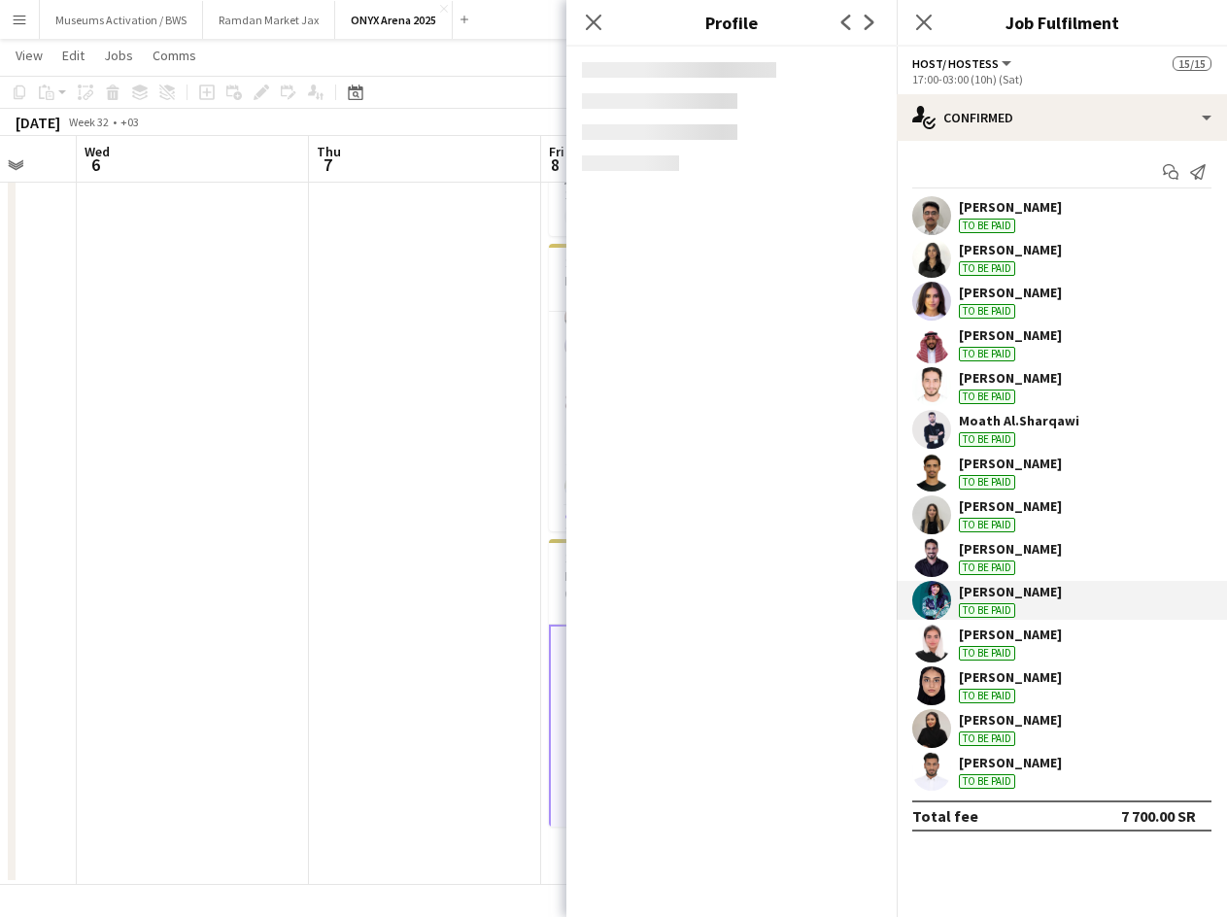
click at [958, 645] on div "[PERSON_NAME] To be paid" at bounding box center [1062, 643] width 330 height 39
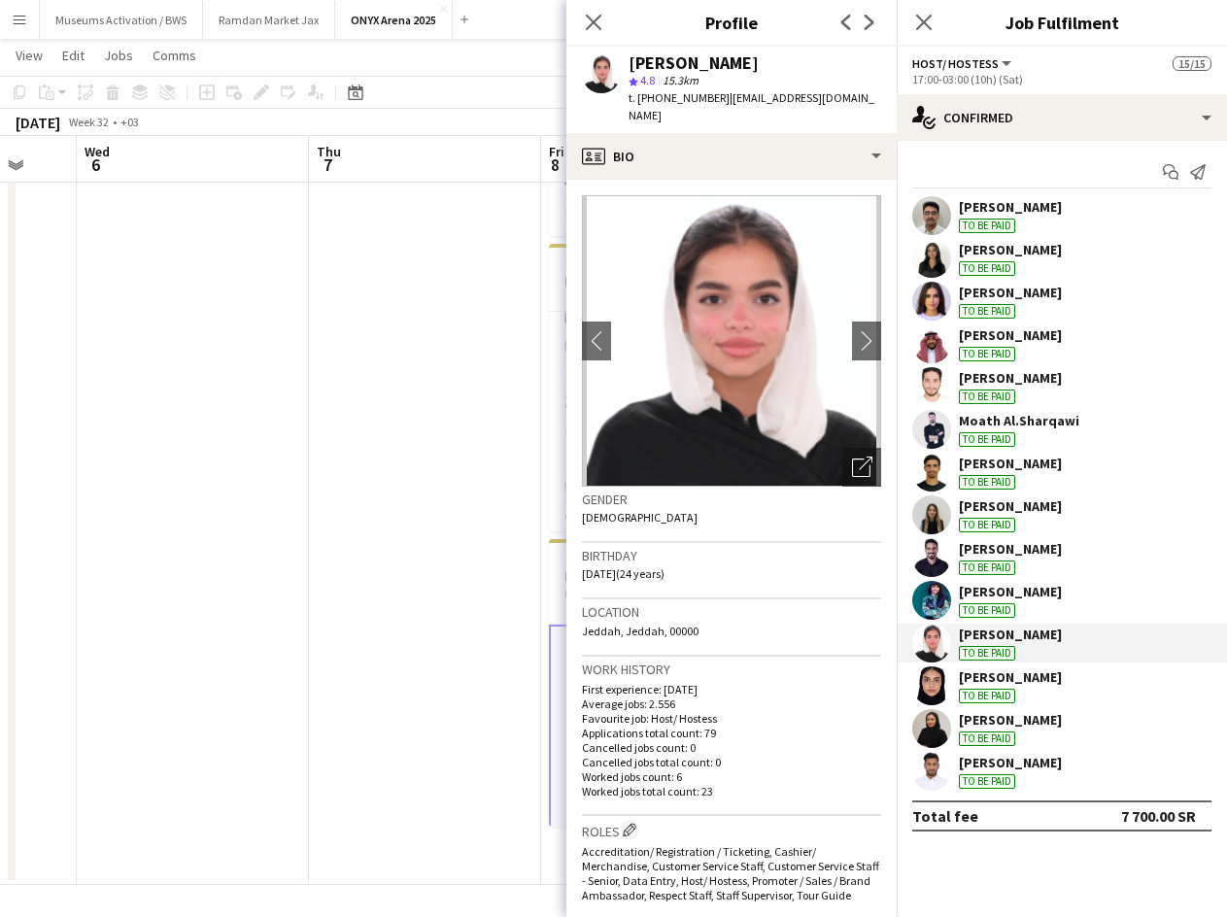
click at [955, 689] on div "[PERSON_NAME] To be paid" at bounding box center [1062, 685] width 330 height 39
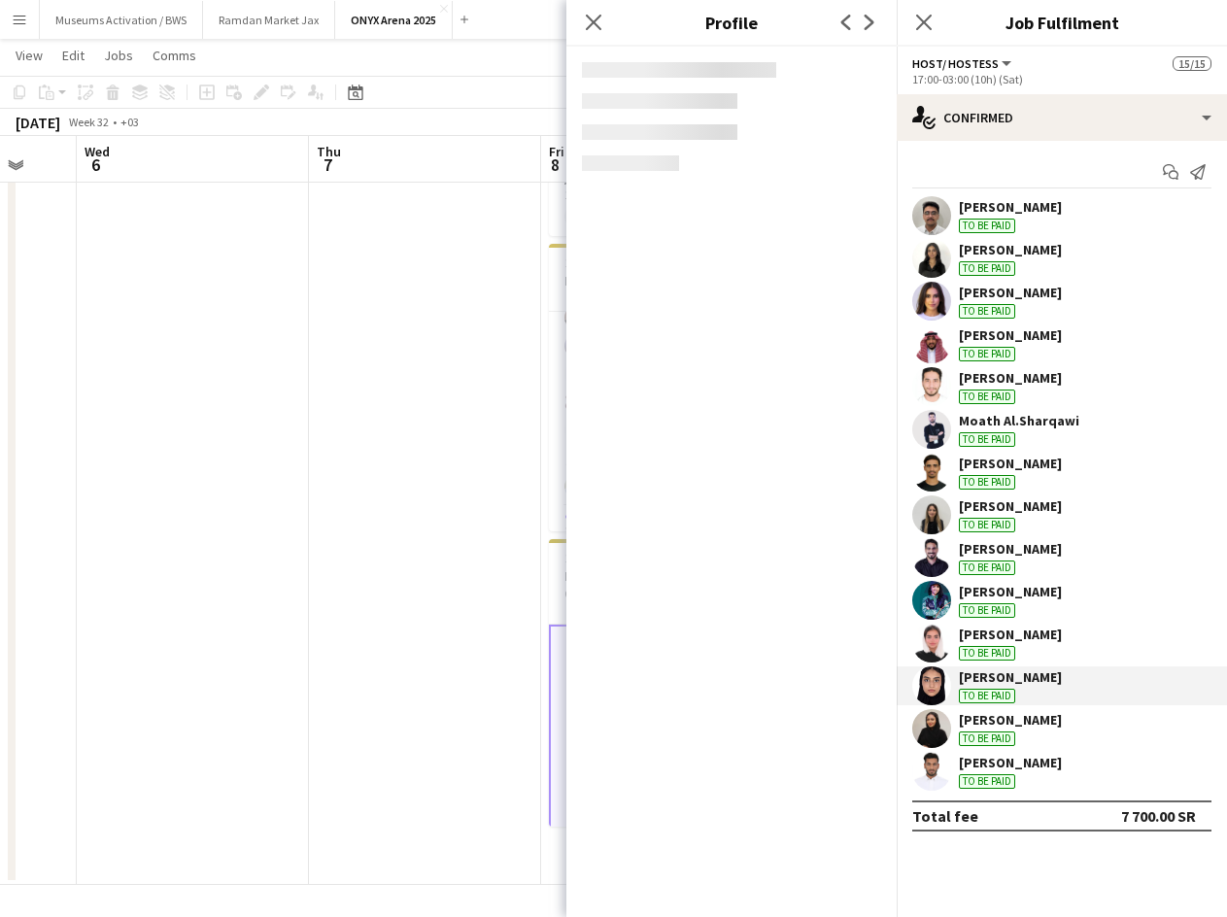
click at [952, 716] on div "[PERSON_NAME] To be paid" at bounding box center [1062, 728] width 330 height 39
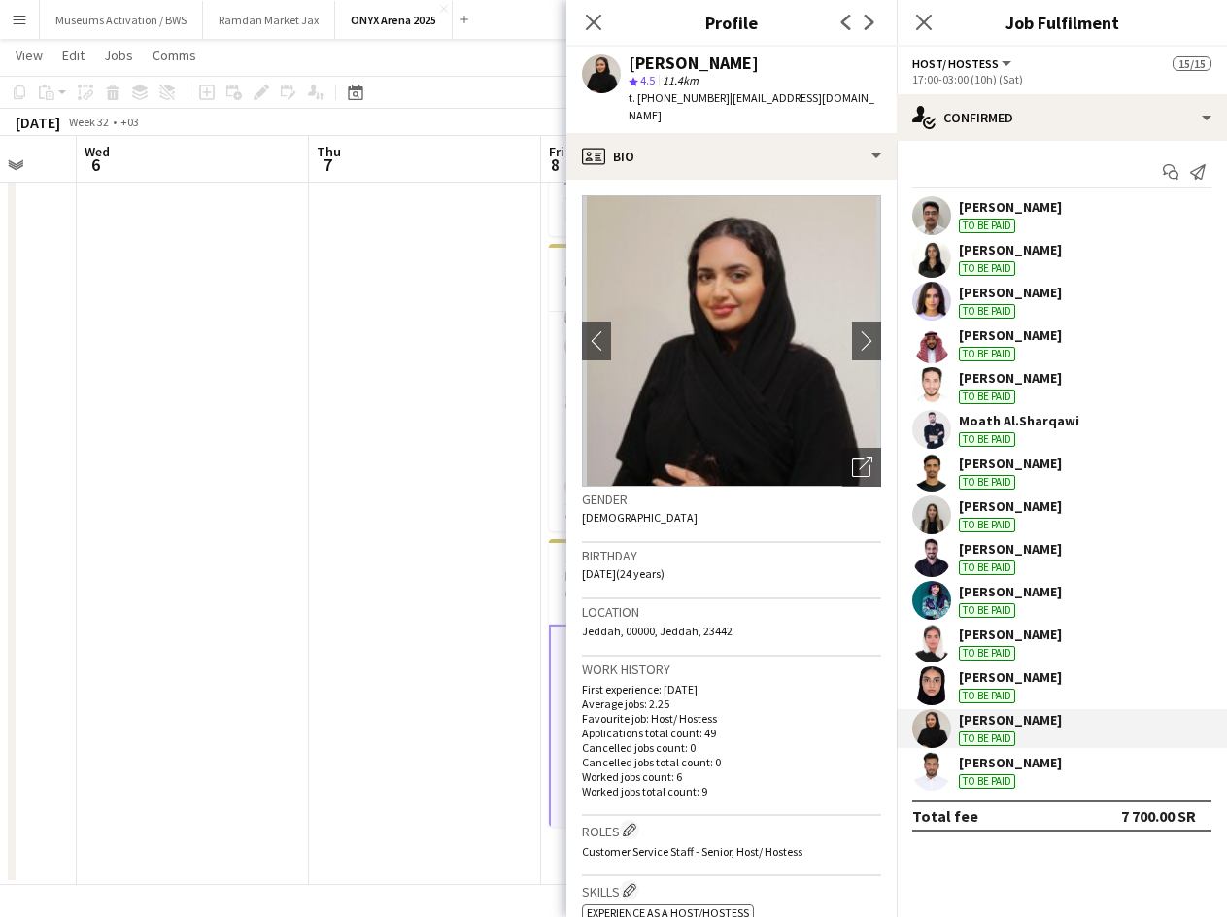
click at [954, 604] on div "[PERSON_NAME] To be paid" at bounding box center [1062, 600] width 330 height 39
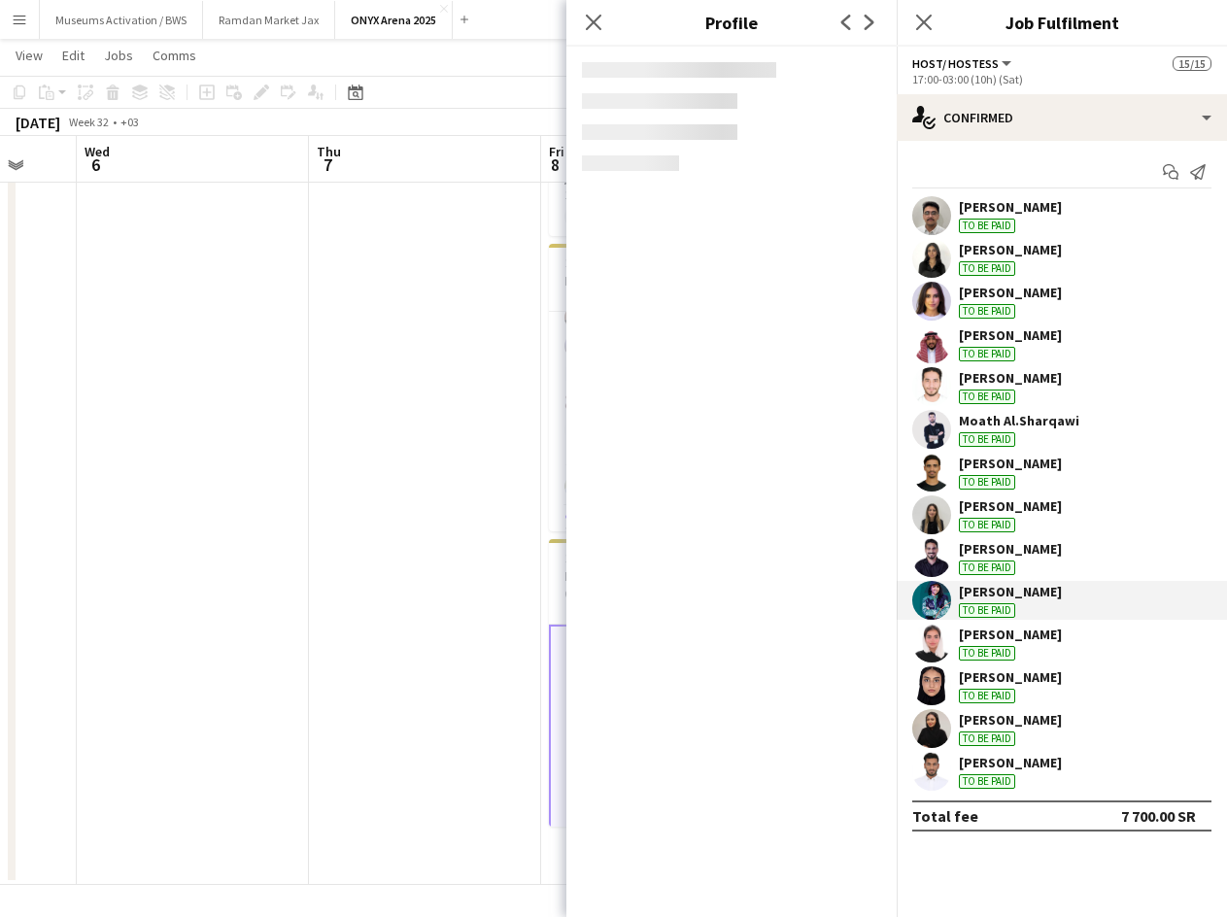
click at [953, 652] on div "[PERSON_NAME] To be paid" at bounding box center [1062, 643] width 330 height 39
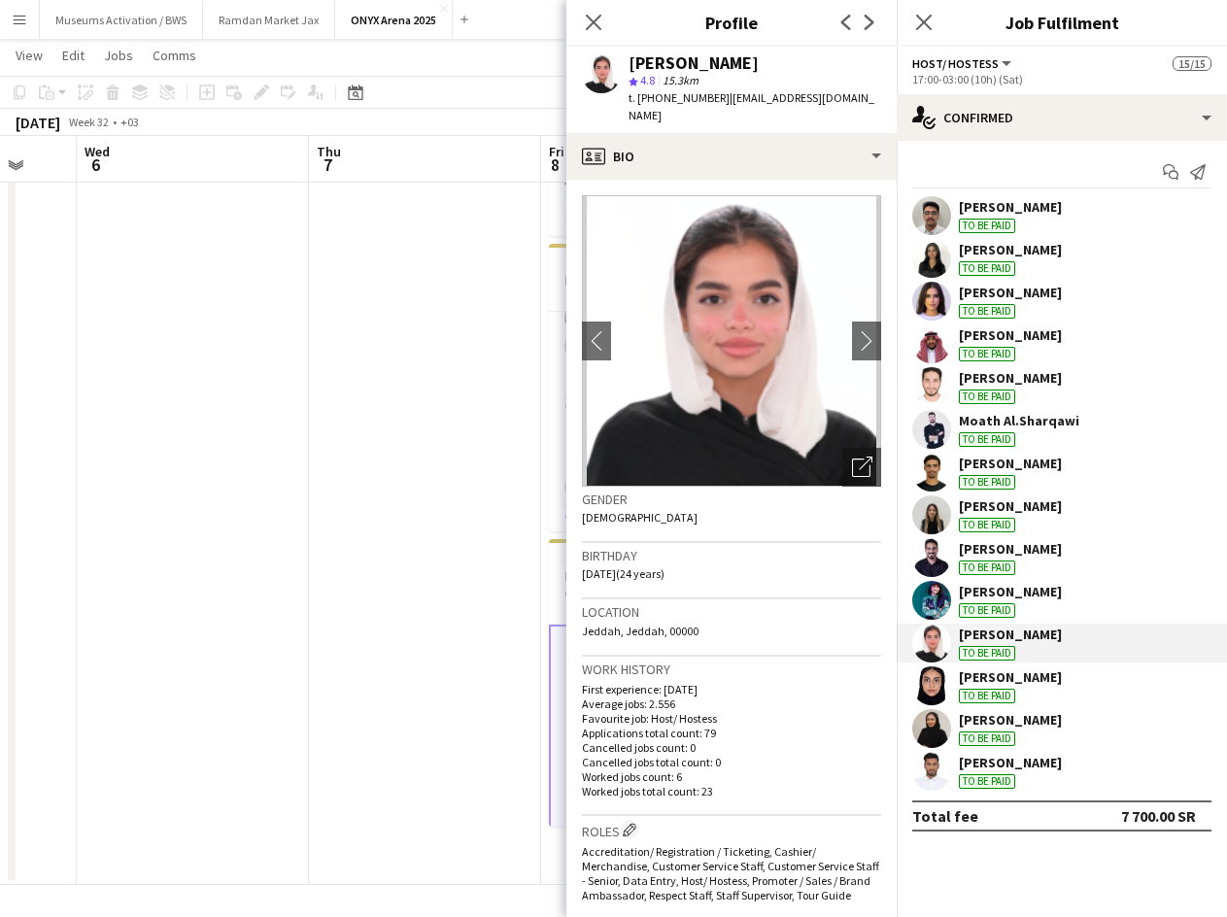
click at [951, 679] on div "[PERSON_NAME] To be paid" at bounding box center [1062, 685] width 330 height 39
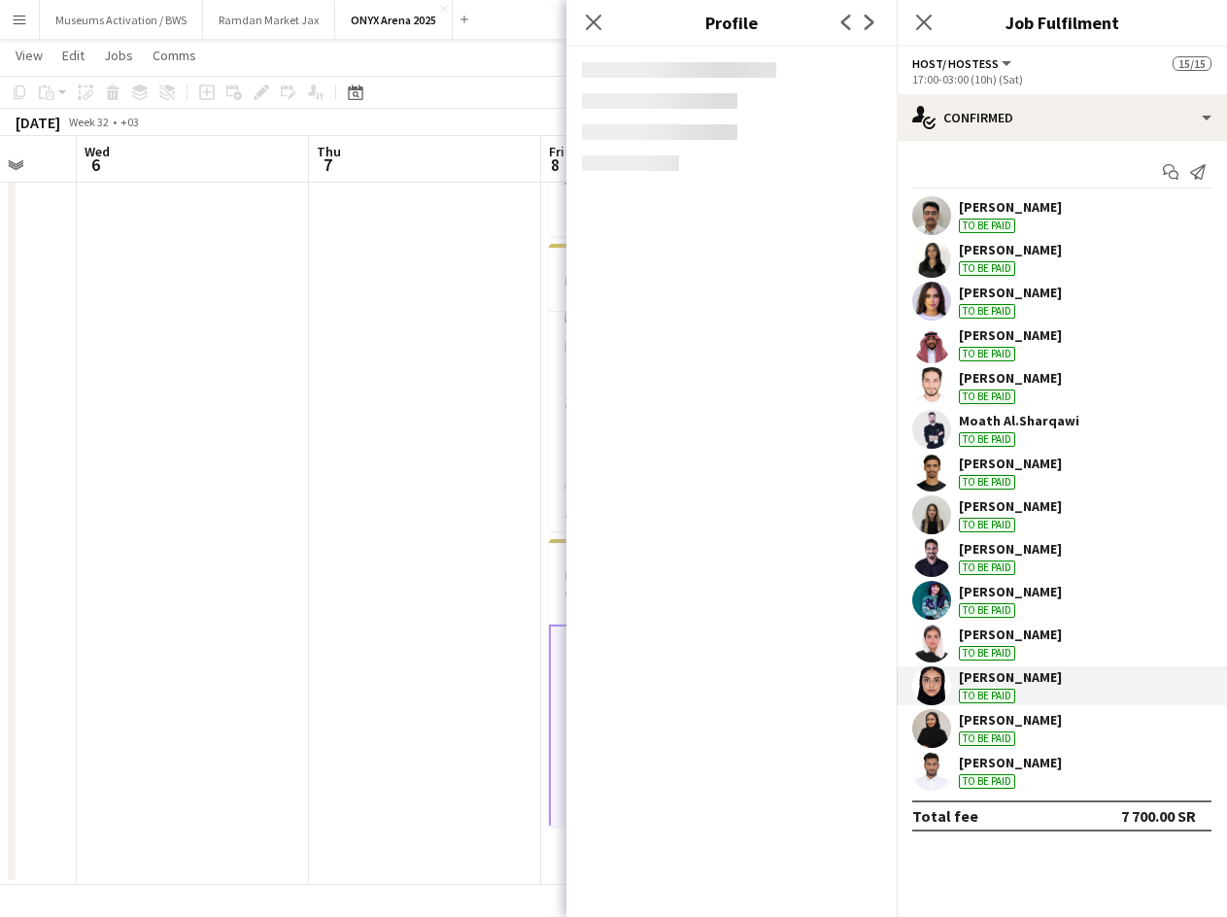
click at [947, 711] on div at bounding box center [931, 728] width 39 height 39
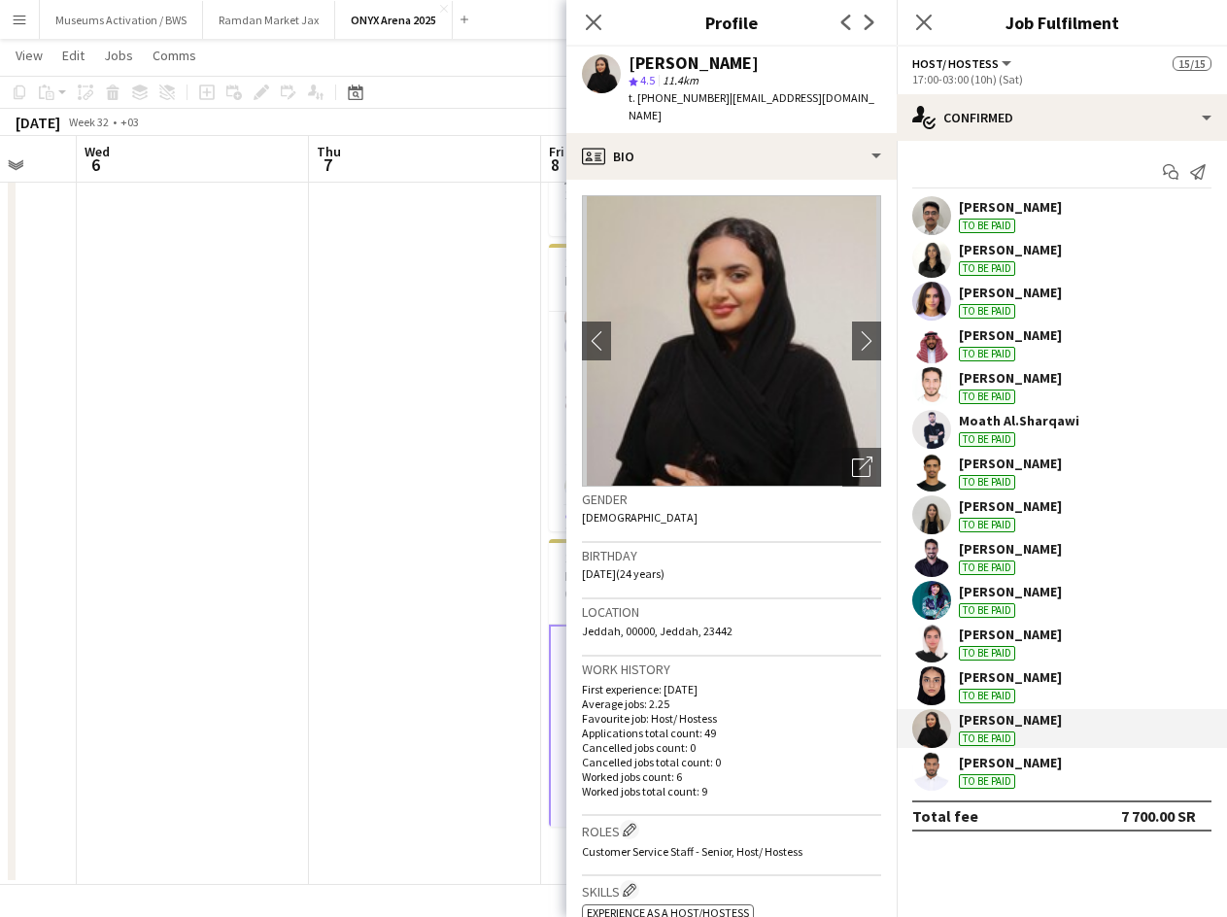
click at [949, 678] on app-user-avatar at bounding box center [931, 685] width 39 height 39
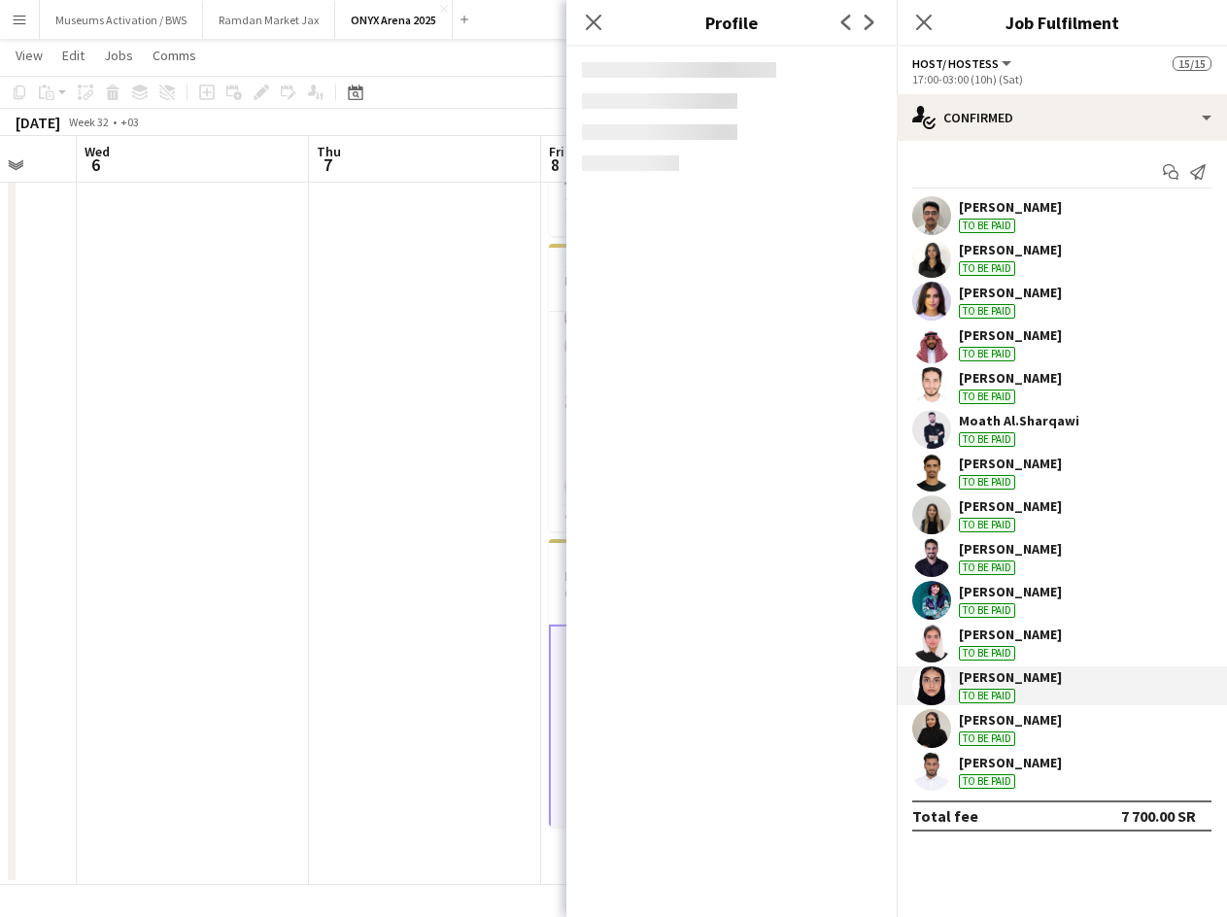
click at [951, 623] on div "abdalelh [PERSON_NAME] To be paid [PERSON_NAME] To be paid [PERSON_NAME] To be …" at bounding box center [1062, 493] width 330 height 594
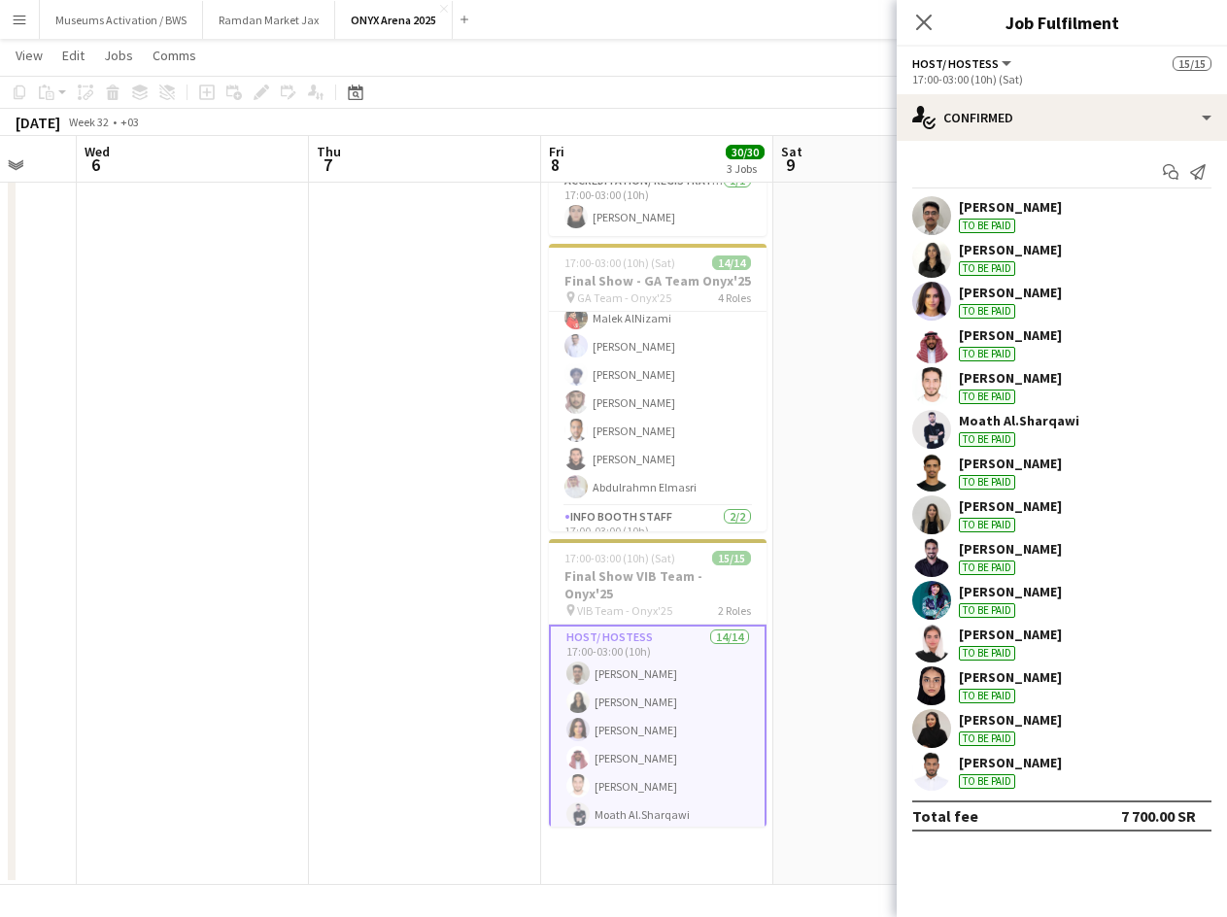
click at [951, 646] on div "[PERSON_NAME] To be paid" at bounding box center [1062, 643] width 330 height 39
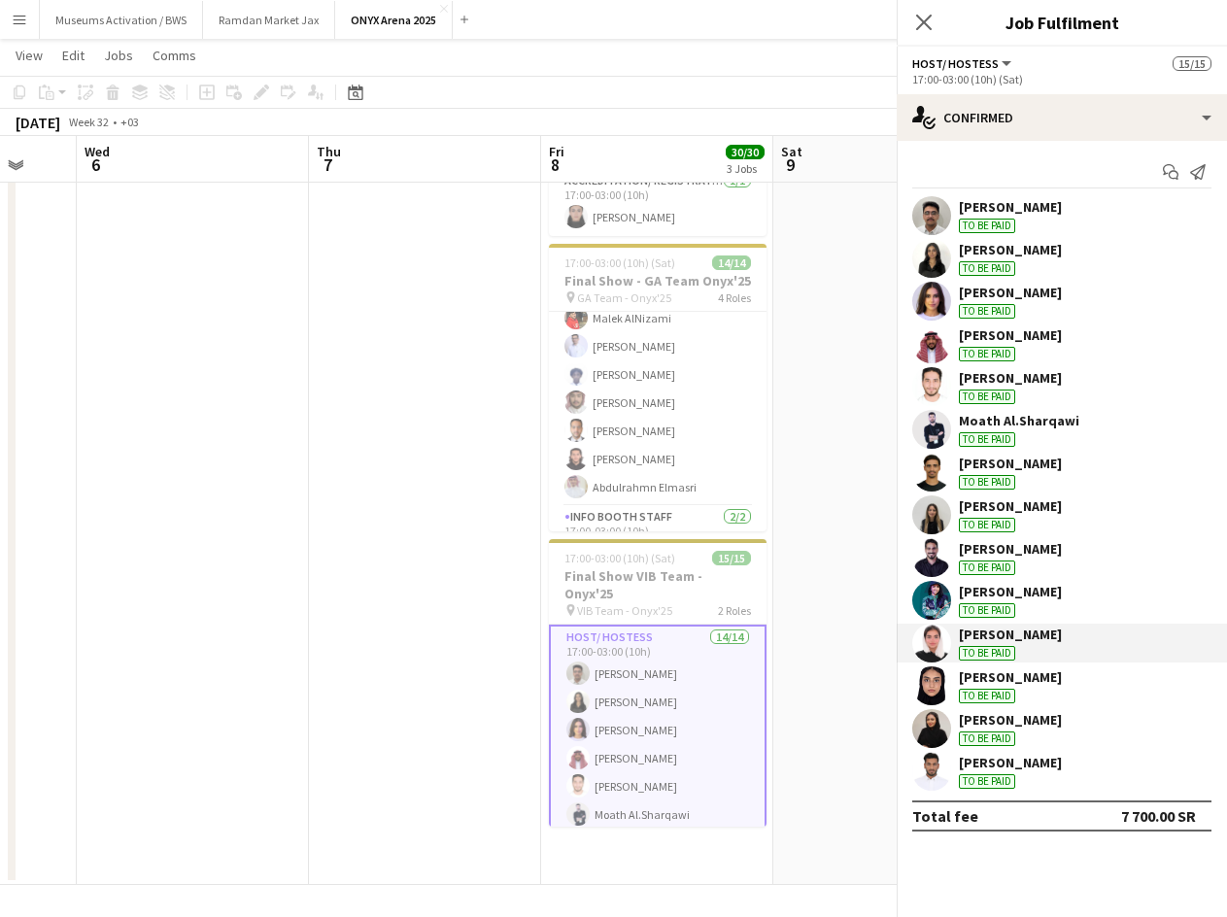
click at [951, 599] on div "[PERSON_NAME] To be paid" at bounding box center [1062, 600] width 330 height 39
